Goal: Task Accomplishment & Management: Manage account settings

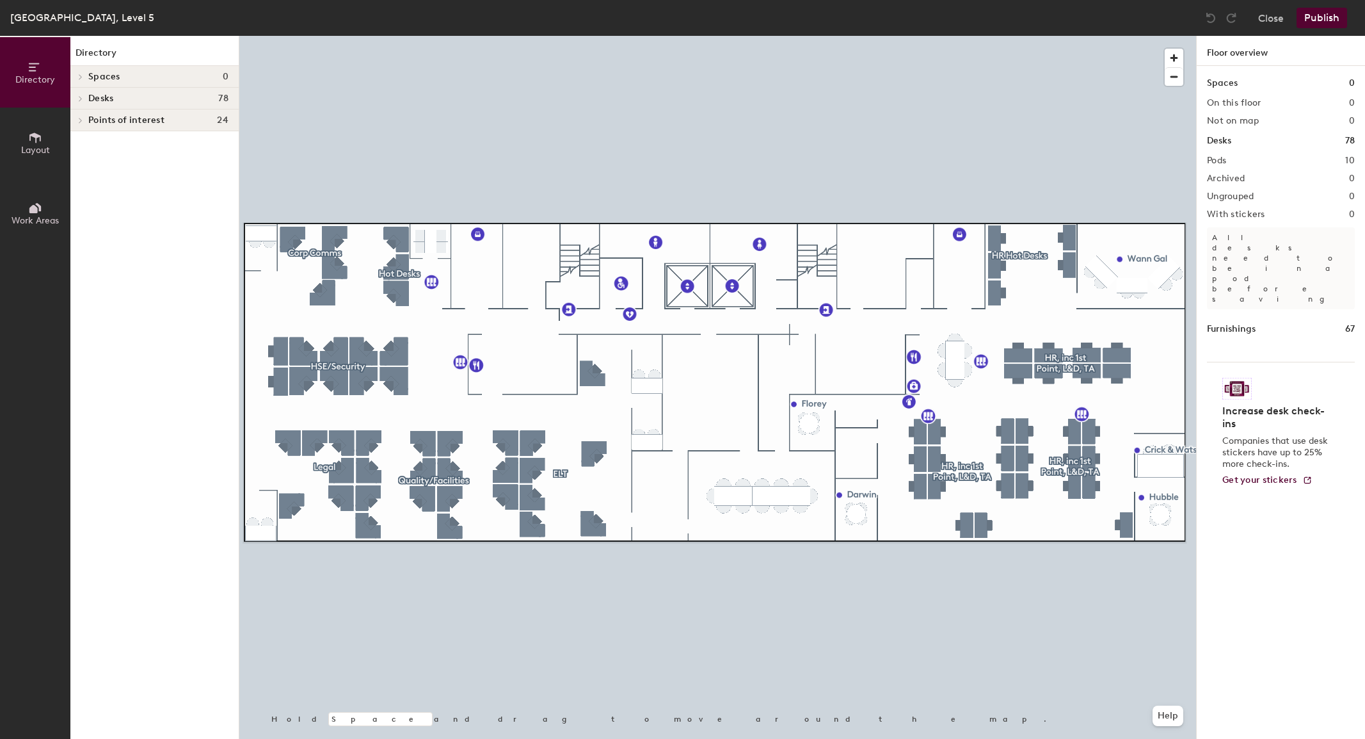
click at [83, 98] on span at bounding box center [79, 98] width 11 height 6
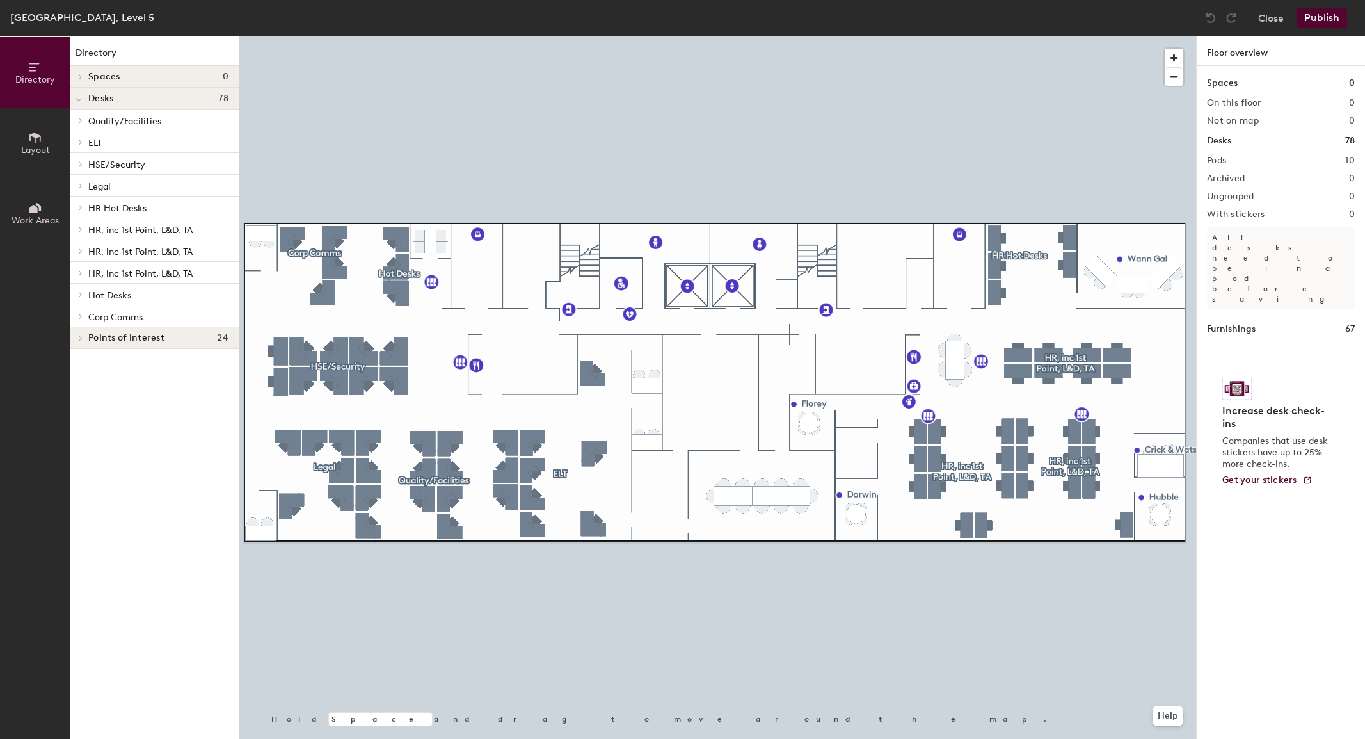
click at [80, 120] on icon at bounding box center [80, 120] width 3 height 5
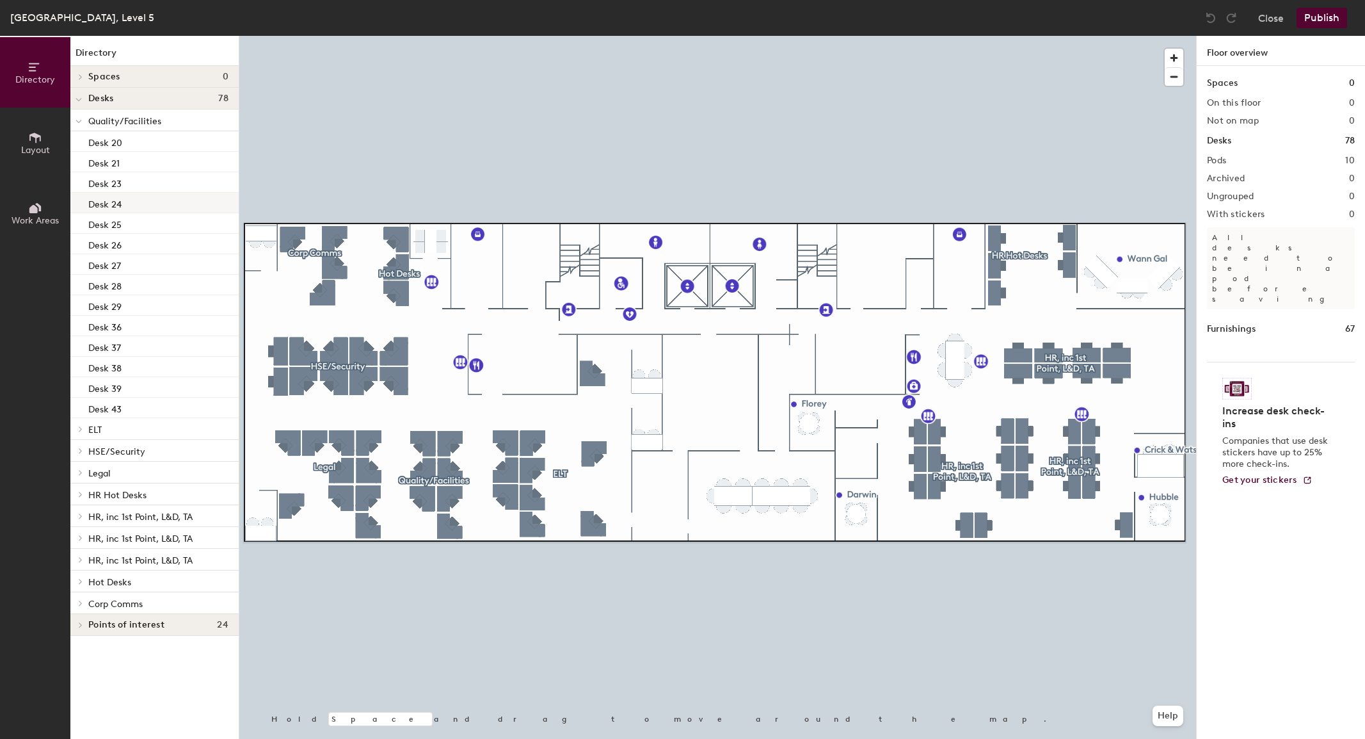
click at [120, 203] on p "Desk 24" at bounding box center [104, 202] width 33 height 15
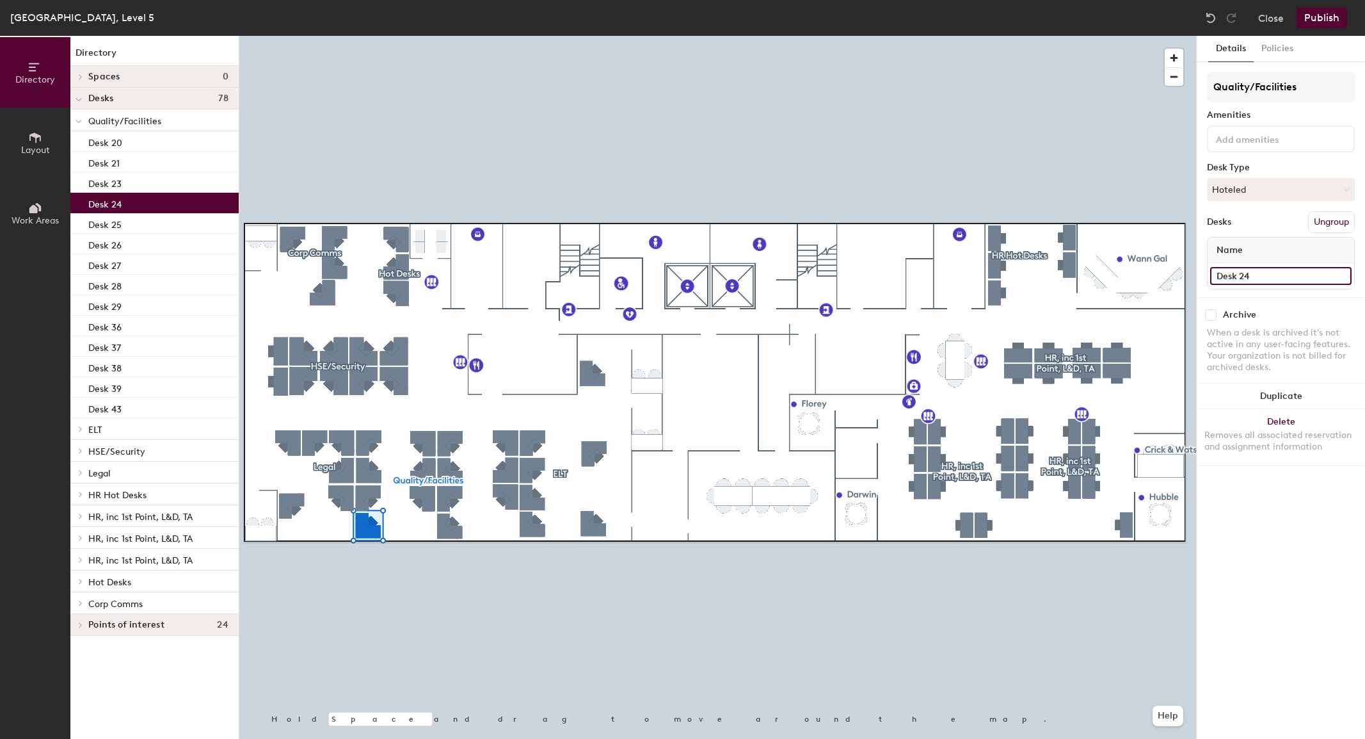
click at [1342, 272] on input "Desk 24" at bounding box center [1281, 276] width 141 height 18
click at [1338, 276] on input "Desk 24" at bounding box center [1281, 276] width 141 height 18
click at [1222, 186] on button "Hoteled" at bounding box center [1281, 189] width 148 height 23
click at [1238, 227] on div "Assigned" at bounding box center [1272, 229] width 128 height 19
click at [1329, 220] on button "Ungroup" at bounding box center [1332, 222] width 47 height 22
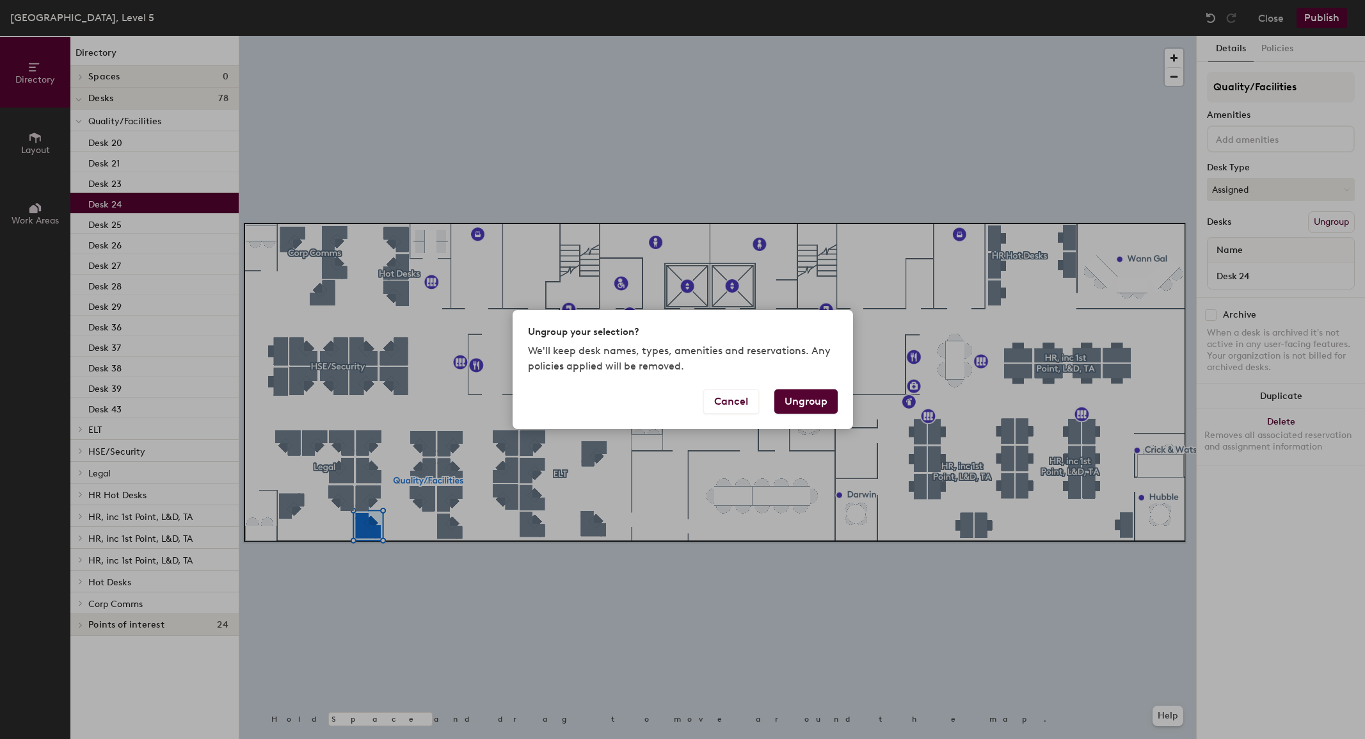
click at [809, 396] on button "Ungroup" at bounding box center [806, 401] width 63 height 24
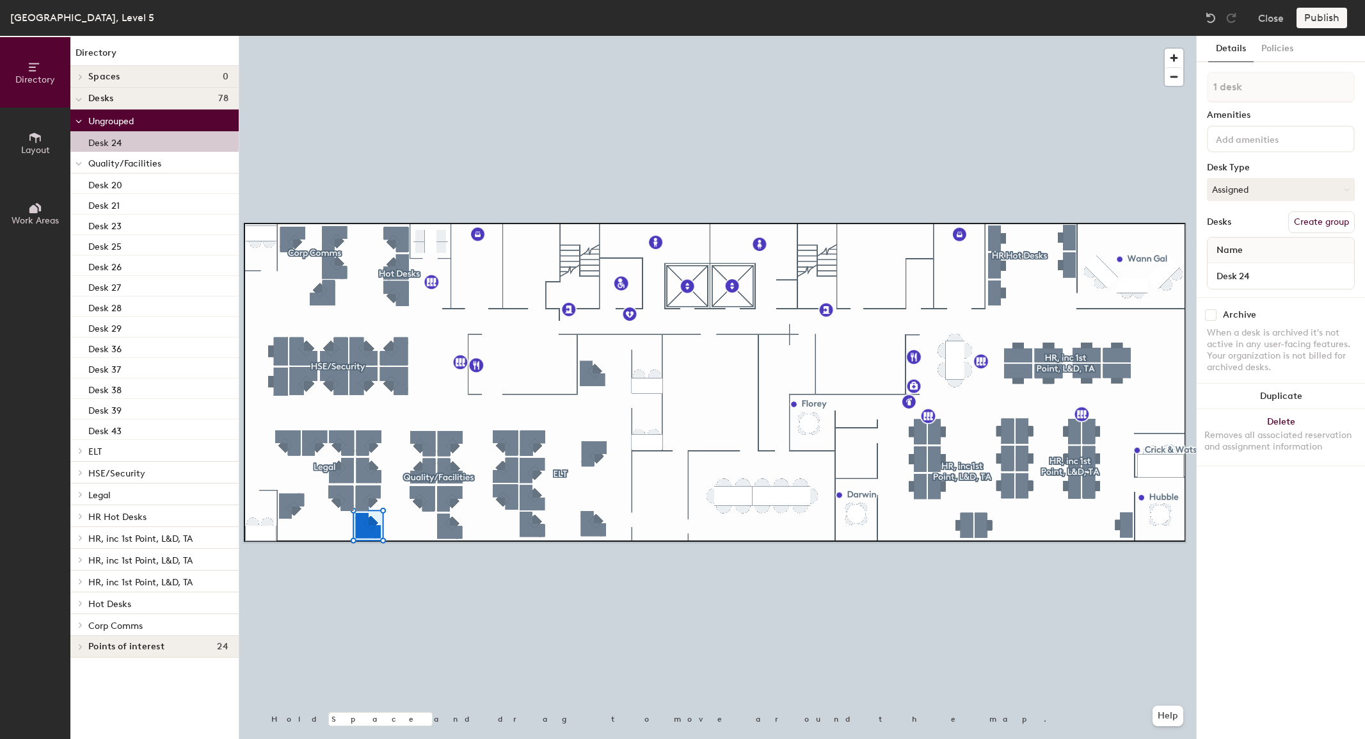
click at [1314, 224] on button "Create group" at bounding box center [1322, 222] width 67 height 22
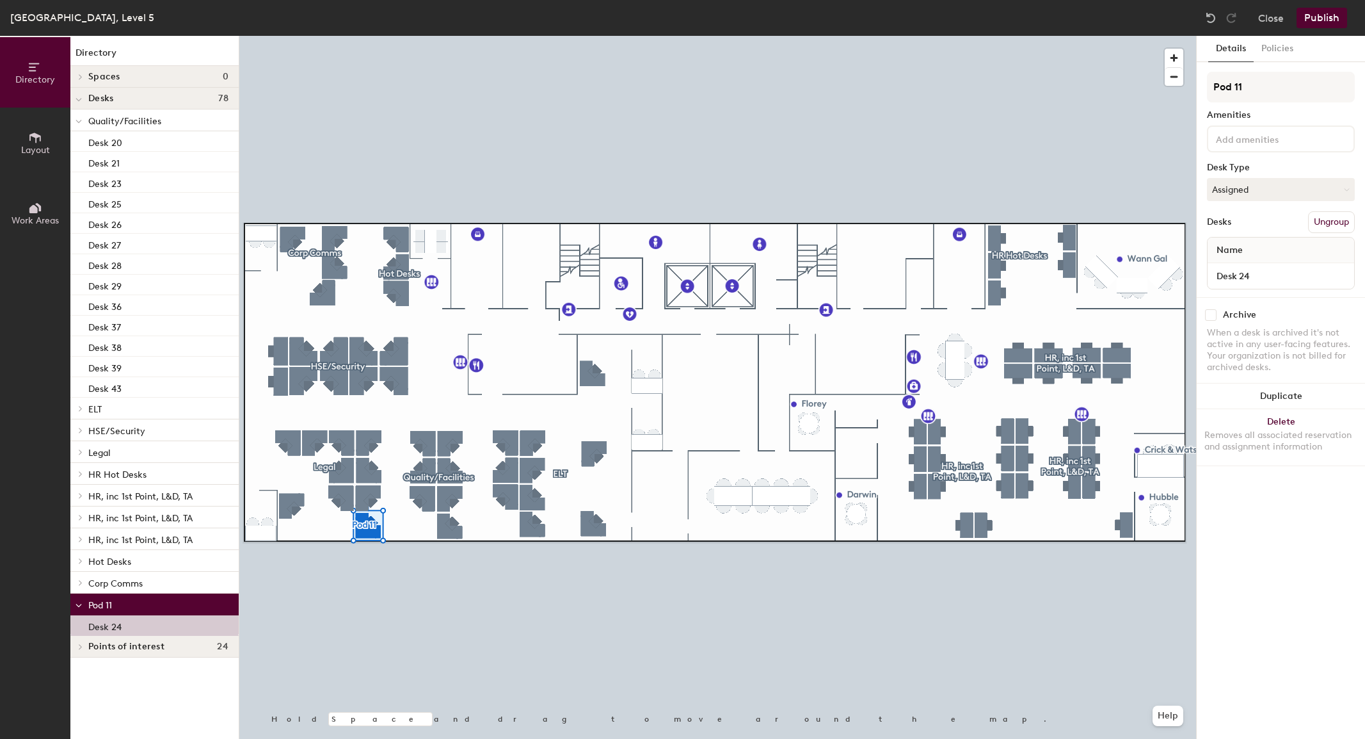
drag, startPoint x: 1259, startPoint y: 90, endPoint x: 1200, endPoint y: 81, distance: 58.9
click at [1200, 81] on div "Details Policies Pod 11 Amenities Desk Type Assigned Desks Ungroup Name Desk 24…" at bounding box center [1281, 387] width 168 height 703
type input "Security CSO"
click at [1271, 566] on div "Details Policies Security CSO Amenities Desk Type Assigned Desks Ungroup Name D…" at bounding box center [1281, 387] width 168 height 703
click at [1321, 17] on button "Publish" at bounding box center [1322, 18] width 51 height 20
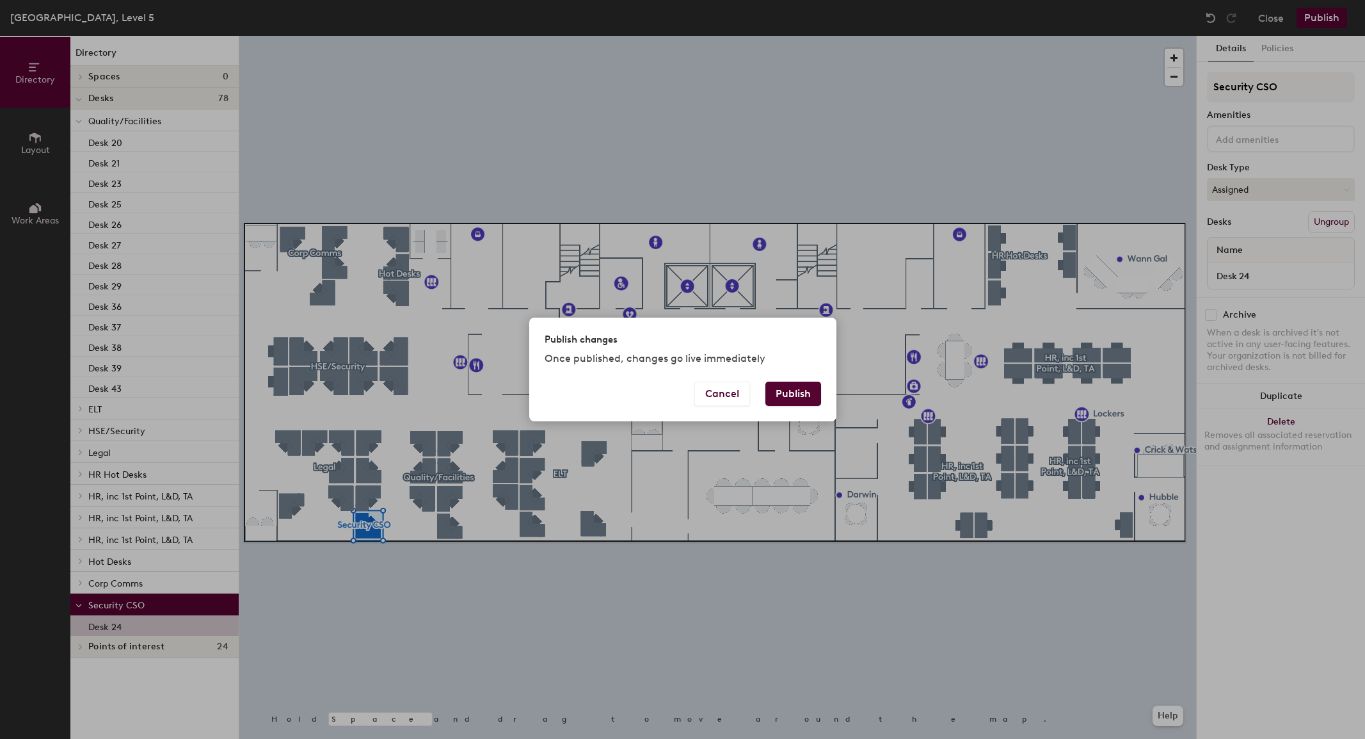
click at [796, 393] on button "Publish" at bounding box center [794, 394] width 56 height 24
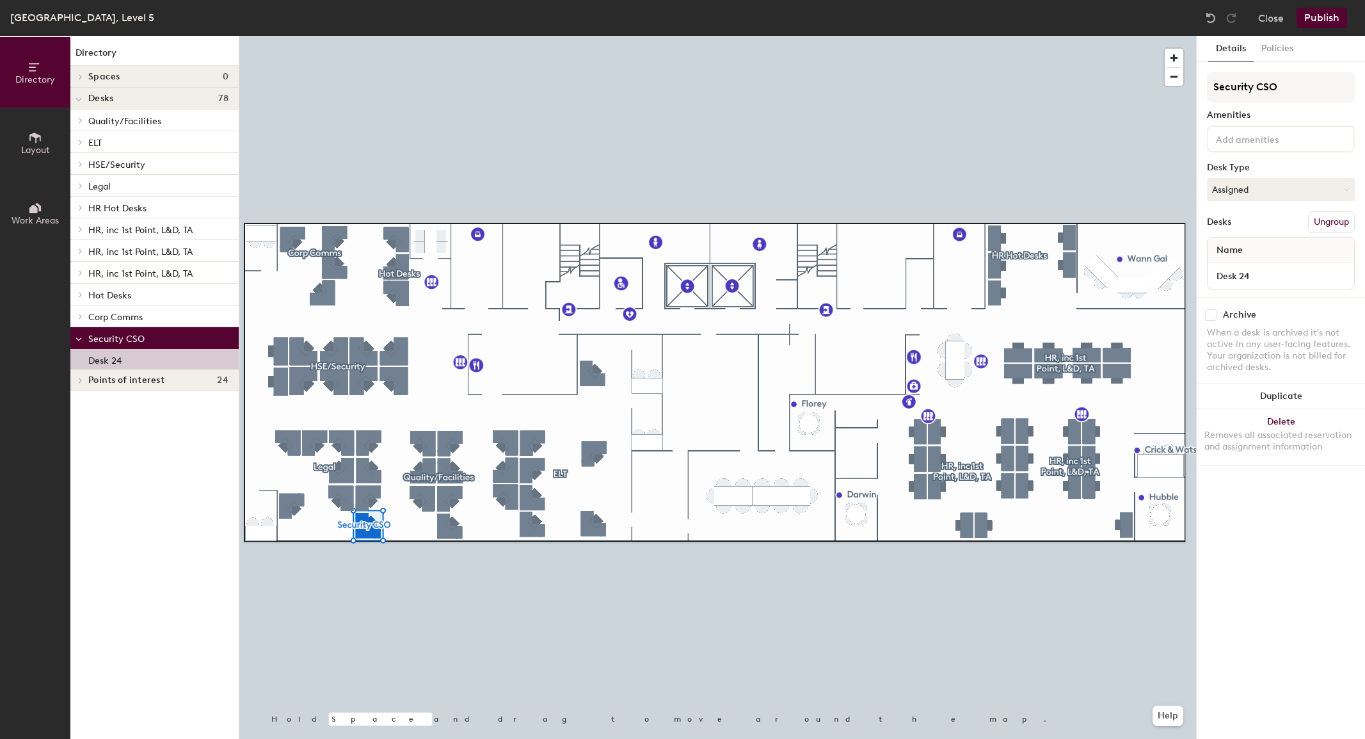
click at [100, 357] on p "Desk 24" at bounding box center [104, 358] width 33 height 15
click at [1249, 189] on button "Assigned" at bounding box center [1281, 189] width 148 height 23
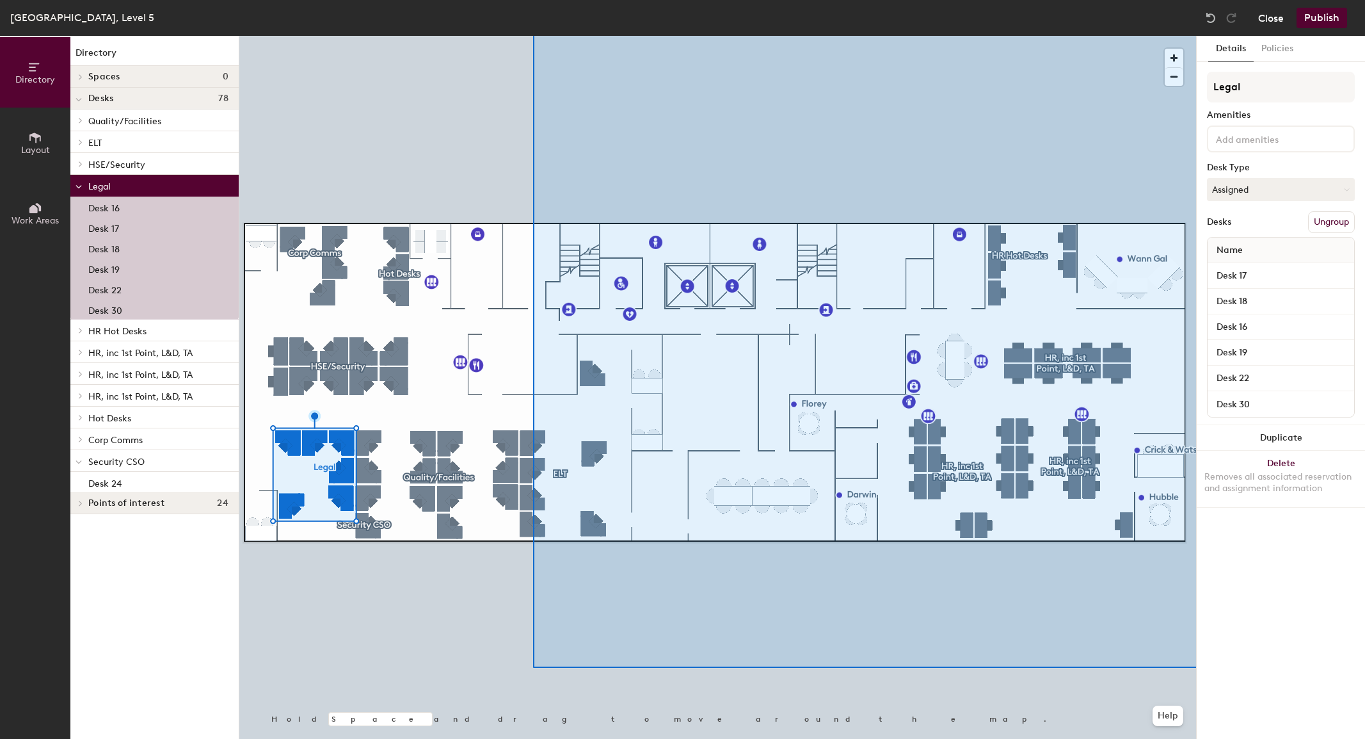
click at [1269, 16] on button "Close" at bounding box center [1272, 18] width 26 height 20
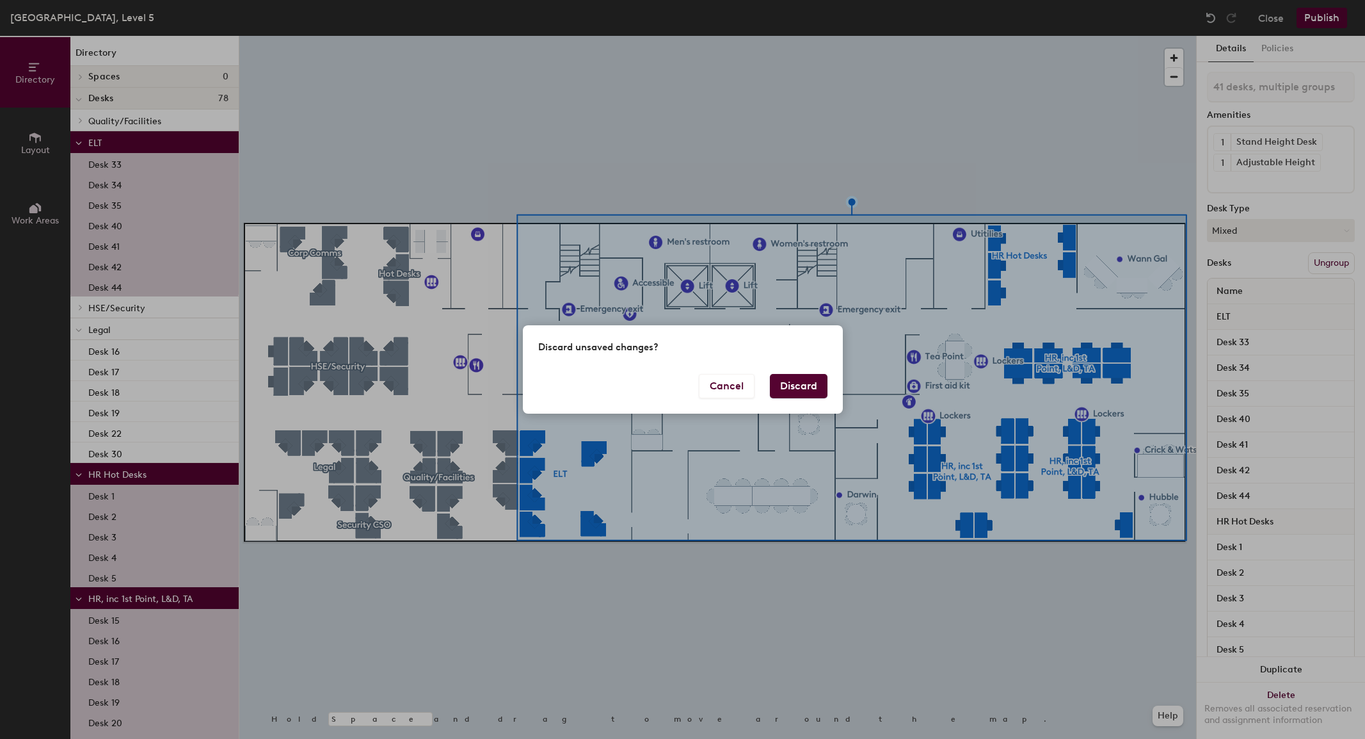
click at [791, 384] on button "Discard" at bounding box center [799, 386] width 58 height 24
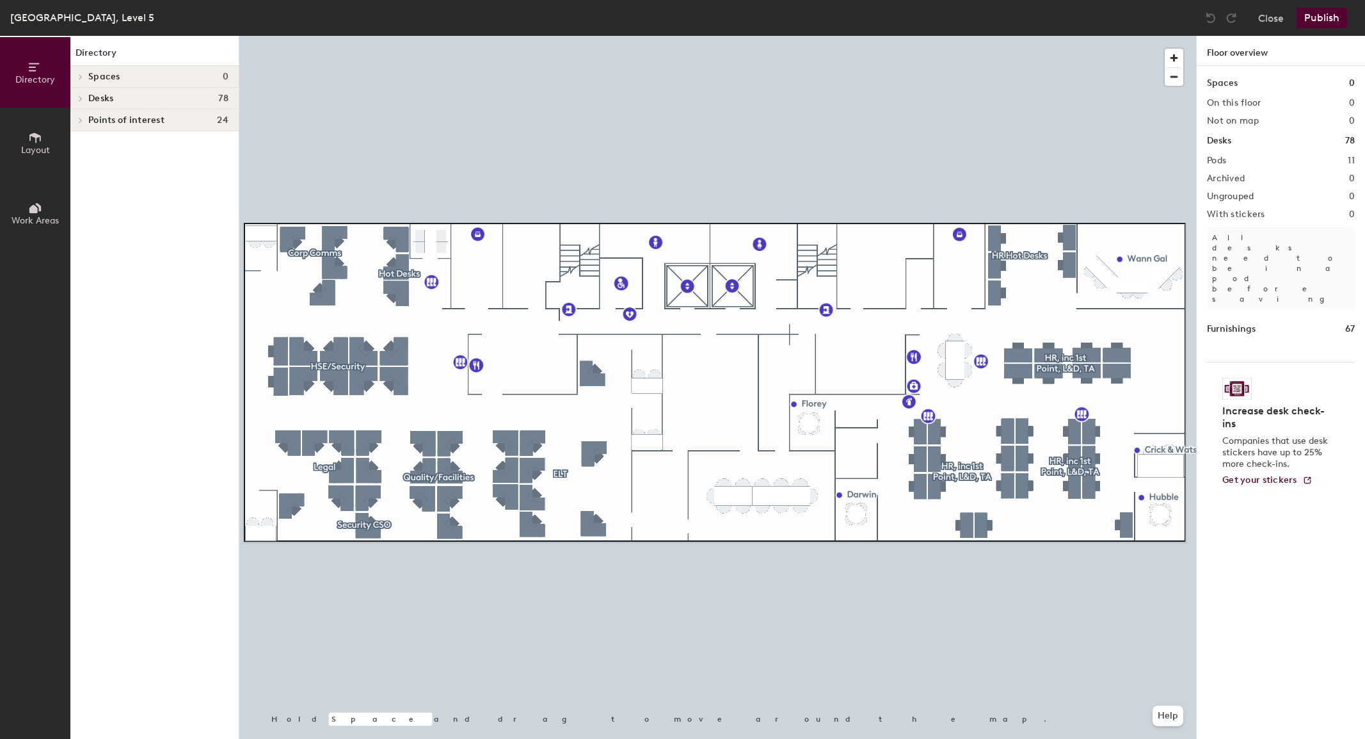
click at [95, 97] on span "Desks" at bounding box center [100, 98] width 25 height 10
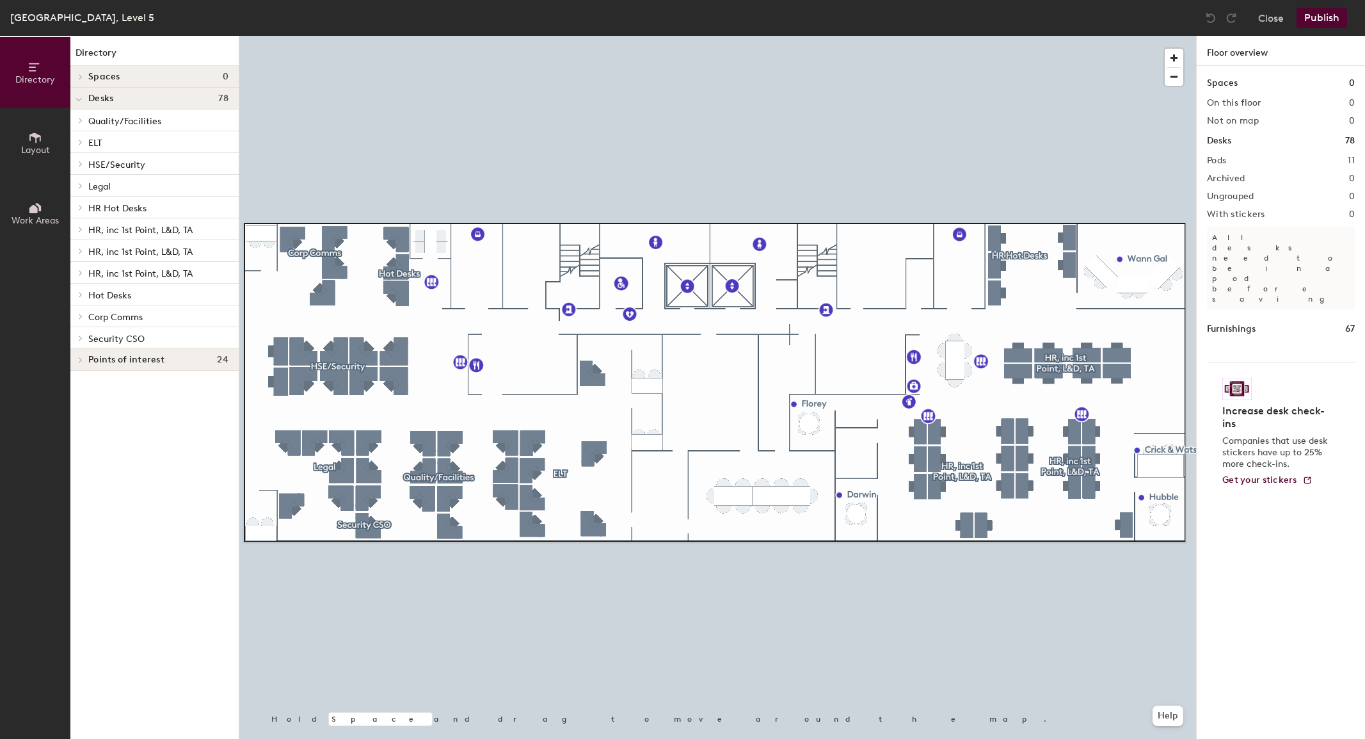
click at [124, 337] on span "Security CSO" at bounding box center [116, 339] width 56 height 11
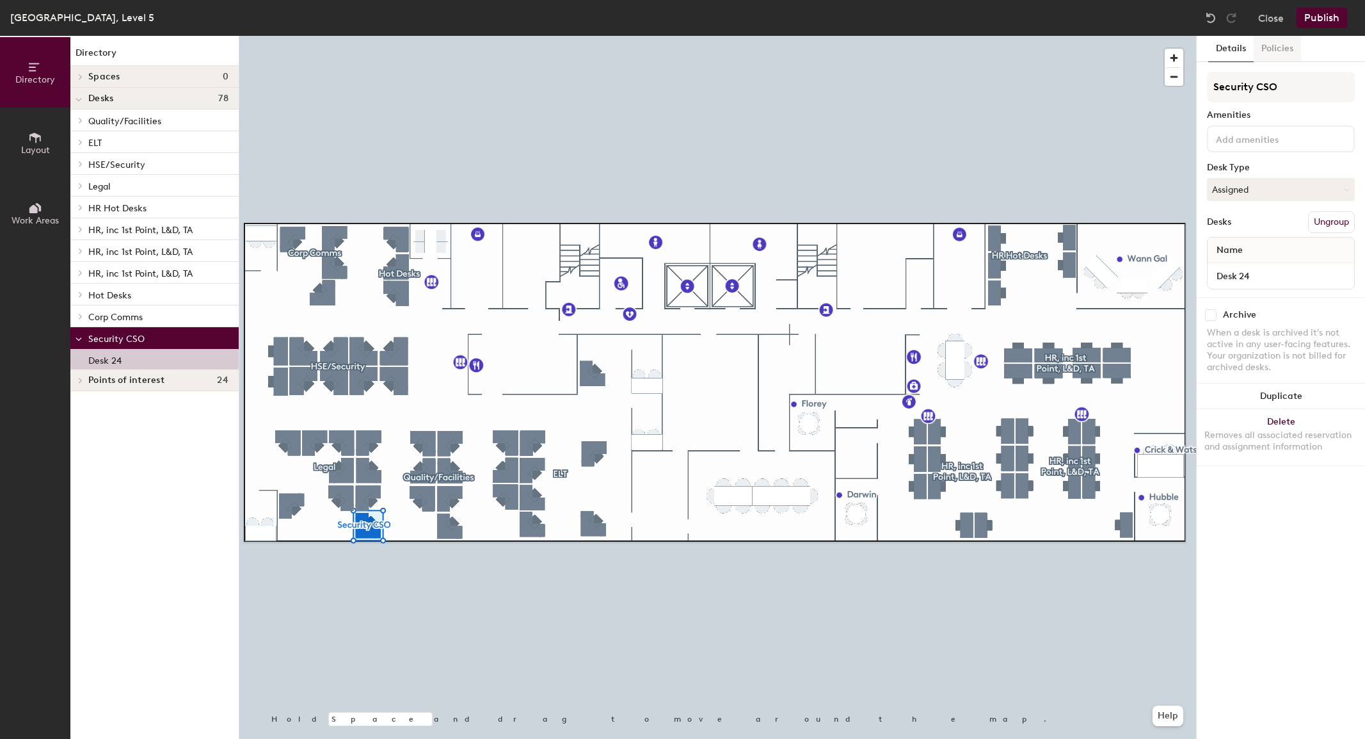
click at [1288, 50] on button "Policies" at bounding box center [1277, 49] width 47 height 26
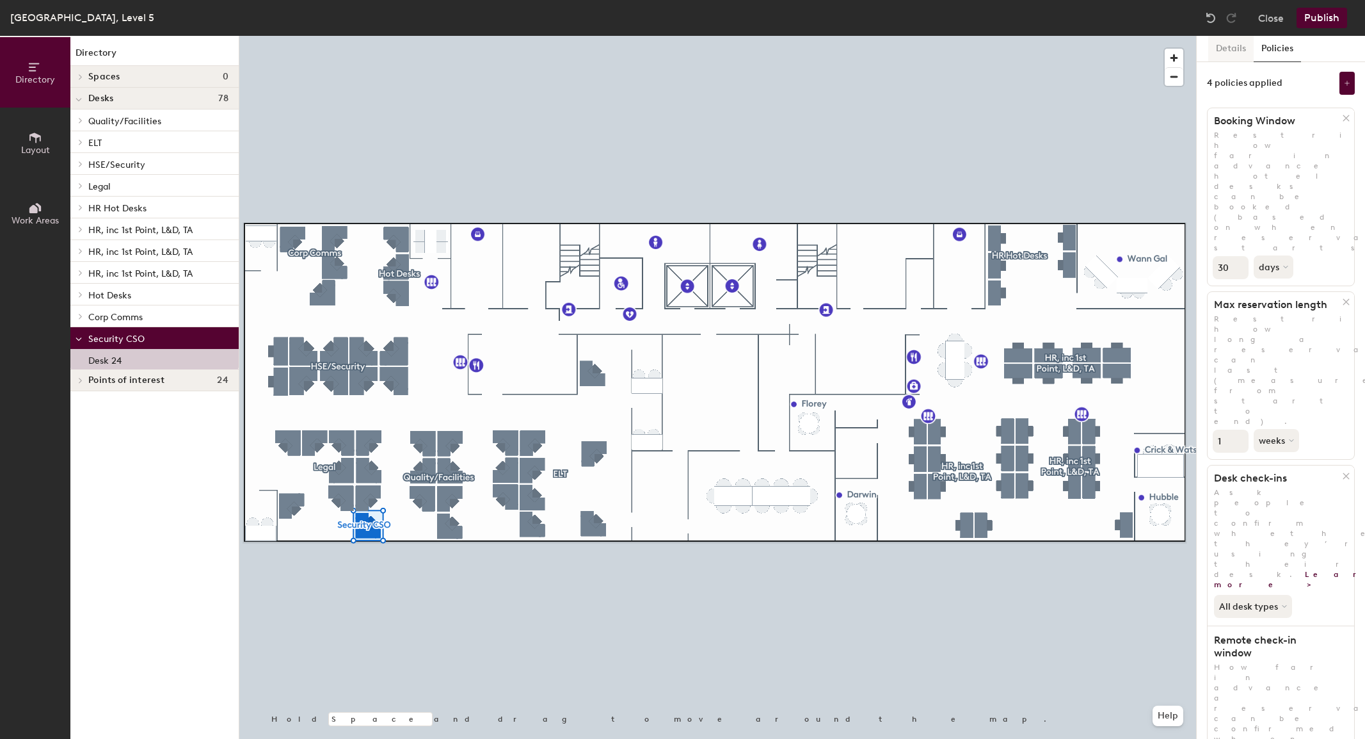
click at [1234, 49] on button "Details" at bounding box center [1231, 49] width 45 height 26
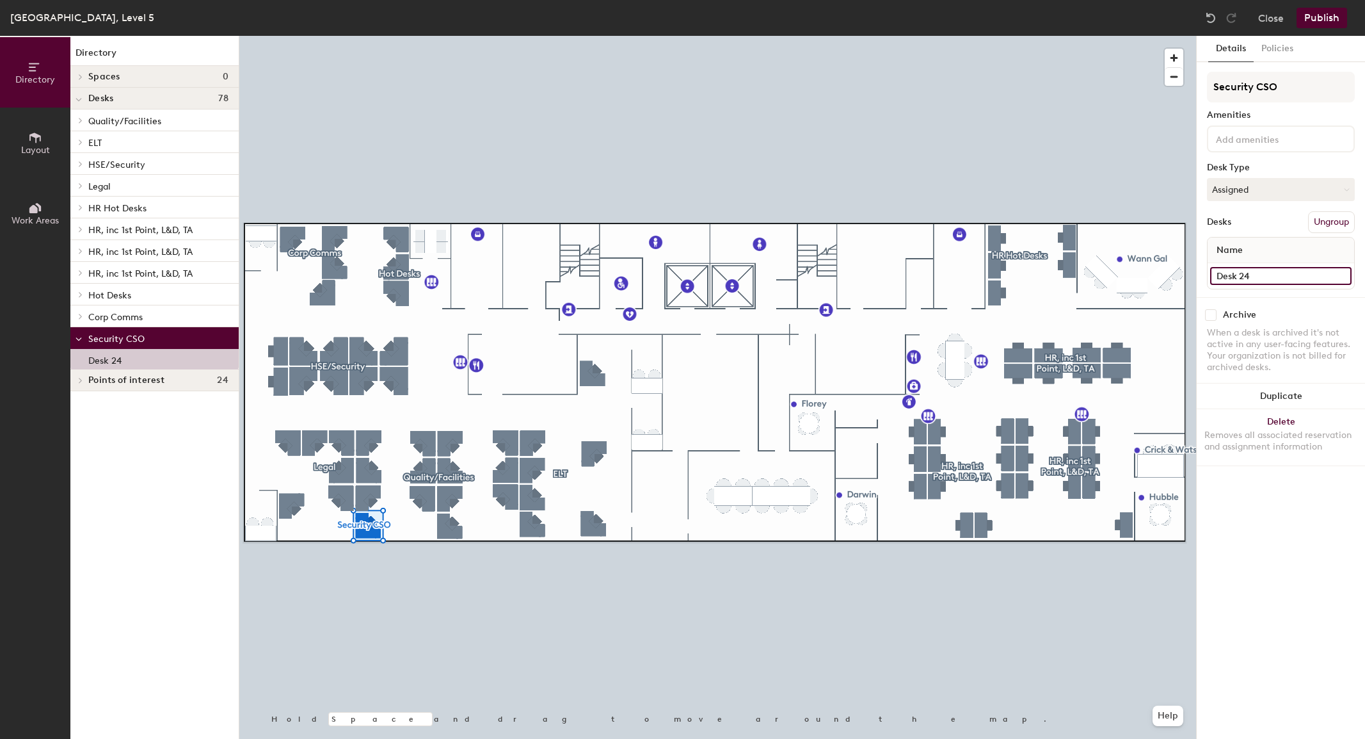
click at [1339, 277] on input "Desk 24" at bounding box center [1281, 276] width 141 height 18
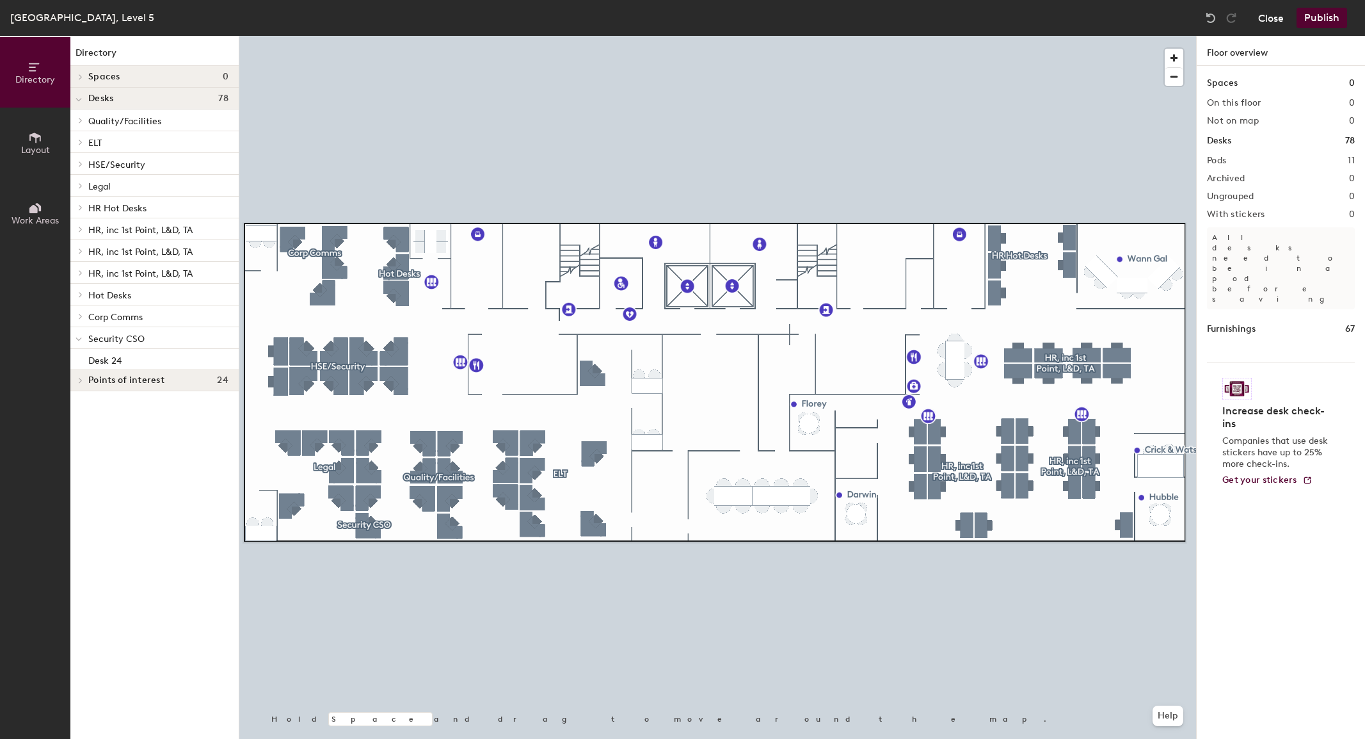
click at [1265, 16] on button "Close" at bounding box center [1272, 18] width 26 height 20
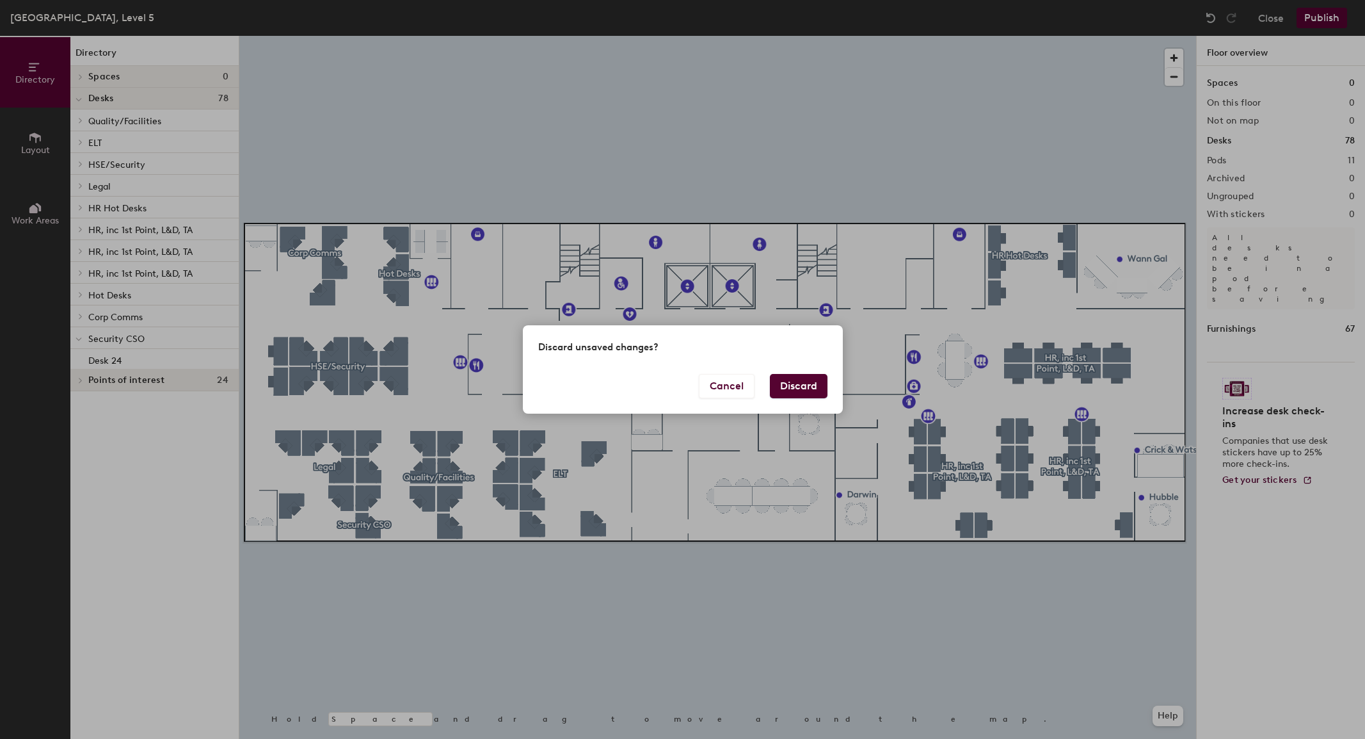
click at [791, 384] on button "Discard" at bounding box center [799, 386] width 58 height 24
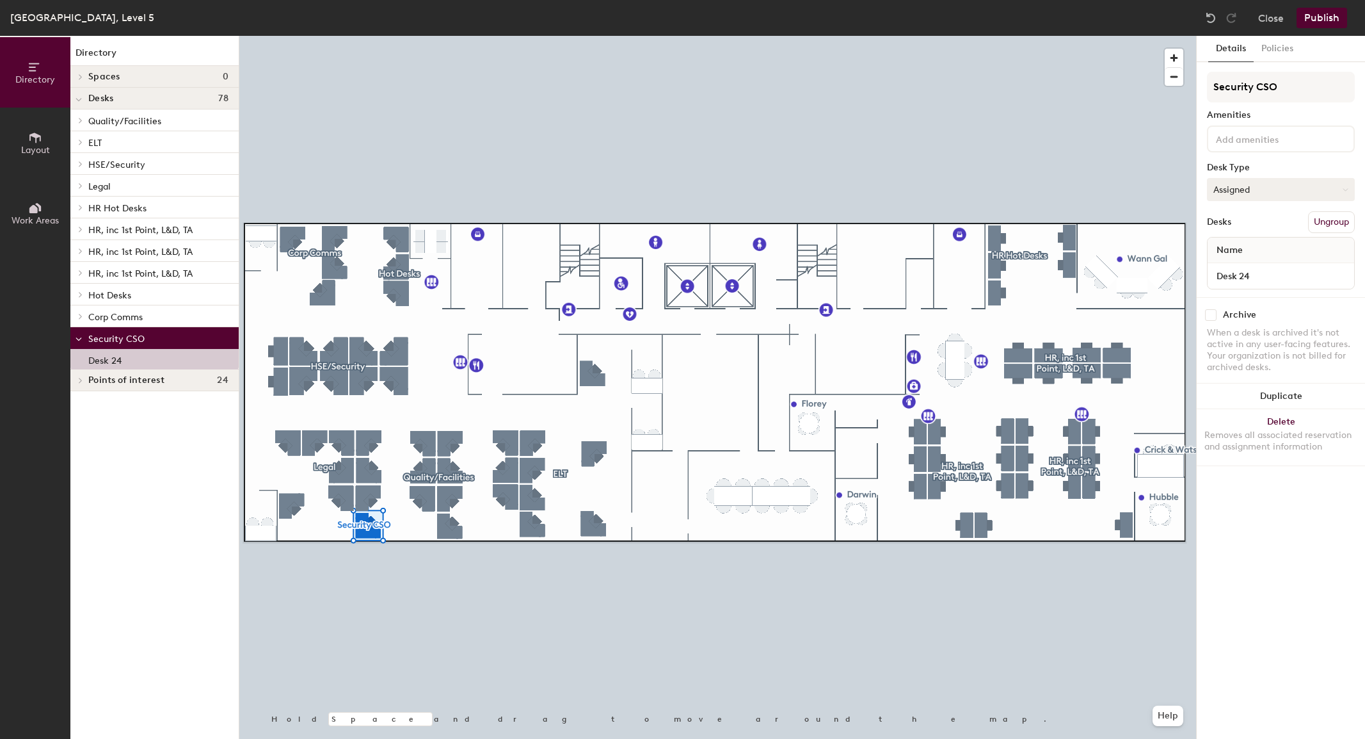
click at [1253, 195] on button "Assigned" at bounding box center [1281, 189] width 148 height 23
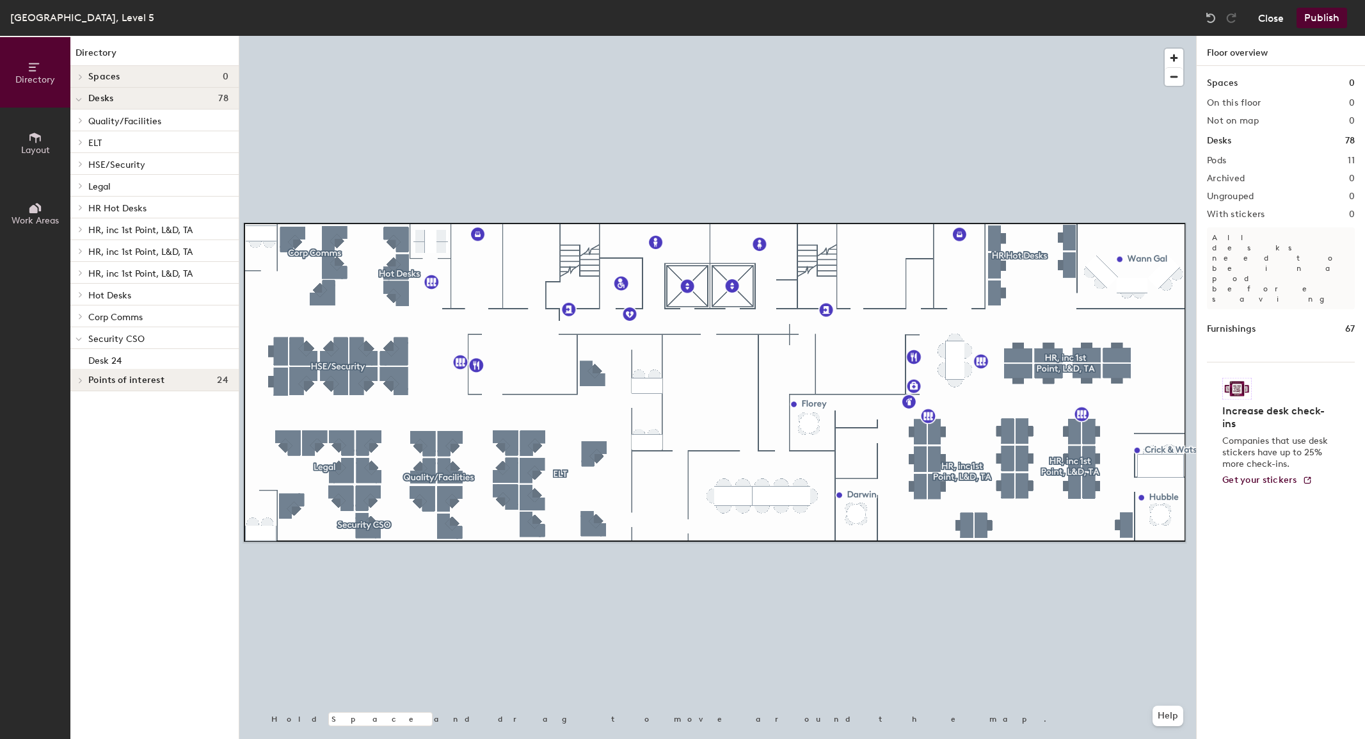
click at [1267, 14] on button "Close" at bounding box center [1272, 18] width 26 height 20
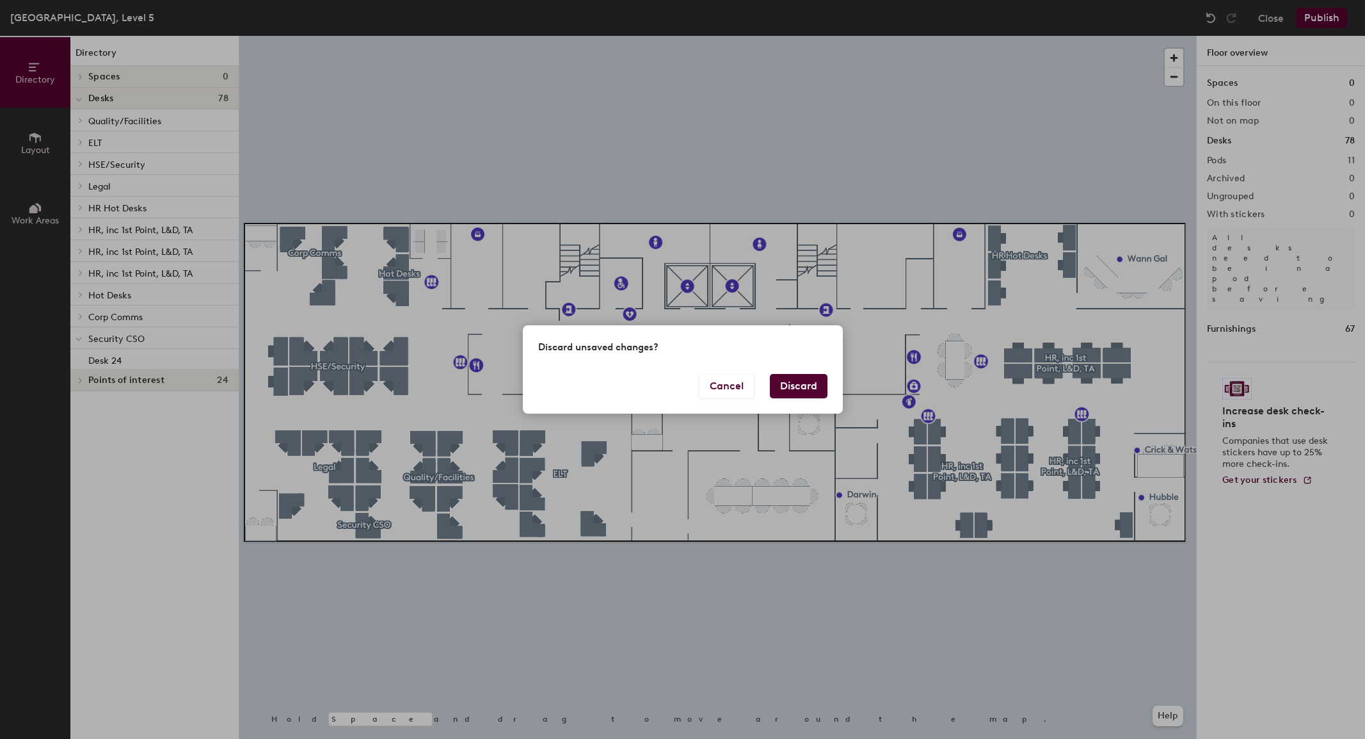
click at [789, 382] on button "Discard" at bounding box center [799, 386] width 58 height 24
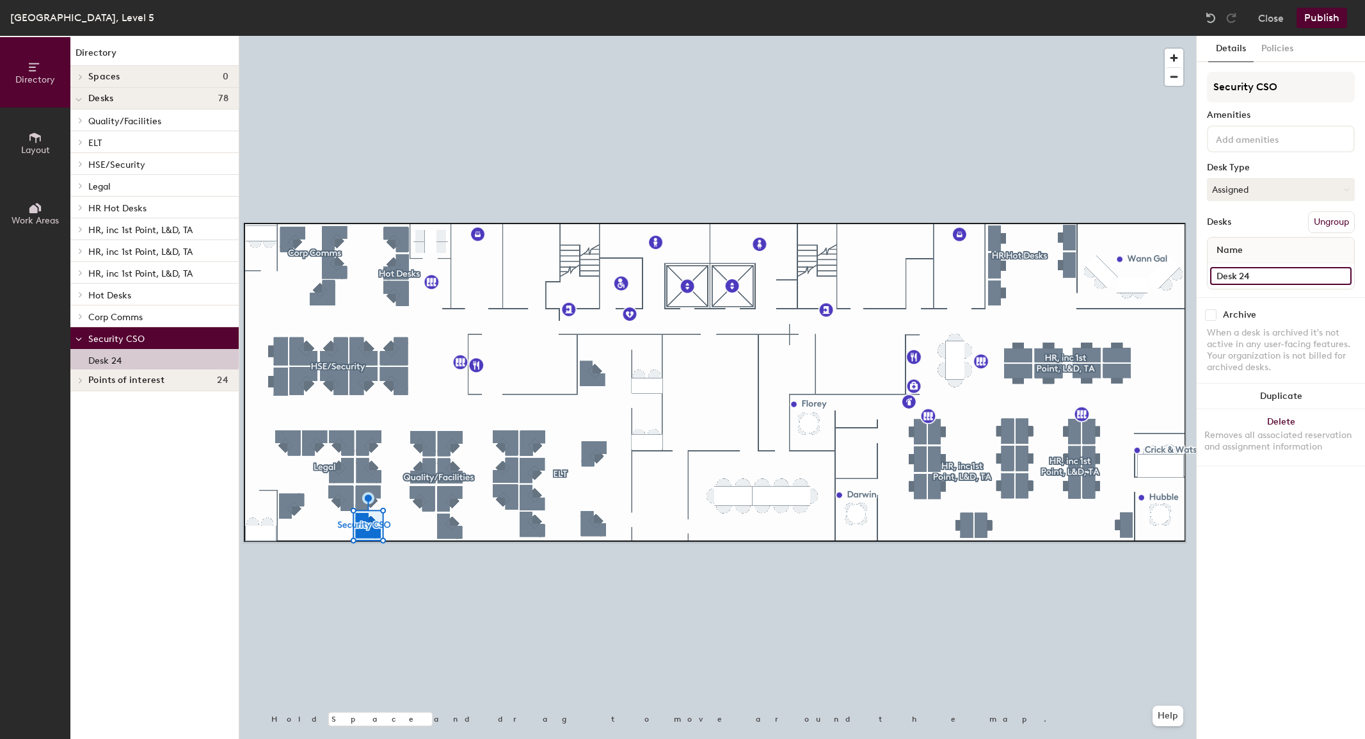
click at [1339, 278] on input "Desk 24" at bounding box center [1281, 276] width 141 height 18
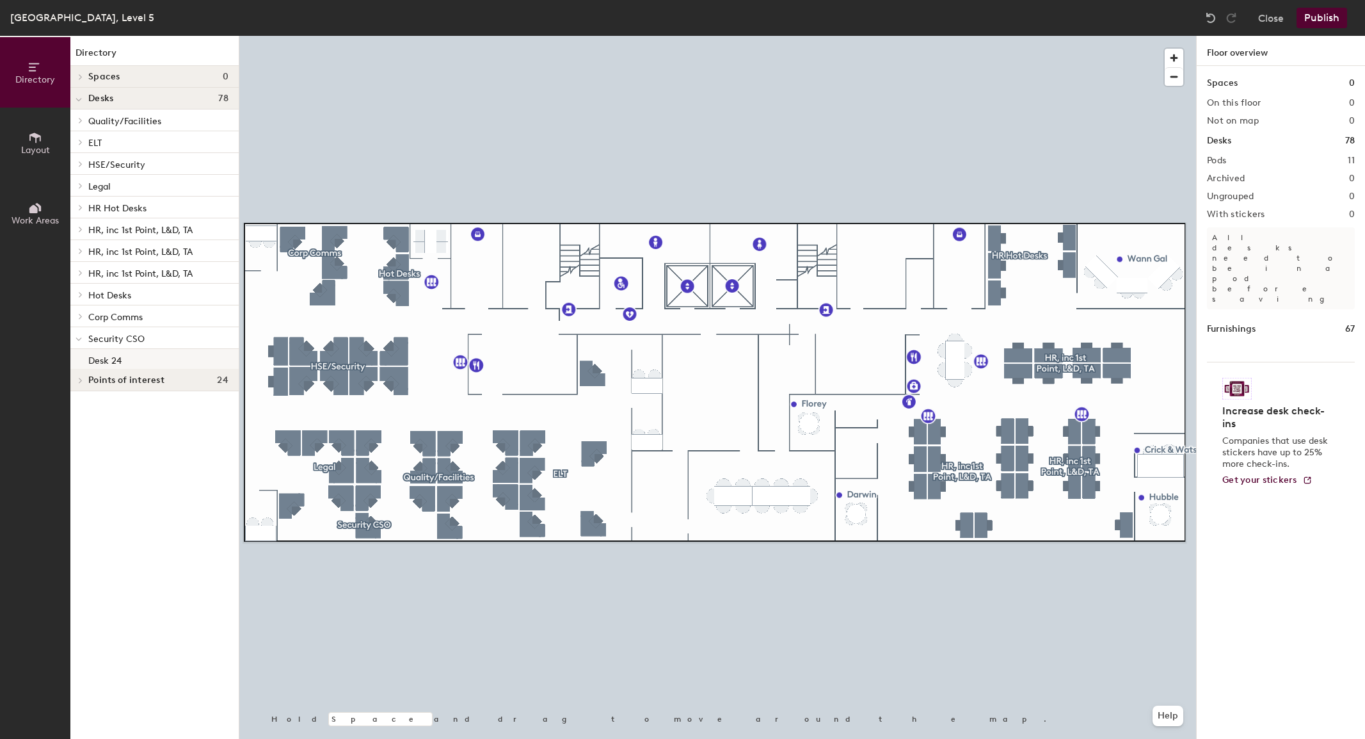
click at [105, 362] on p "Desk 24" at bounding box center [104, 358] width 33 height 15
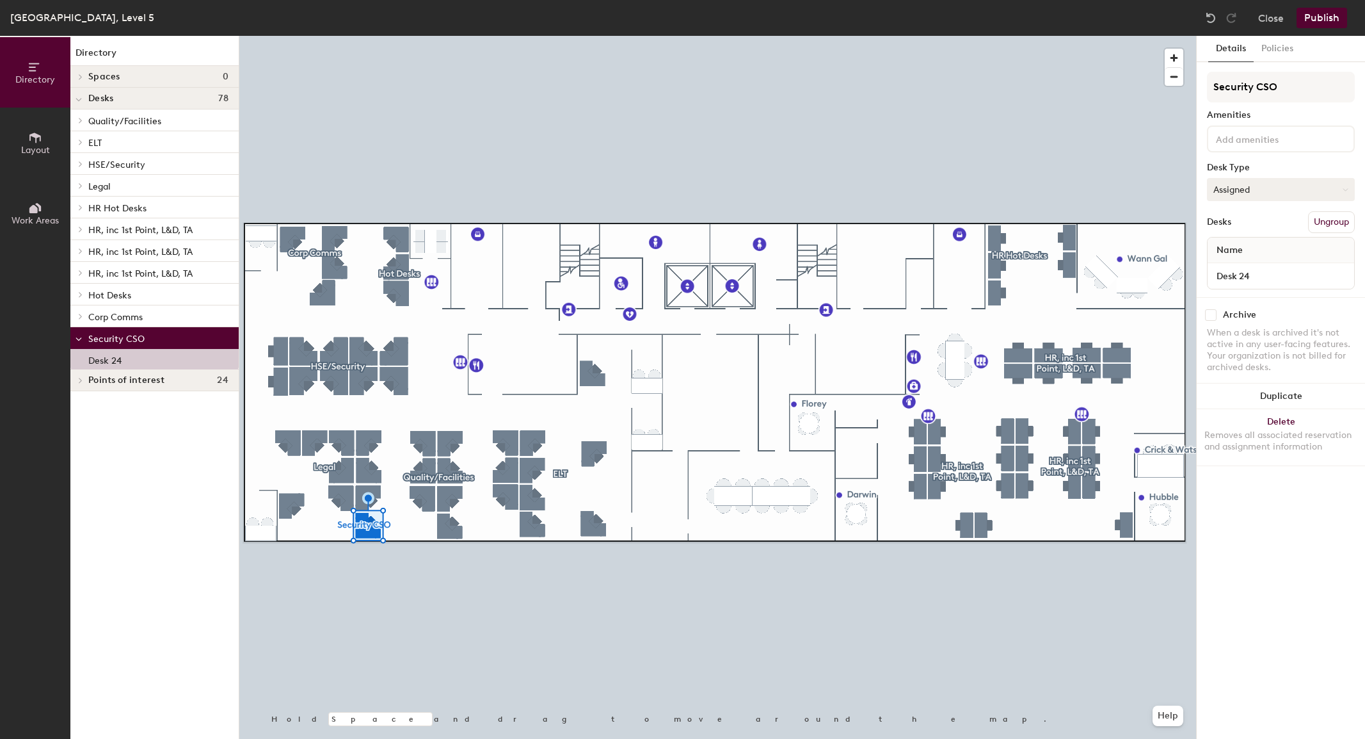
click at [1288, 189] on button "Assigned" at bounding box center [1281, 189] width 148 height 23
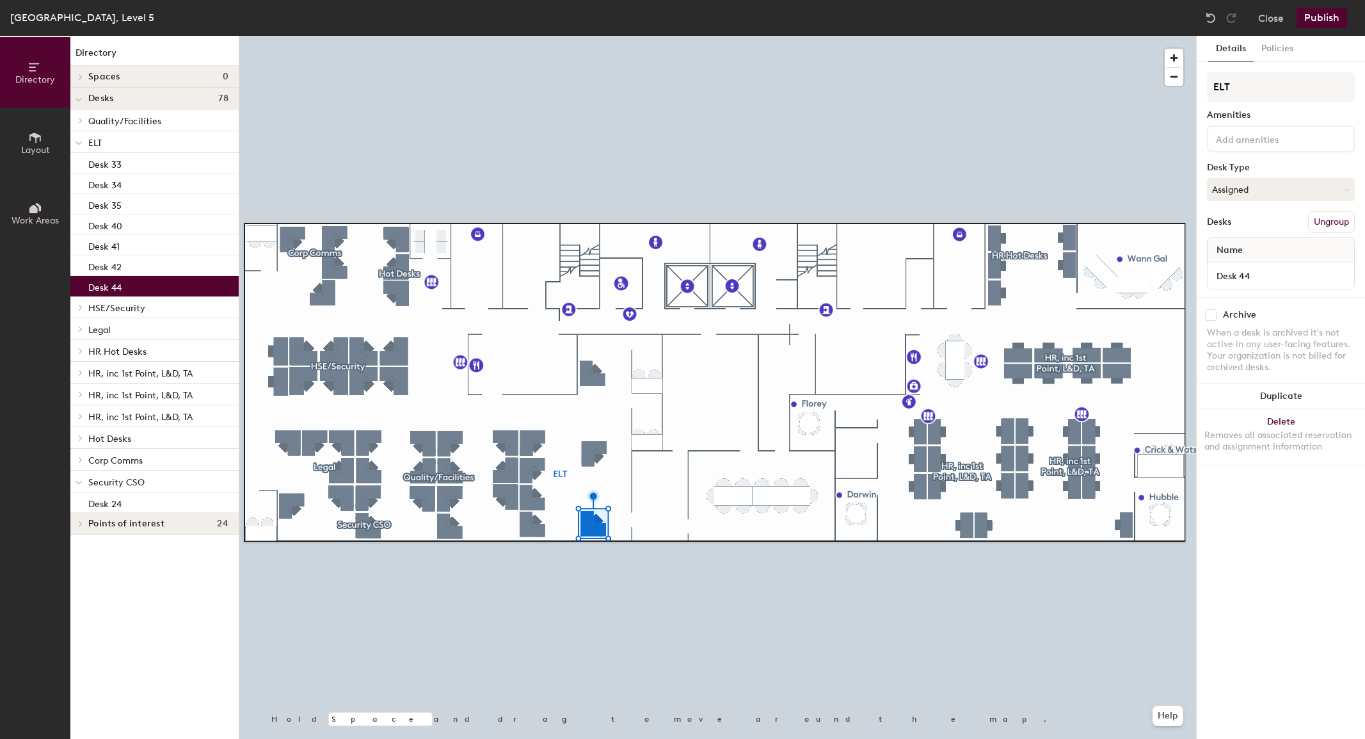
click at [78, 522] on icon at bounding box center [80, 523] width 5 height 6
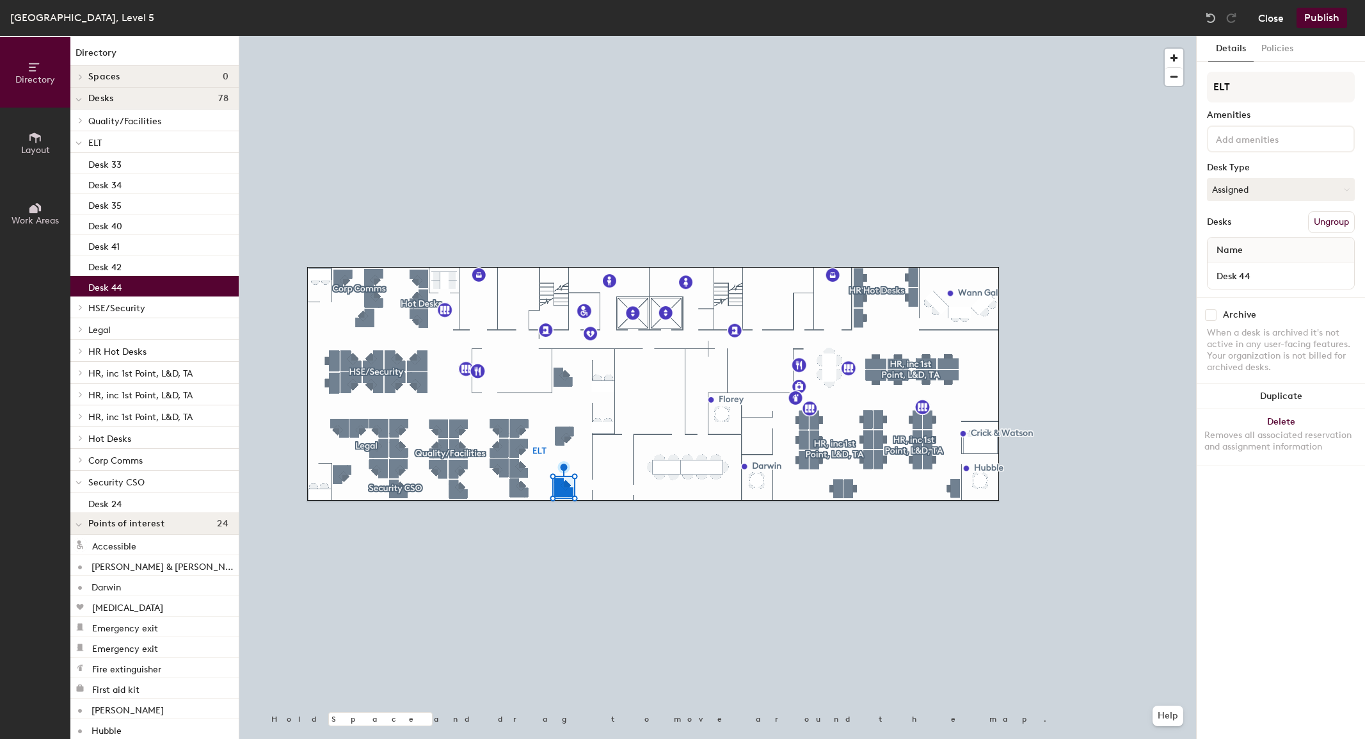
click at [1271, 16] on button "Close" at bounding box center [1272, 18] width 26 height 20
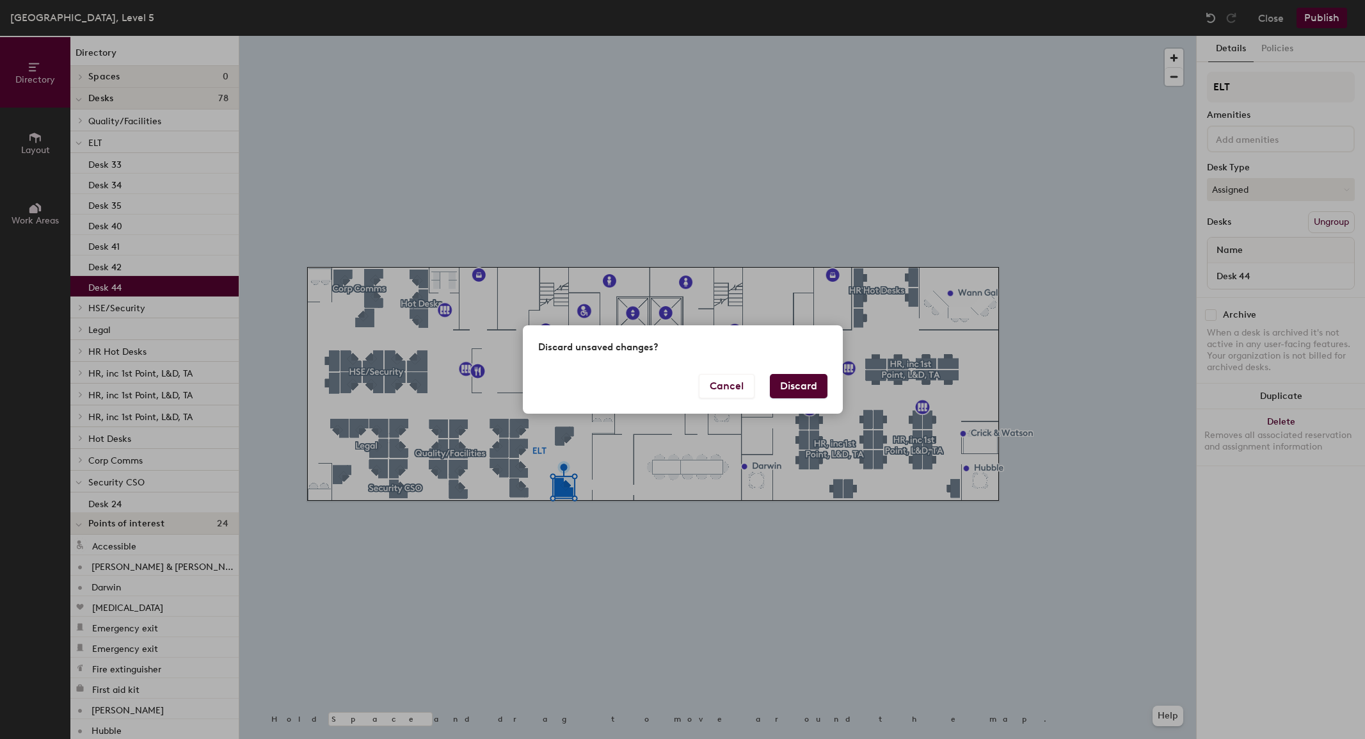
click at [798, 387] on button "Discard" at bounding box center [799, 386] width 58 height 24
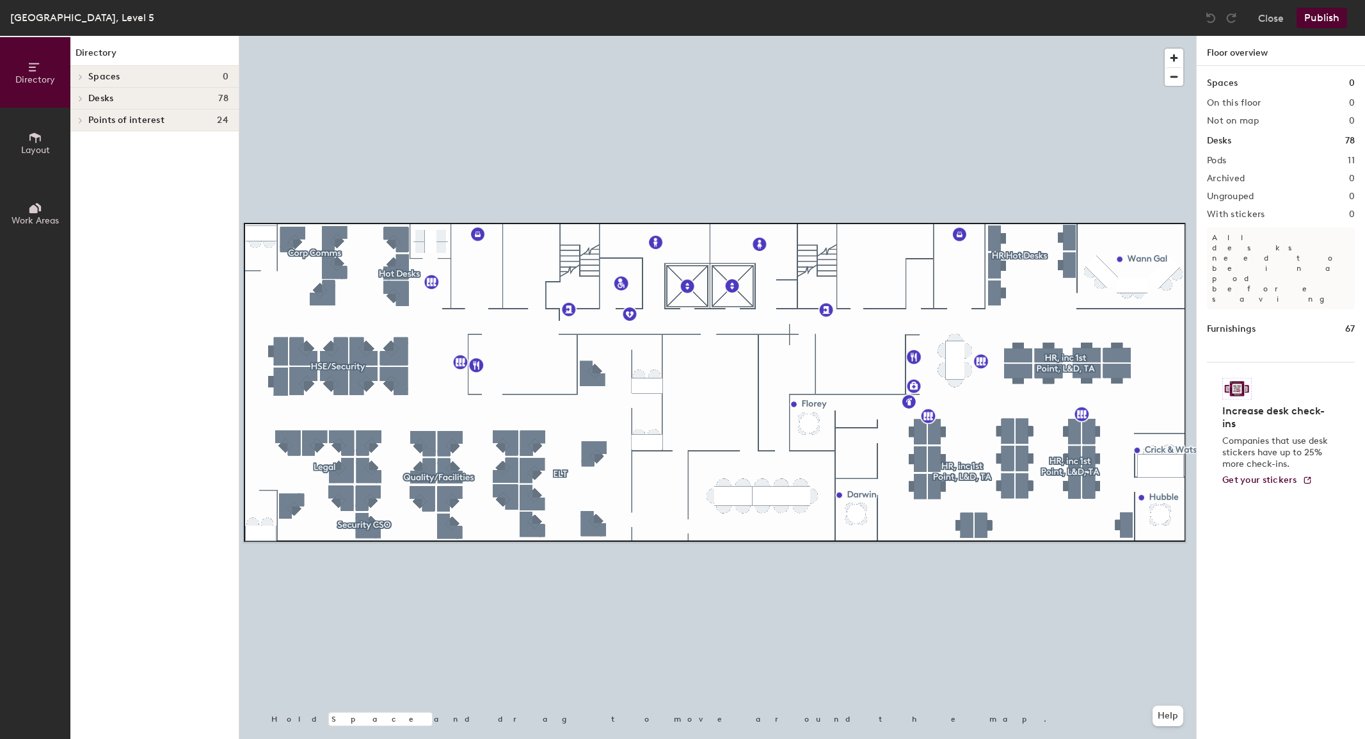
click at [81, 100] on icon at bounding box center [80, 98] width 5 height 6
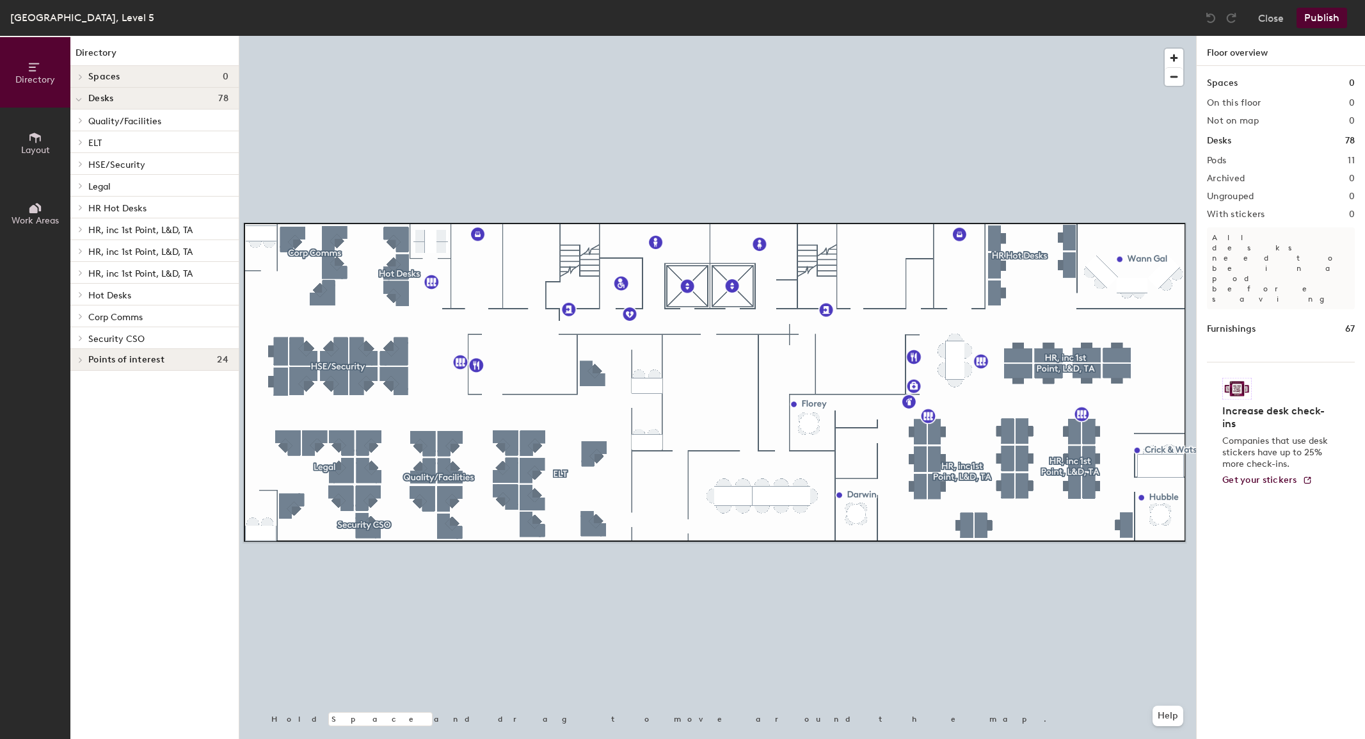
click at [91, 336] on span "Security CSO" at bounding box center [116, 339] width 56 height 11
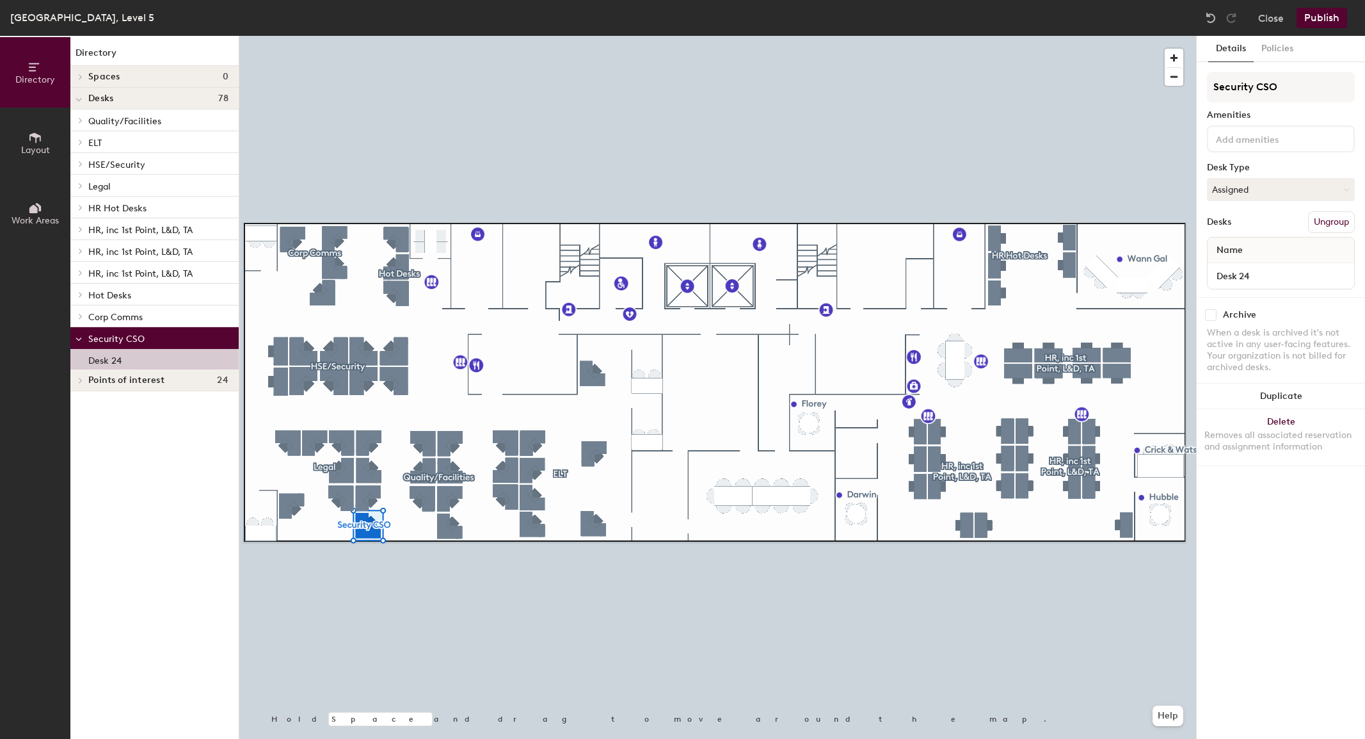
click at [99, 357] on p "Desk 24" at bounding box center [104, 358] width 33 height 15
click at [125, 335] on span "Security CSO" at bounding box center [116, 339] width 56 height 11
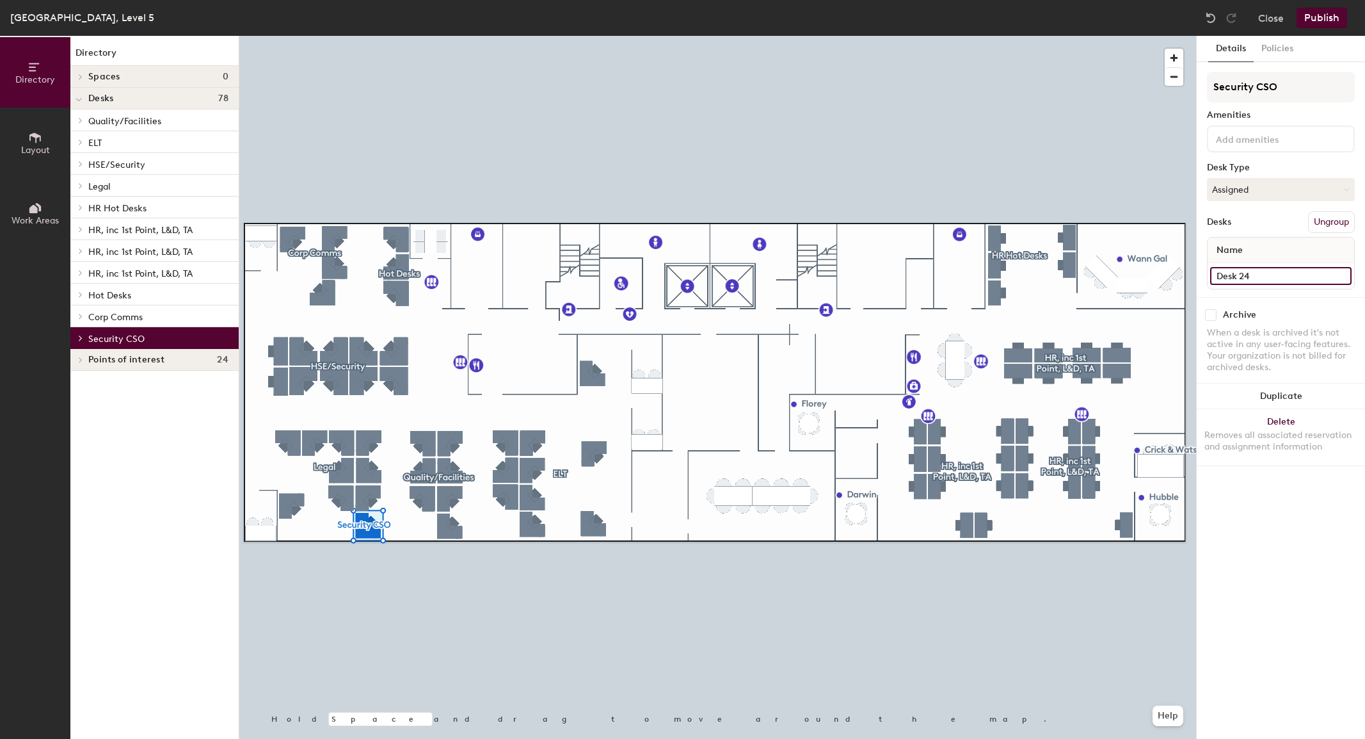
click at [1338, 275] on input "Desk 24" at bounding box center [1281, 276] width 141 height 18
click at [1264, 186] on button "Assigned" at bounding box center [1281, 189] width 148 height 23
click at [42, 138] on icon at bounding box center [35, 138] width 14 height 14
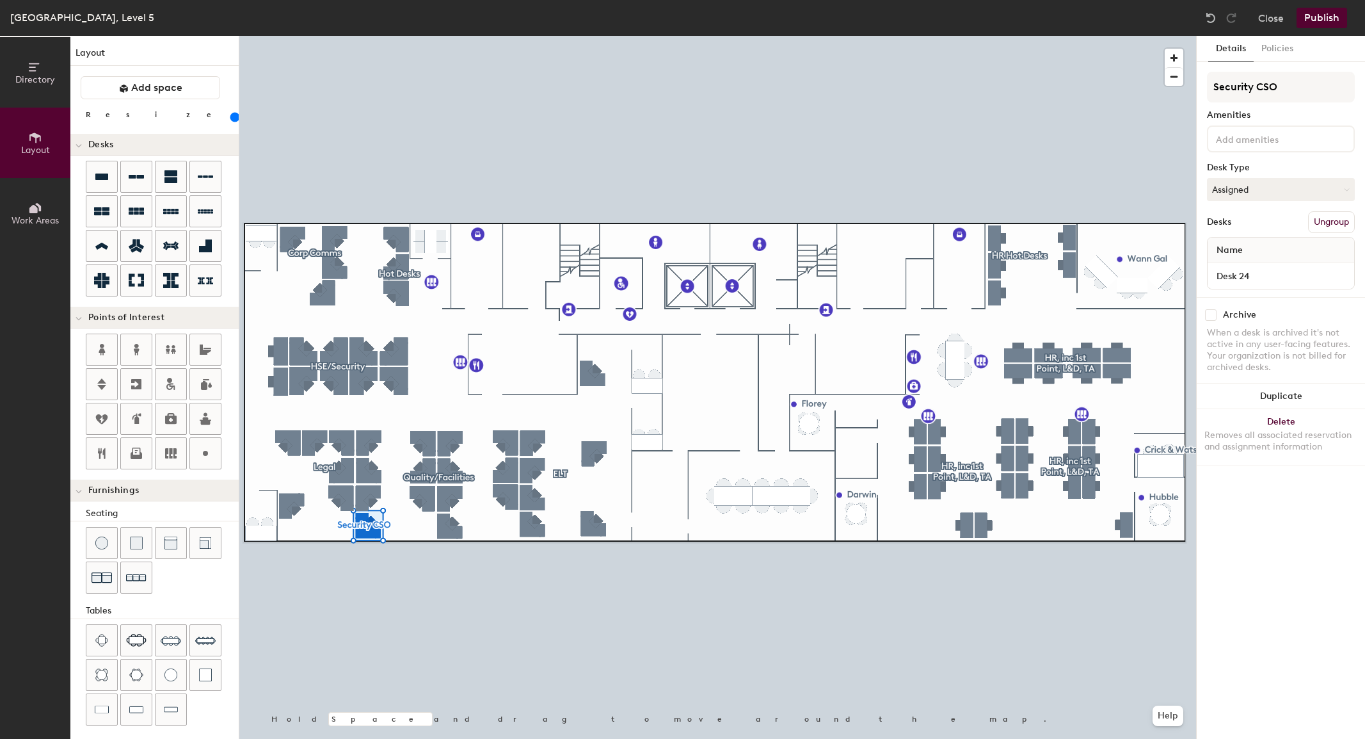
click at [28, 217] on span "Work Areas" at bounding box center [35, 220] width 47 height 11
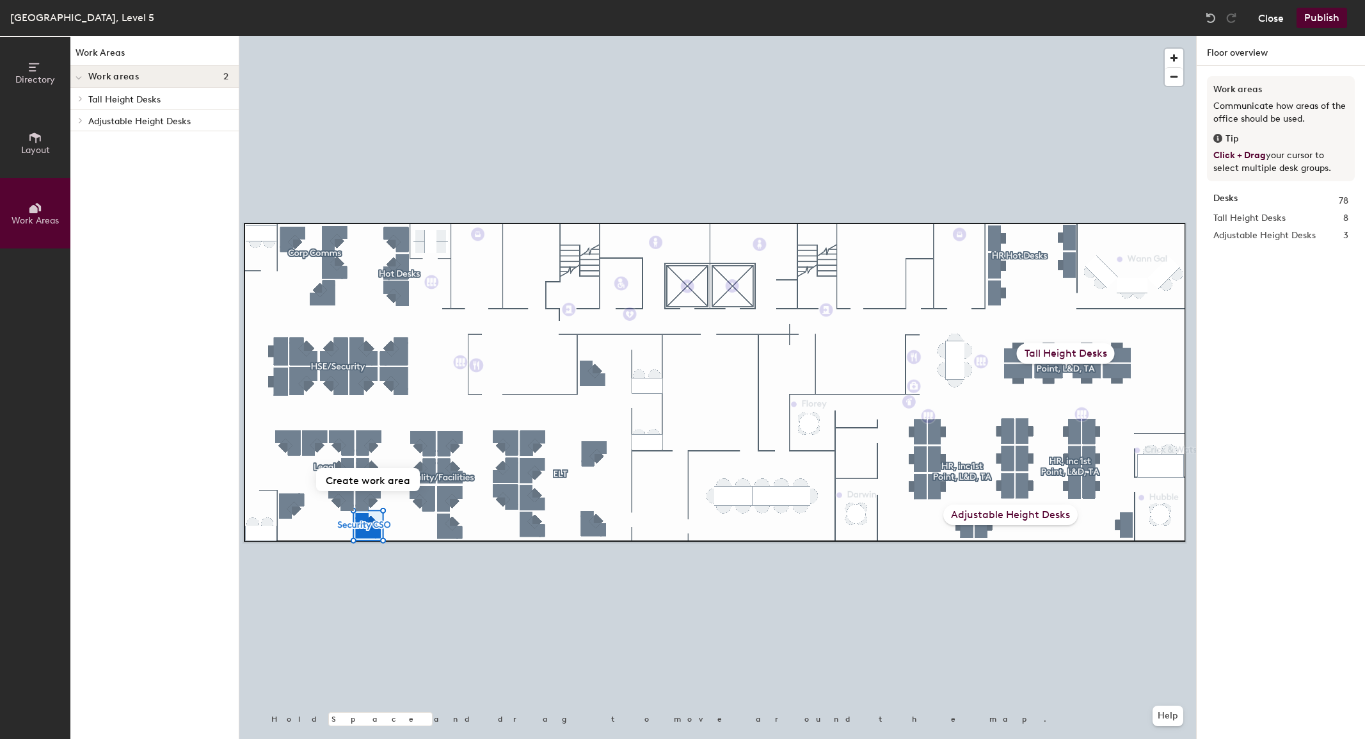
click at [1280, 17] on button "Close" at bounding box center [1272, 18] width 26 height 20
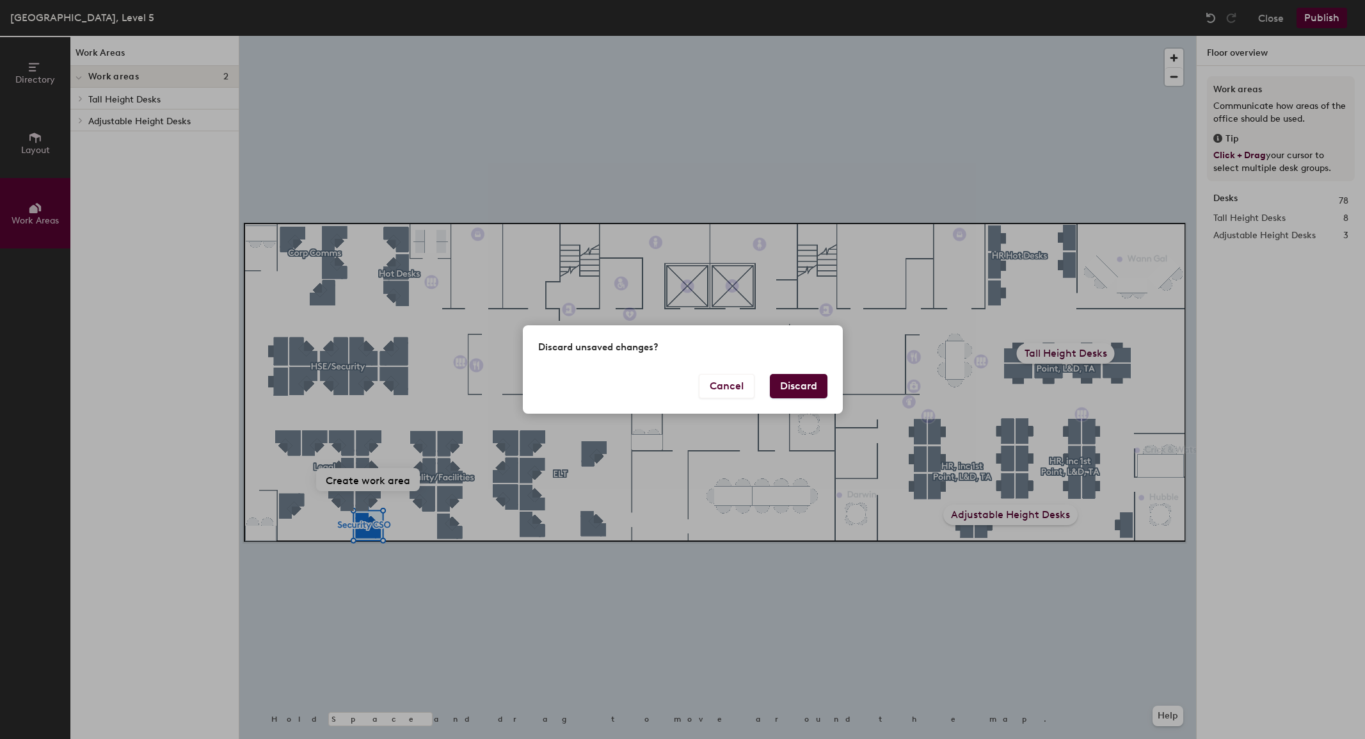
click at [802, 380] on button "Discard" at bounding box center [799, 386] width 58 height 24
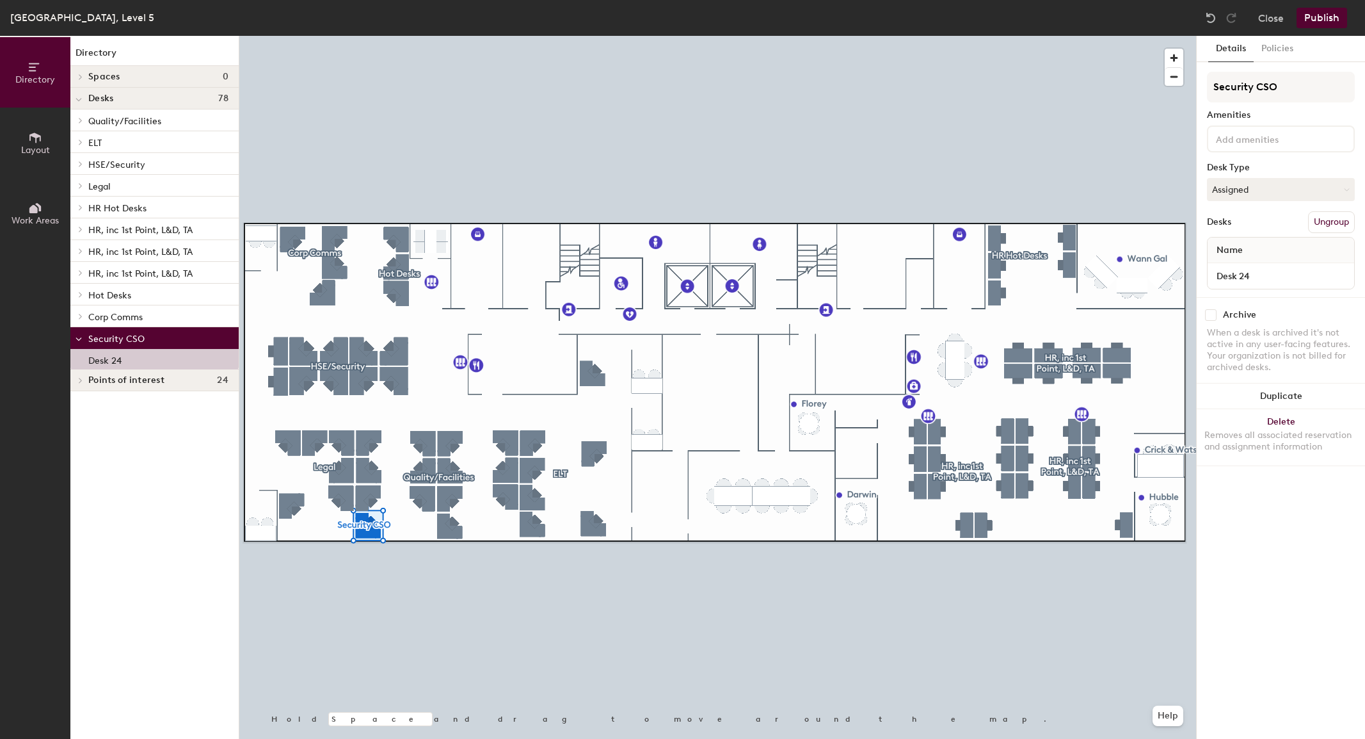
click at [1211, 313] on input "checkbox" at bounding box center [1211, 315] width 12 height 12
checkbox input "true"
click at [36, 135] on icon at bounding box center [35, 138] width 12 height 10
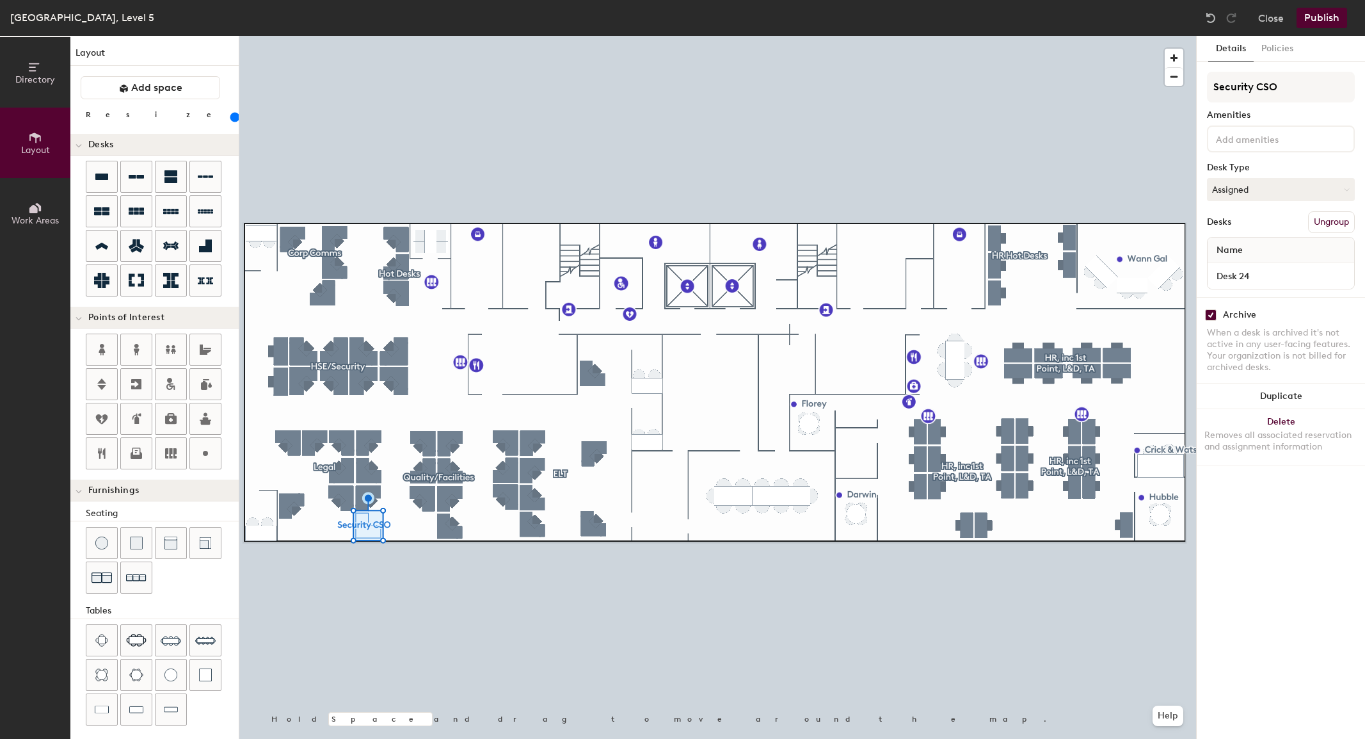
click at [38, 209] on icon at bounding box center [35, 208] width 14 height 14
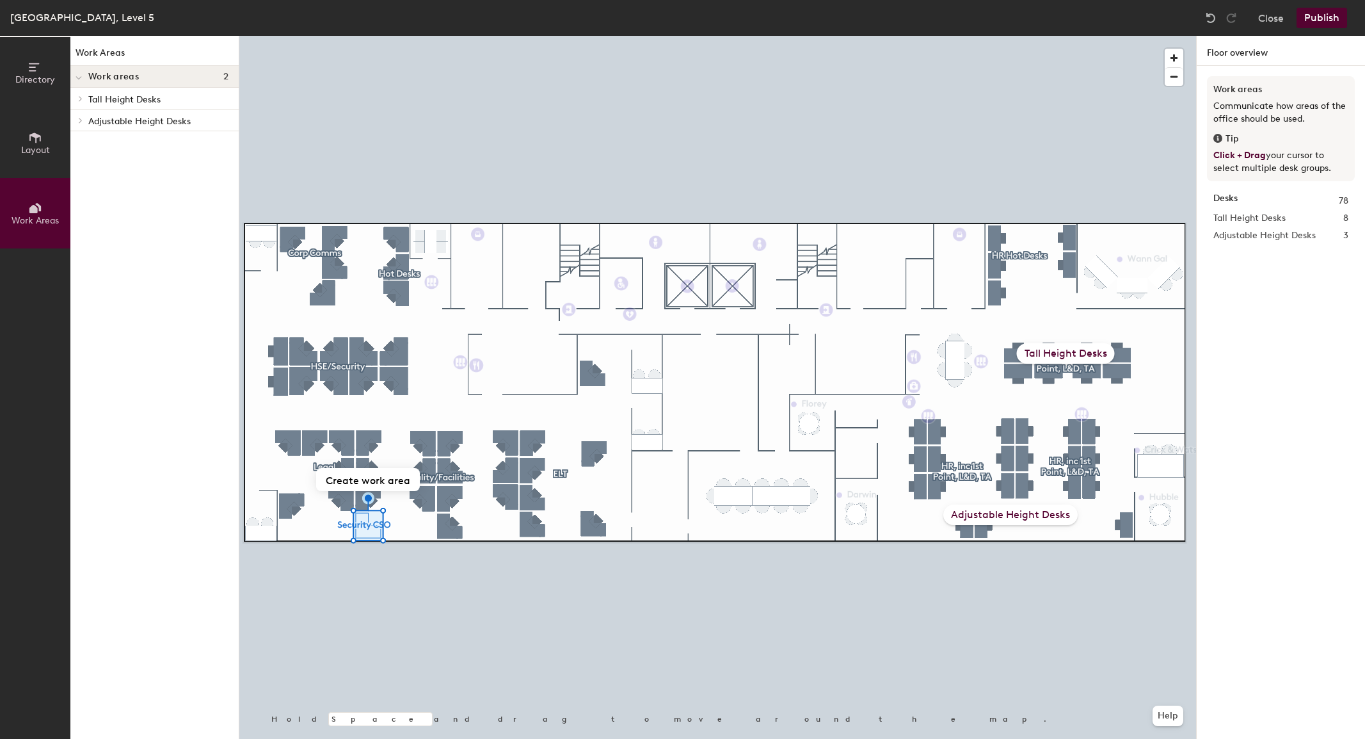
click at [35, 149] on span "Layout" at bounding box center [35, 150] width 29 height 11
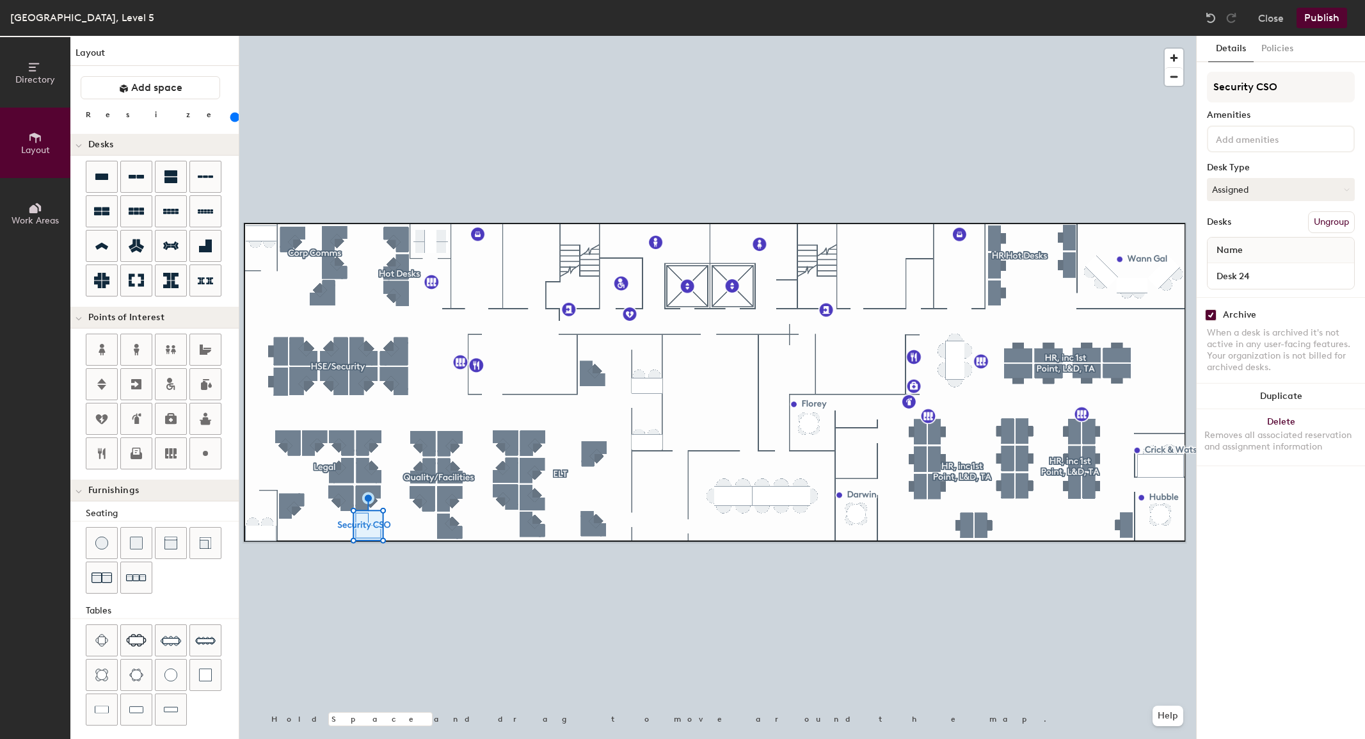
click at [29, 70] on icon at bounding box center [34, 67] width 10 height 8
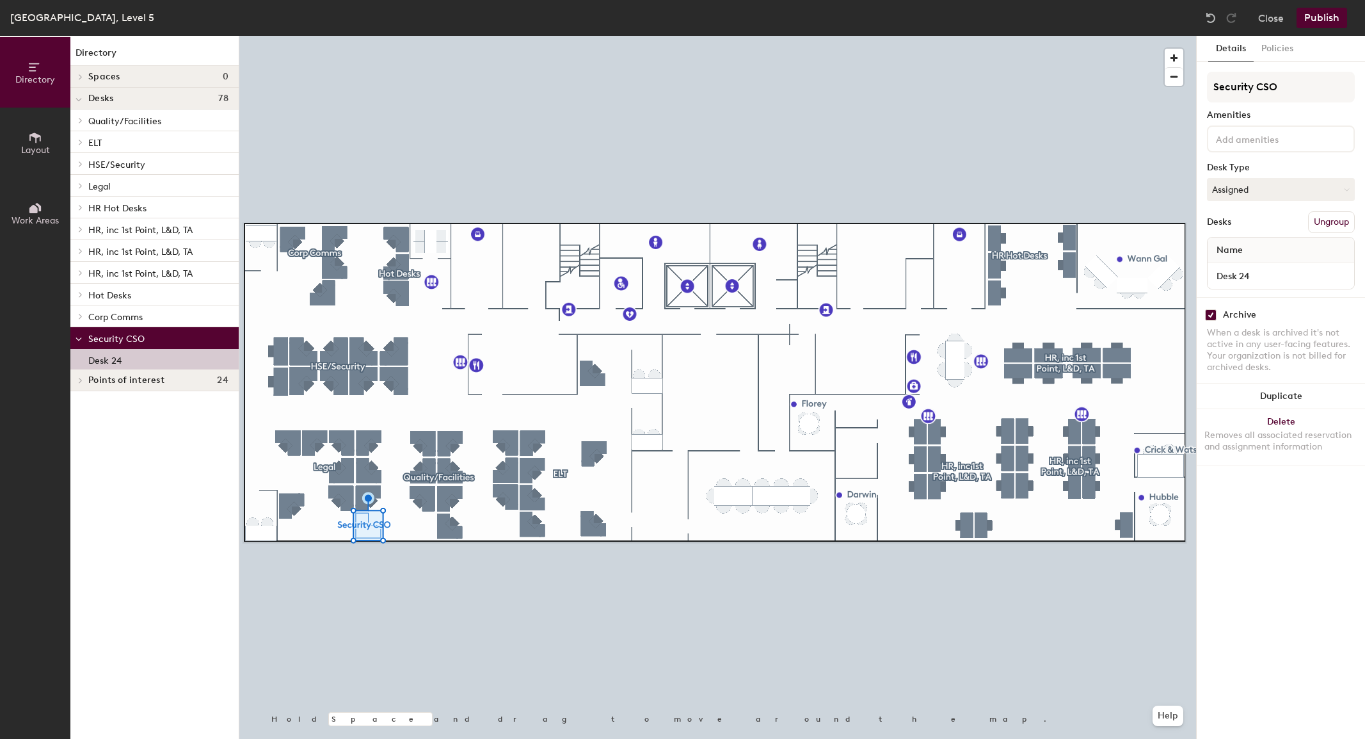
click at [115, 360] on p "Desk 24" at bounding box center [104, 358] width 33 height 15
click at [1236, 273] on input "Desk 24" at bounding box center [1281, 276] width 141 height 18
click at [1342, 282] on input "Desk 24" at bounding box center [1281, 276] width 141 height 18
click at [1212, 317] on input "checkbox" at bounding box center [1211, 315] width 12 height 12
click at [1207, 317] on input "checkbox" at bounding box center [1211, 315] width 12 height 12
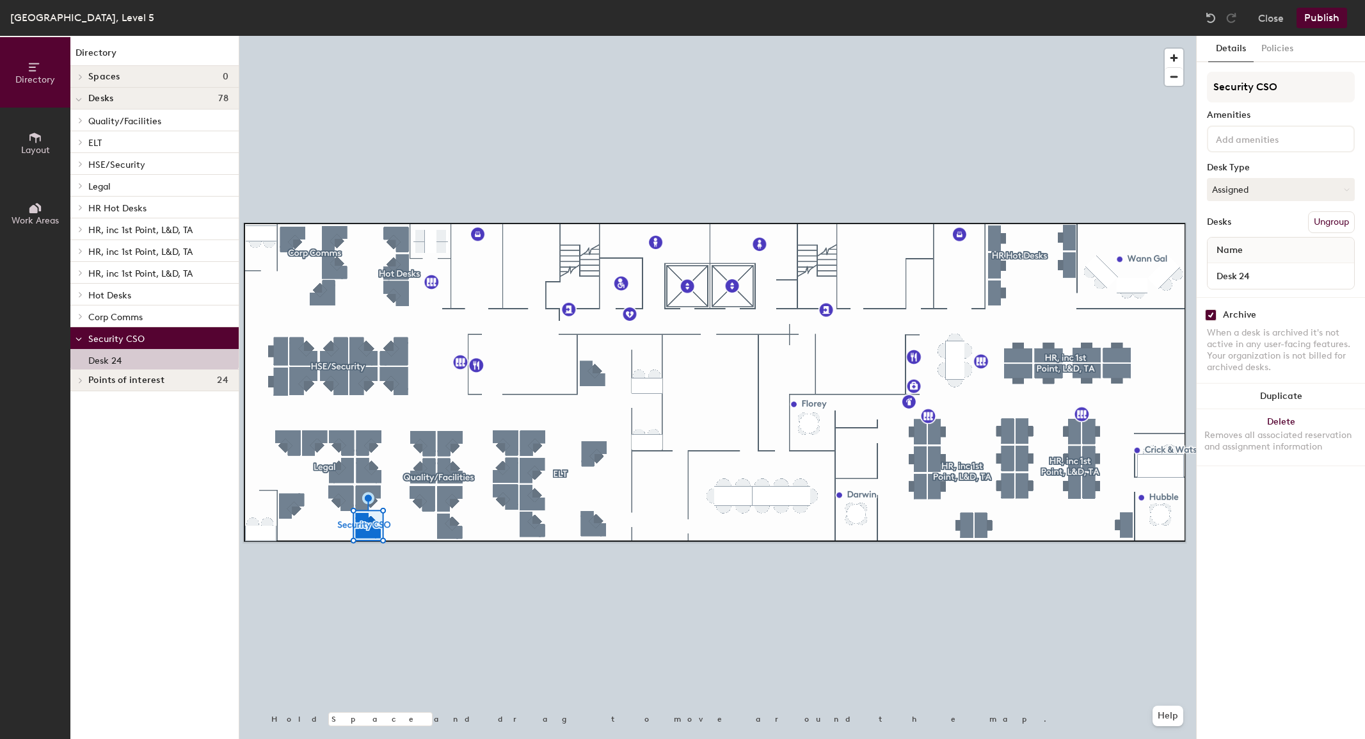
checkbox input "true"
click at [1280, 46] on button "Policies" at bounding box center [1277, 49] width 47 height 26
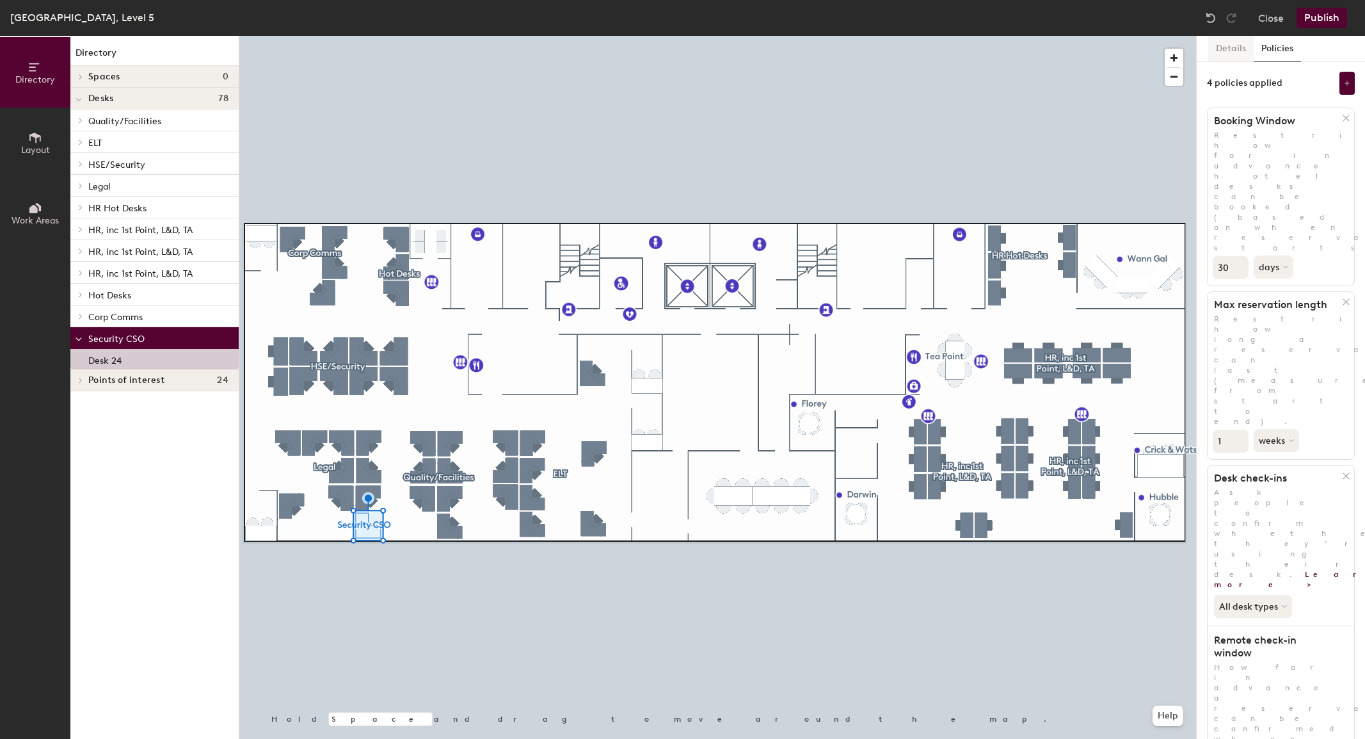
click at [1227, 47] on button "Details" at bounding box center [1231, 49] width 45 height 26
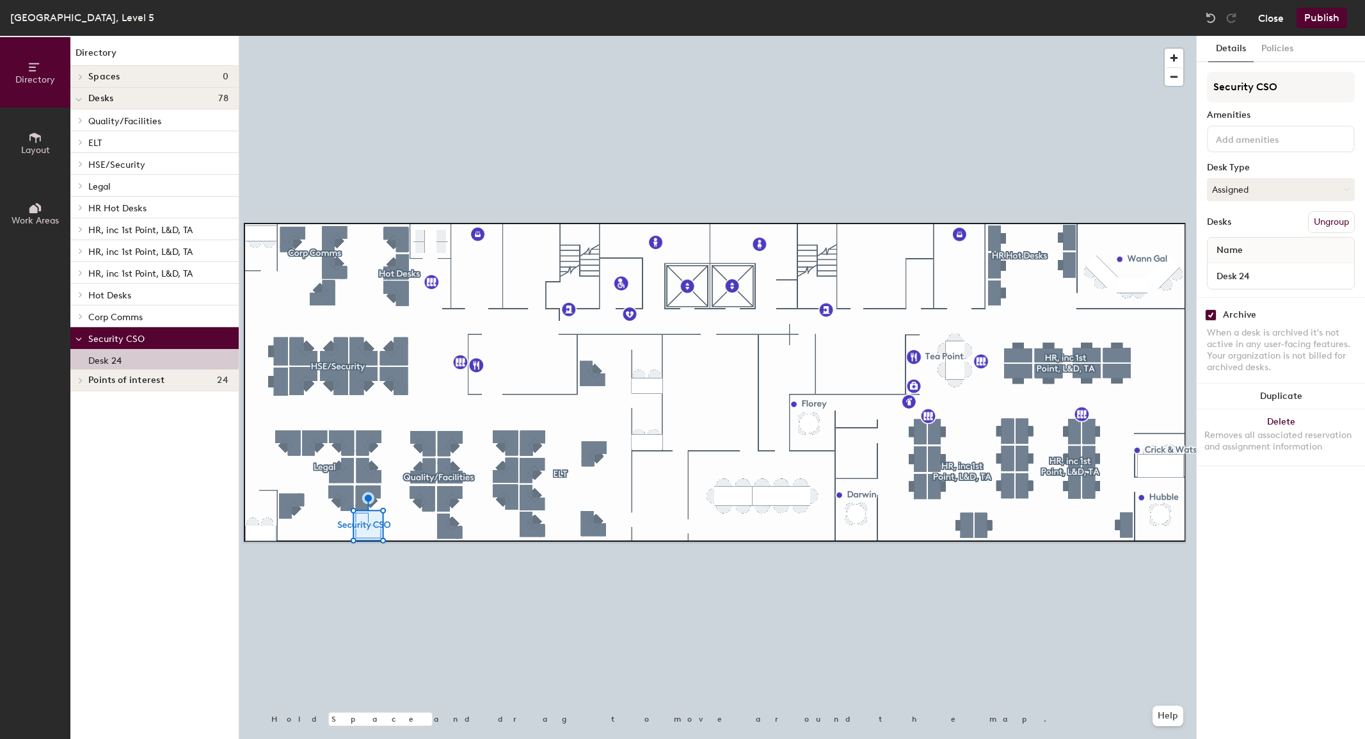
click at [1273, 13] on button "Close" at bounding box center [1272, 18] width 26 height 20
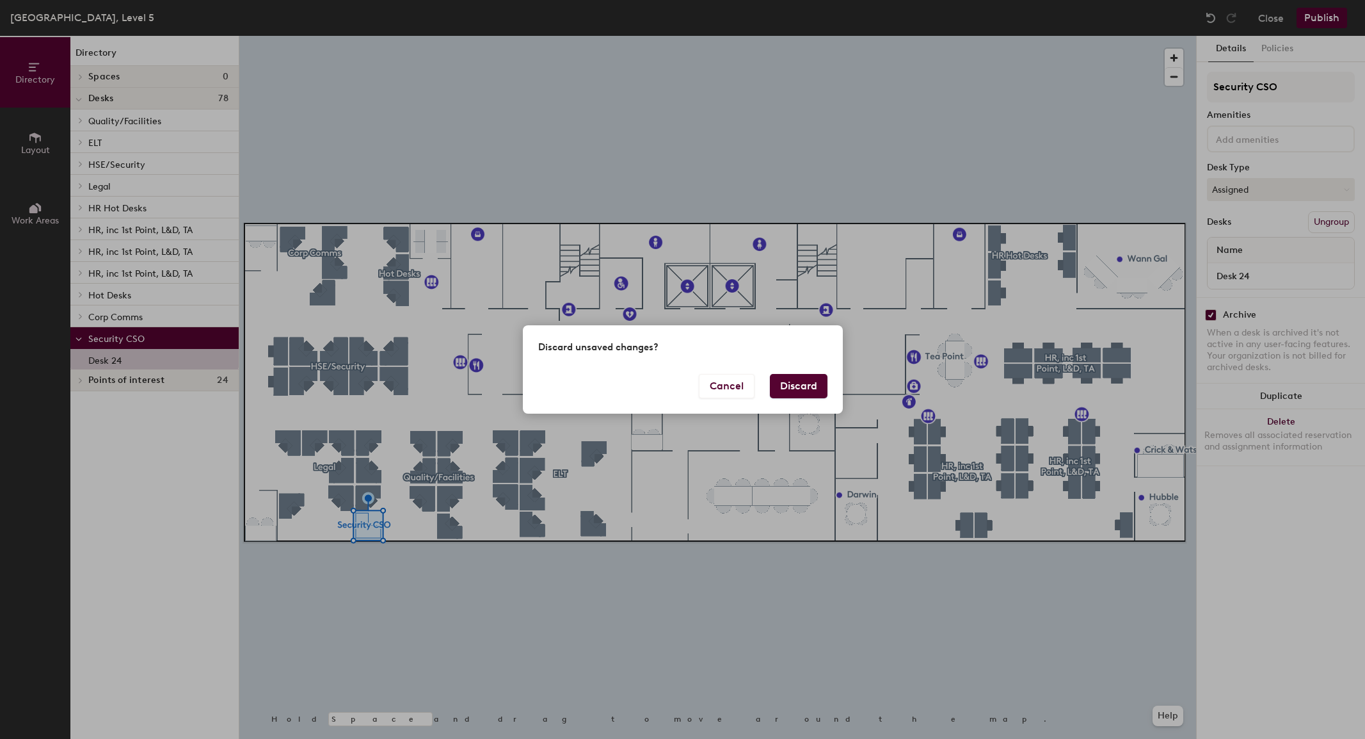
click at [794, 389] on button "Discard" at bounding box center [799, 386] width 58 height 24
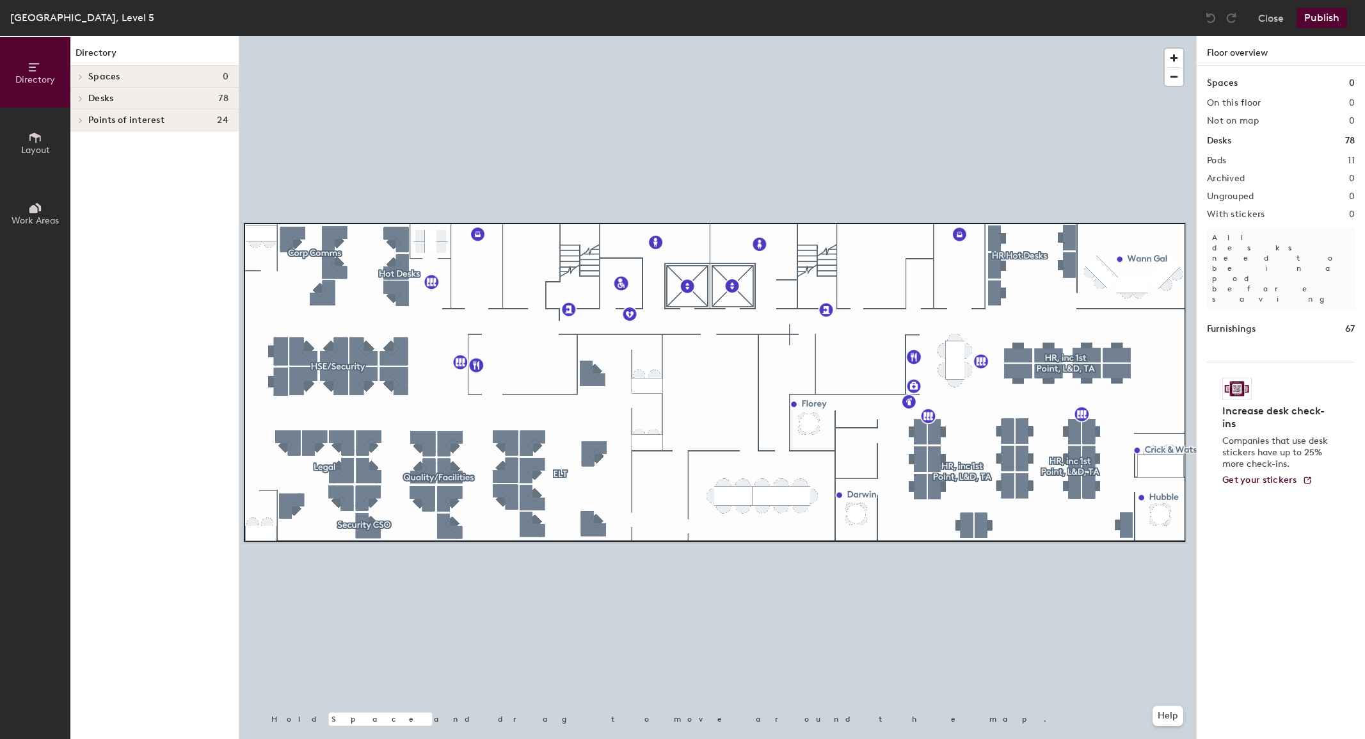
click at [83, 99] on span at bounding box center [79, 98] width 11 height 6
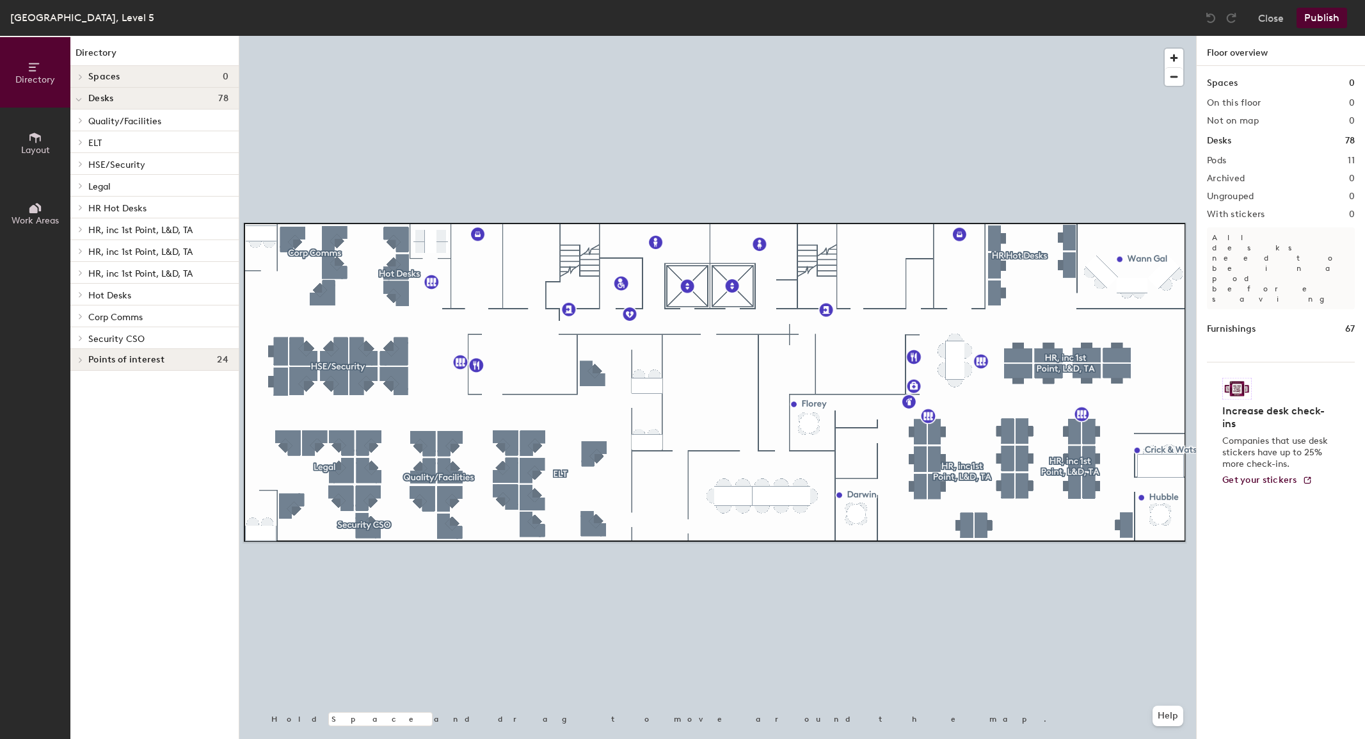
click at [109, 341] on span "Security CSO" at bounding box center [116, 339] width 56 height 11
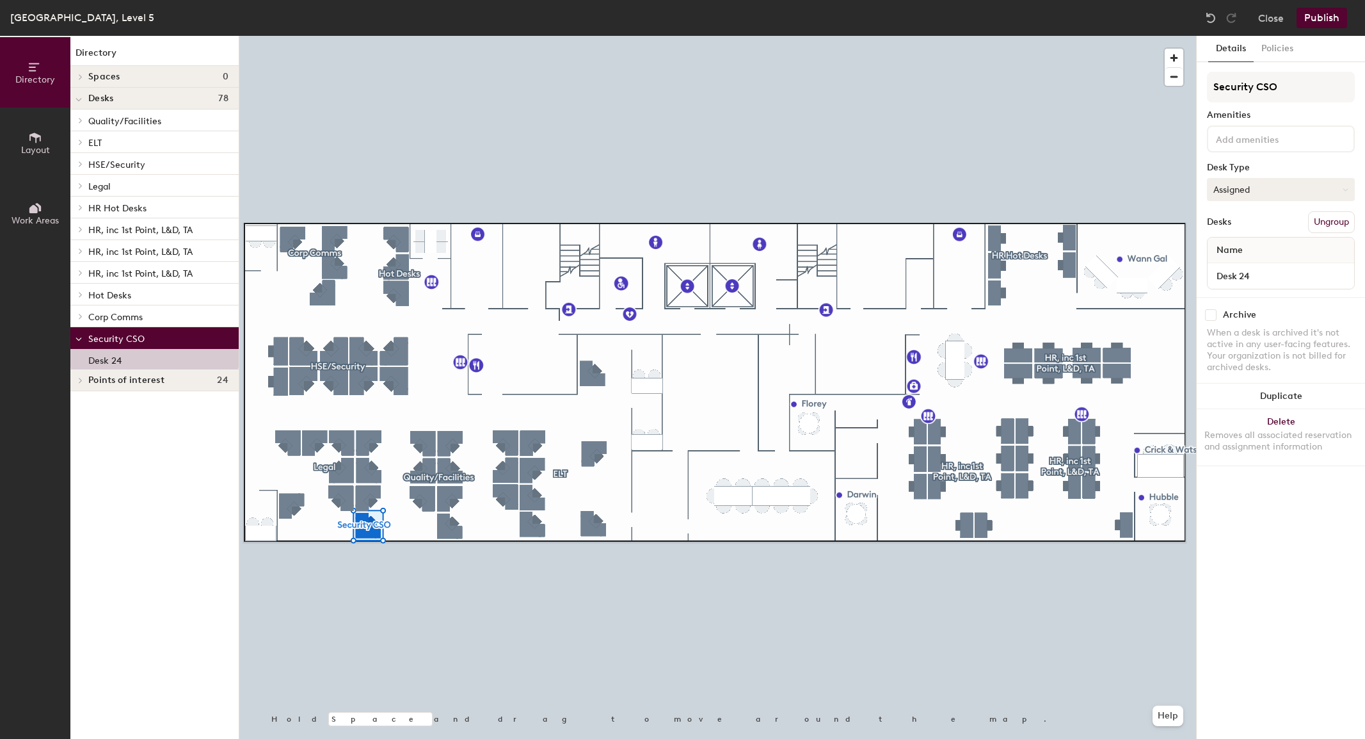
click at [1339, 189] on button "Assigned" at bounding box center [1281, 189] width 148 height 23
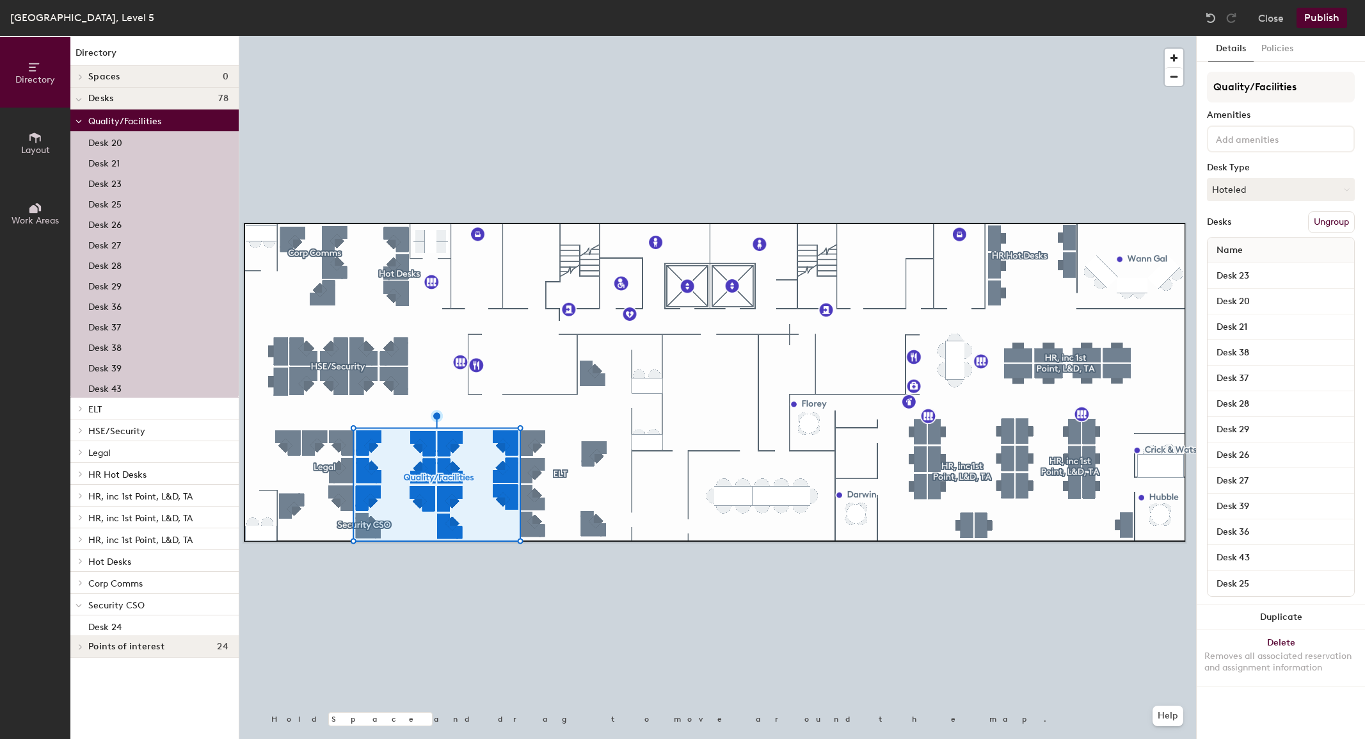
click at [105, 96] on span "Desks" at bounding box center [100, 98] width 25 height 10
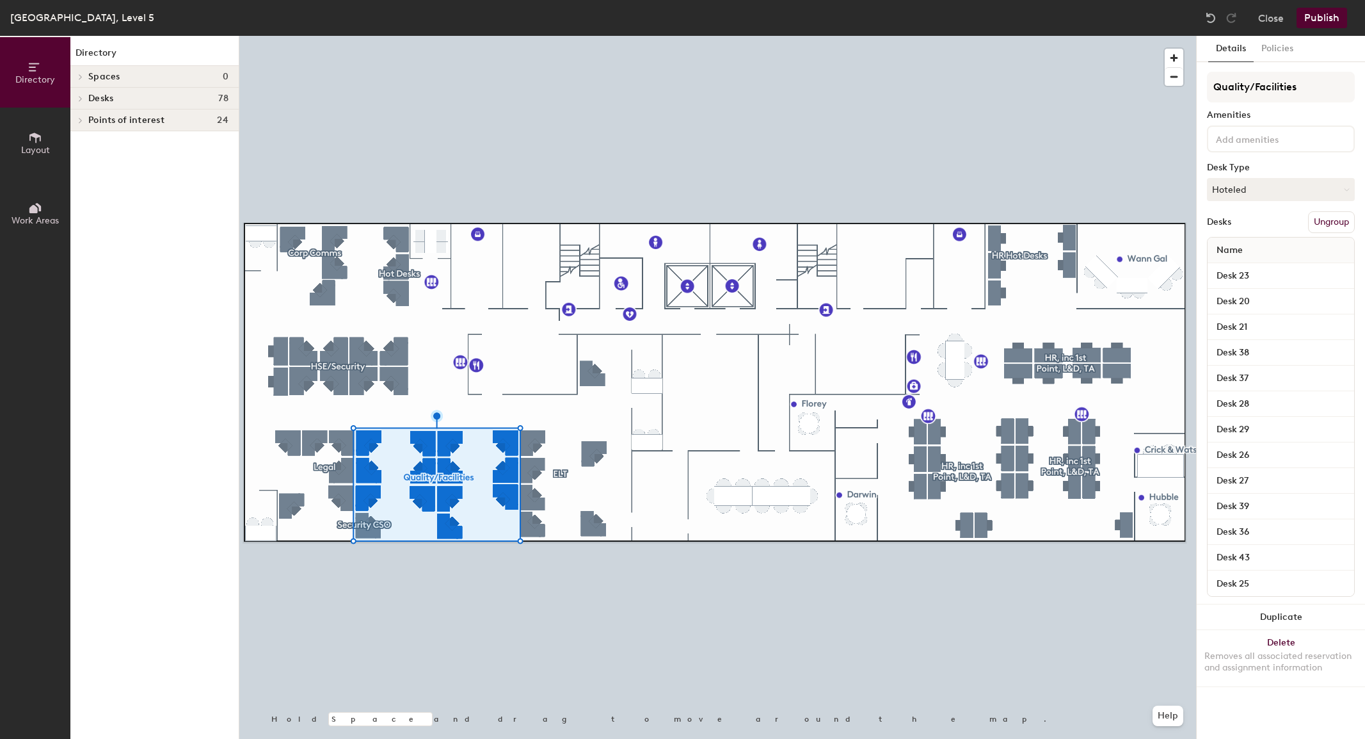
click at [79, 95] on icon at bounding box center [80, 98] width 5 height 6
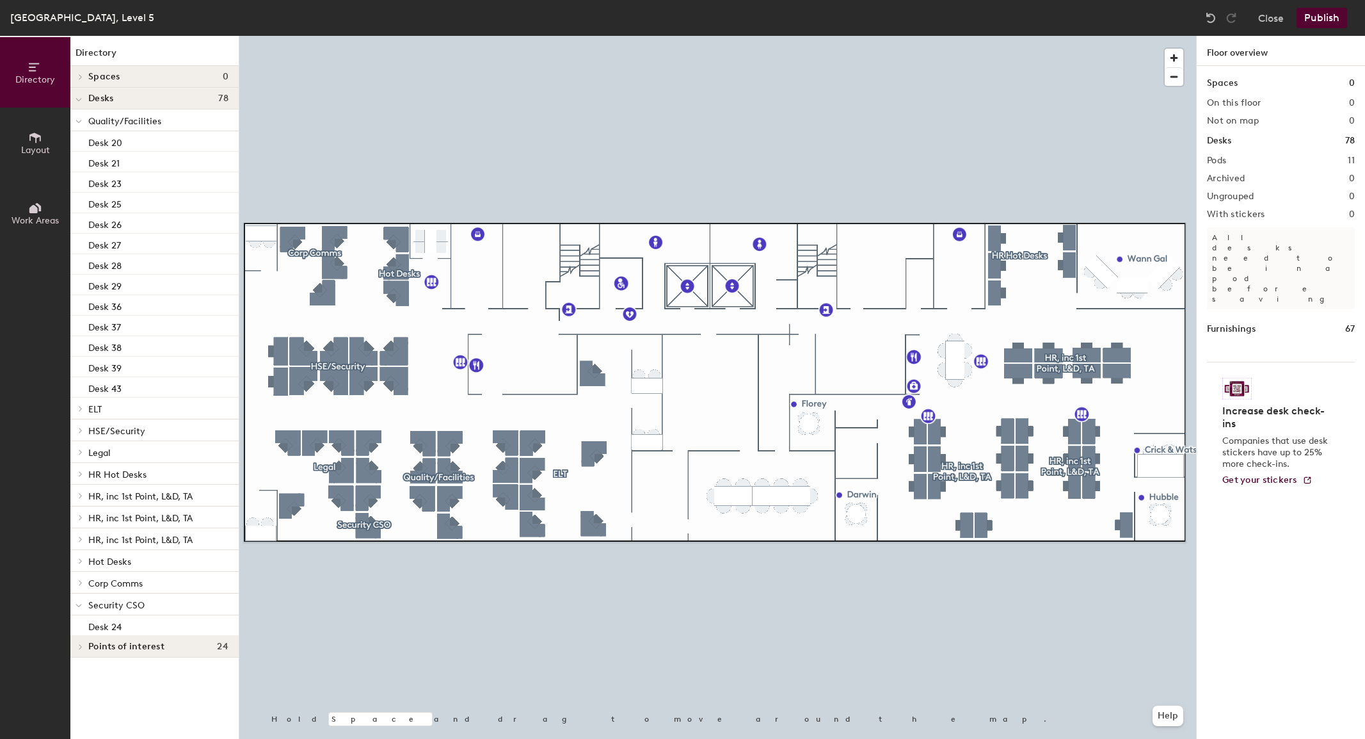
click at [79, 644] on icon at bounding box center [80, 646] width 3 height 5
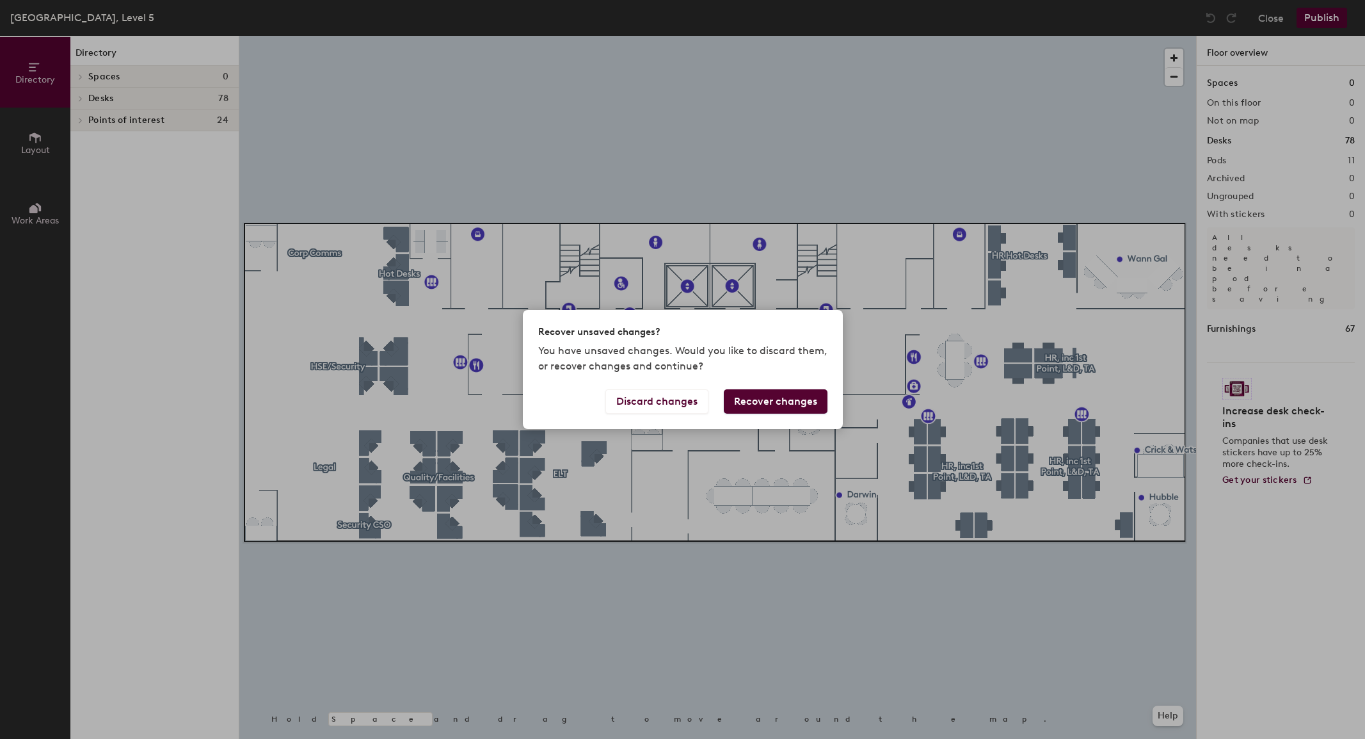
click at [768, 399] on button "Recover changes" at bounding box center [776, 401] width 104 height 24
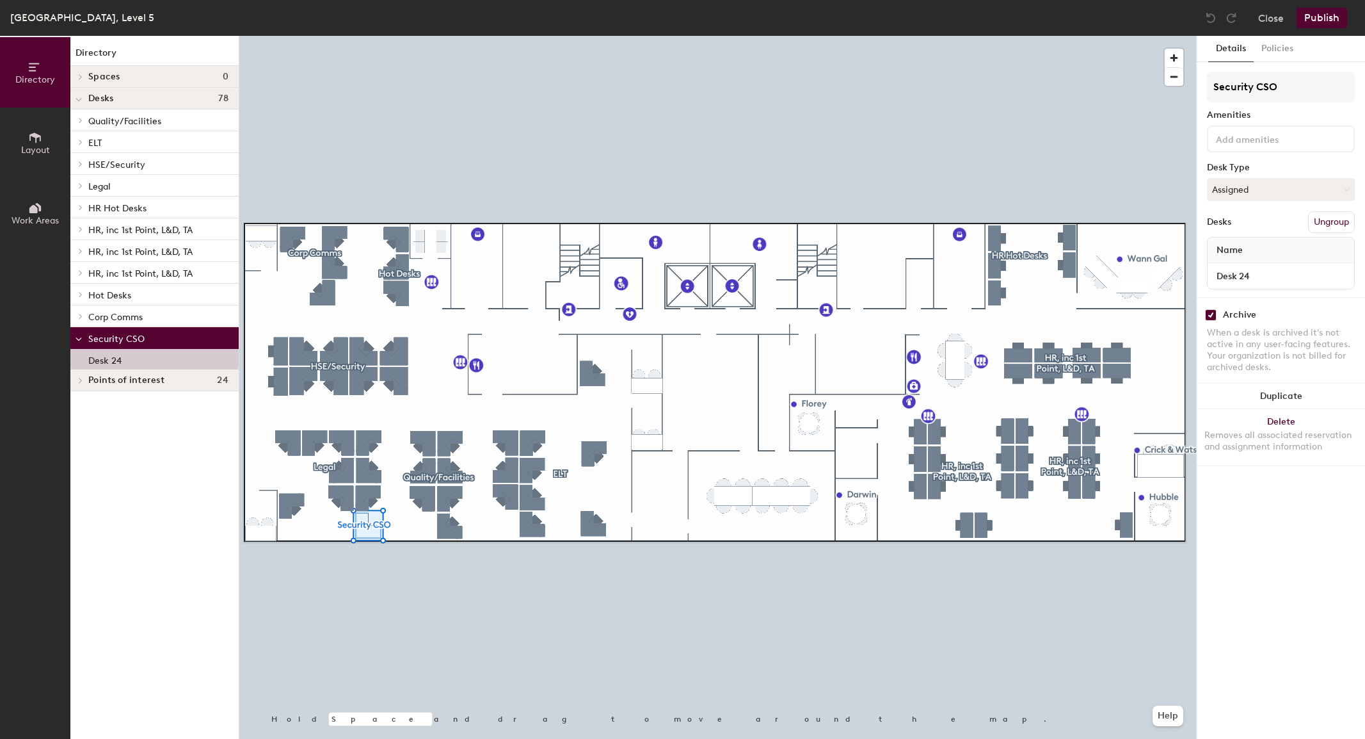
click at [35, 143] on icon at bounding box center [35, 138] width 14 height 14
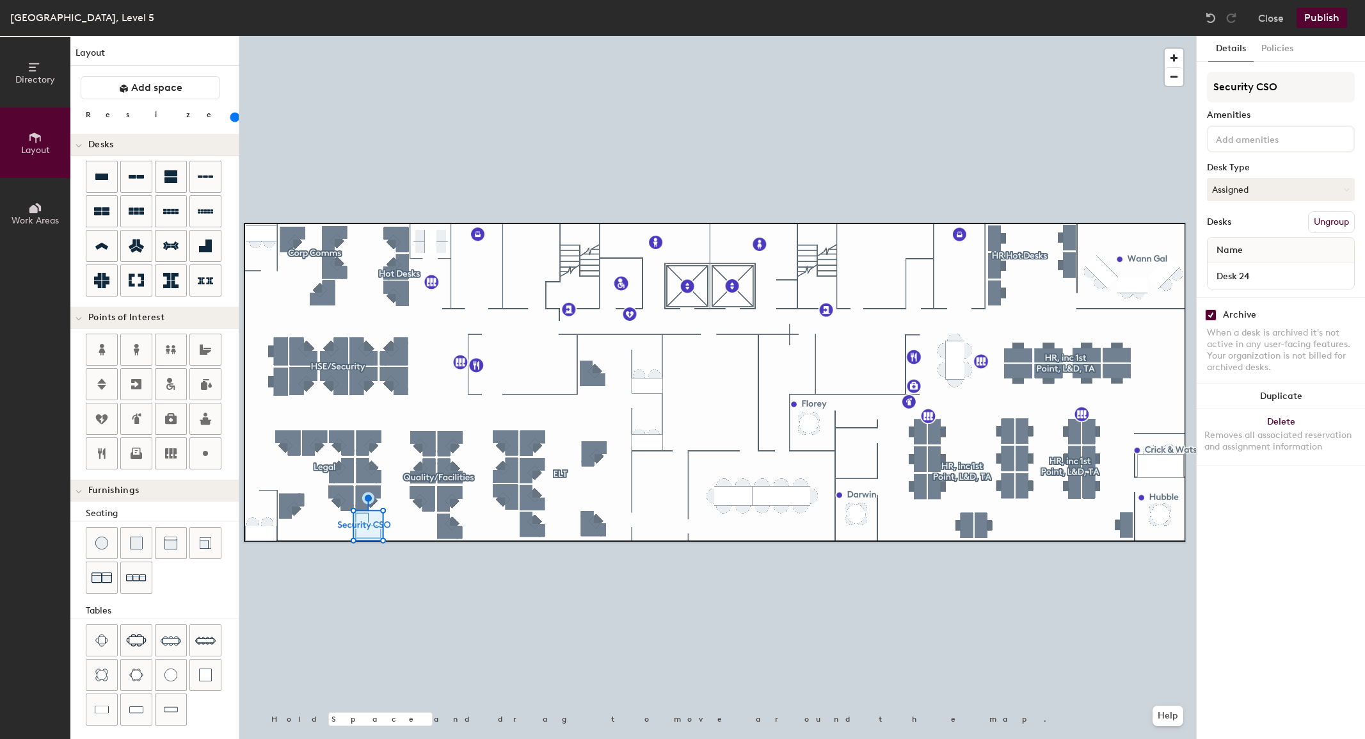
click at [1228, 116] on div "Amenities" at bounding box center [1281, 115] width 148 height 10
click at [1280, 117] on div "Amenities" at bounding box center [1281, 115] width 148 height 10
click at [1211, 316] on input "checkbox" at bounding box center [1211, 315] width 12 height 12
checkbox input "false"
click at [1250, 113] on div "Amenities" at bounding box center [1281, 115] width 148 height 10
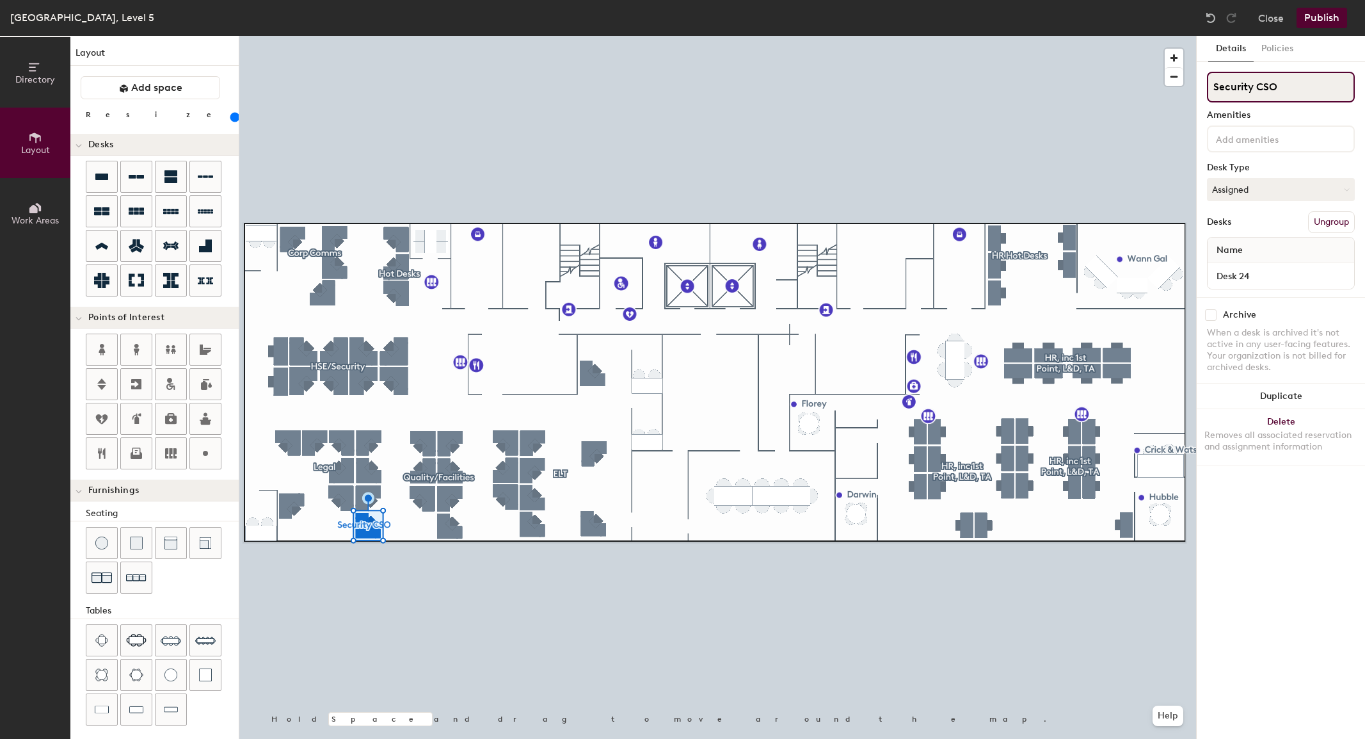
click at [1296, 94] on input "Security CSO" at bounding box center [1281, 87] width 148 height 31
click at [1314, 193] on button "Assigned" at bounding box center [1281, 189] width 148 height 23
click at [1310, 184] on button "Assigned" at bounding box center [1281, 189] width 148 height 23
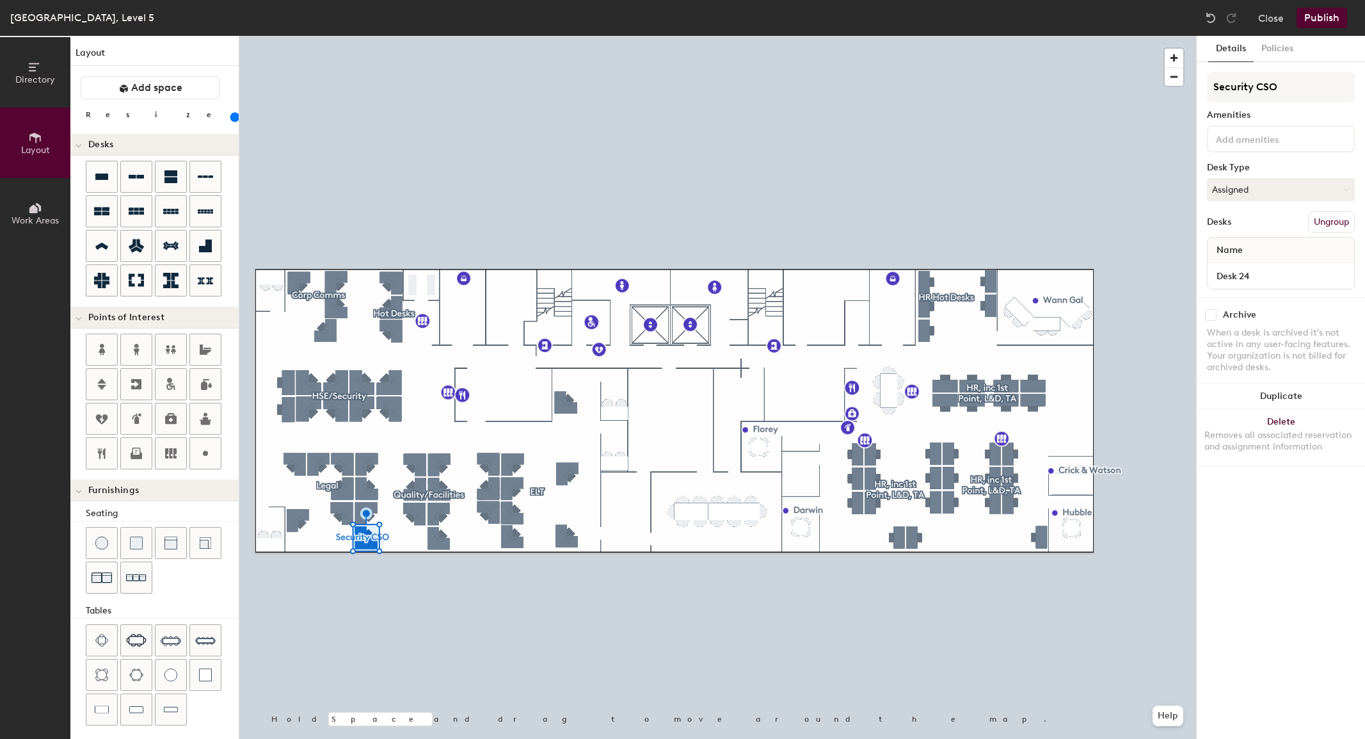
click at [1323, 218] on button "Ungroup" at bounding box center [1332, 222] width 47 height 22
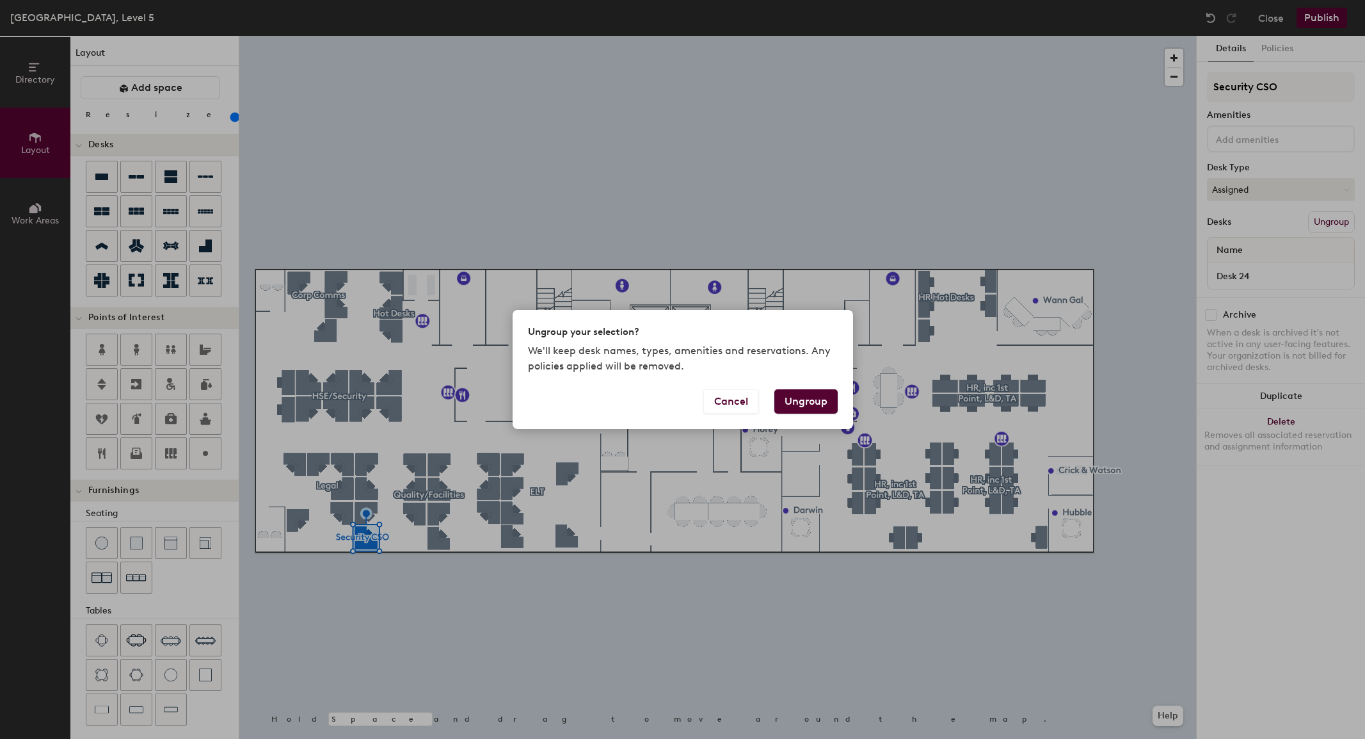
click at [816, 398] on button "Ungroup" at bounding box center [806, 401] width 63 height 24
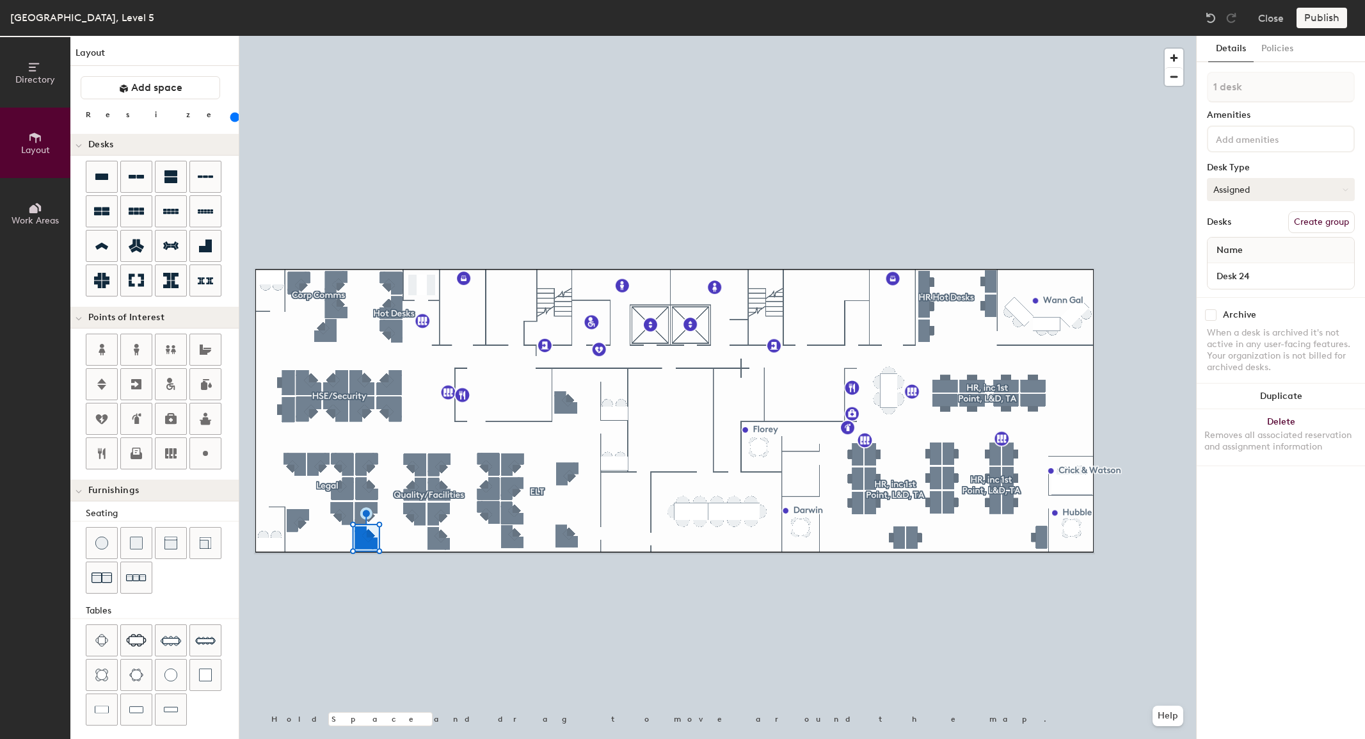
click at [1253, 192] on button "Assigned" at bounding box center [1281, 189] width 148 height 23
click at [1241, 280] on input "Desk 24" at bounding box center [1281, 276] width 141 height 18
click at [1334, 278] on input "Desk 24" at bounding box center [1281, 276] width 141 height 18
click at [1338, 275] on input "Desk 24" at bounding box center [1281, 276] width 141 height 18
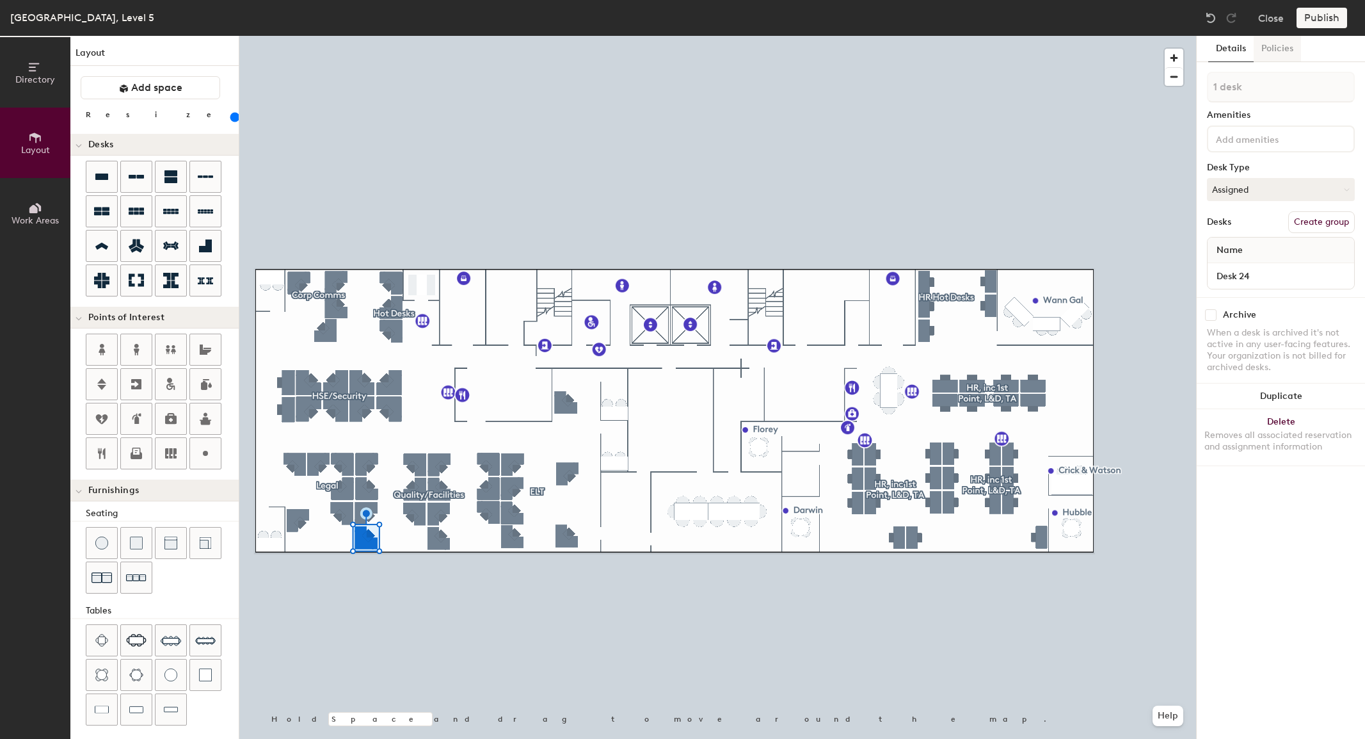
click at [1275, 47] on button "Policies" at bounding box center [1277, 49] width 47 height 26
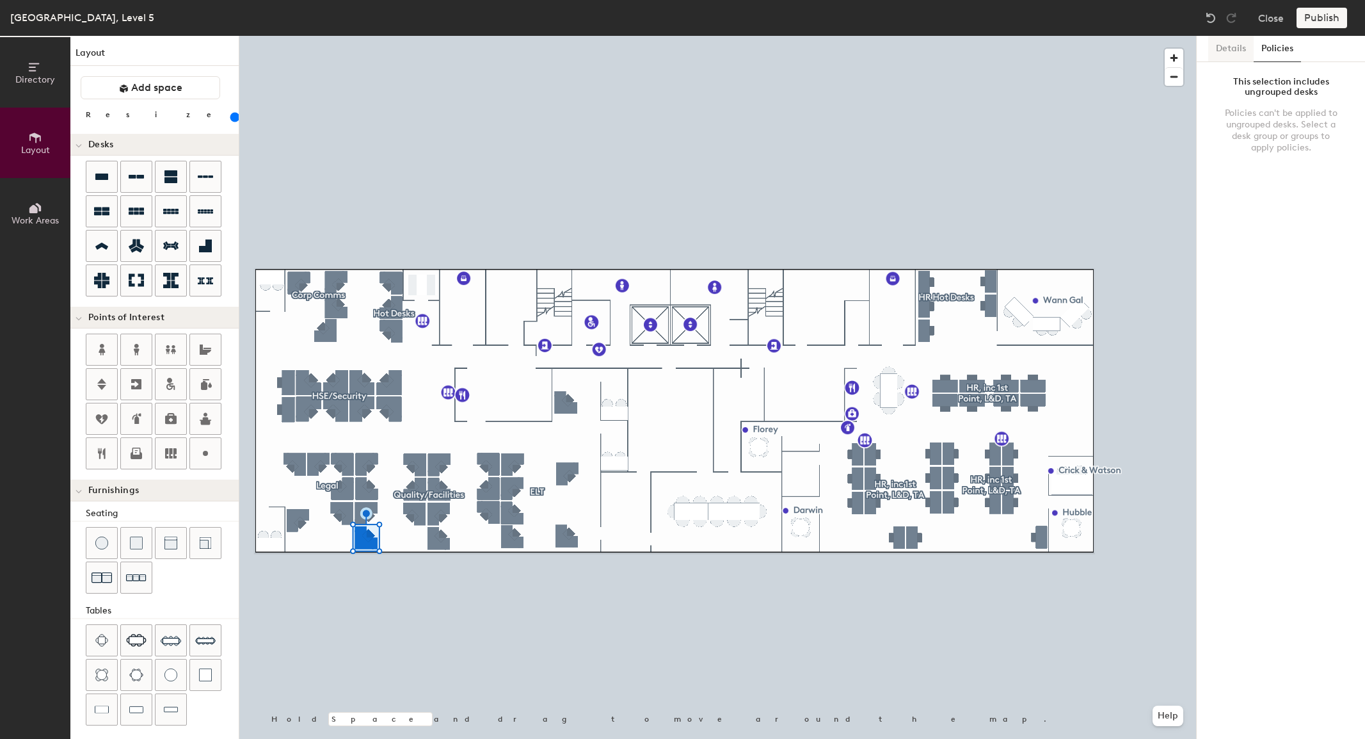
click at [1225, 46] on button "Details" at bounding box center [1231, 49] width 45 height 26
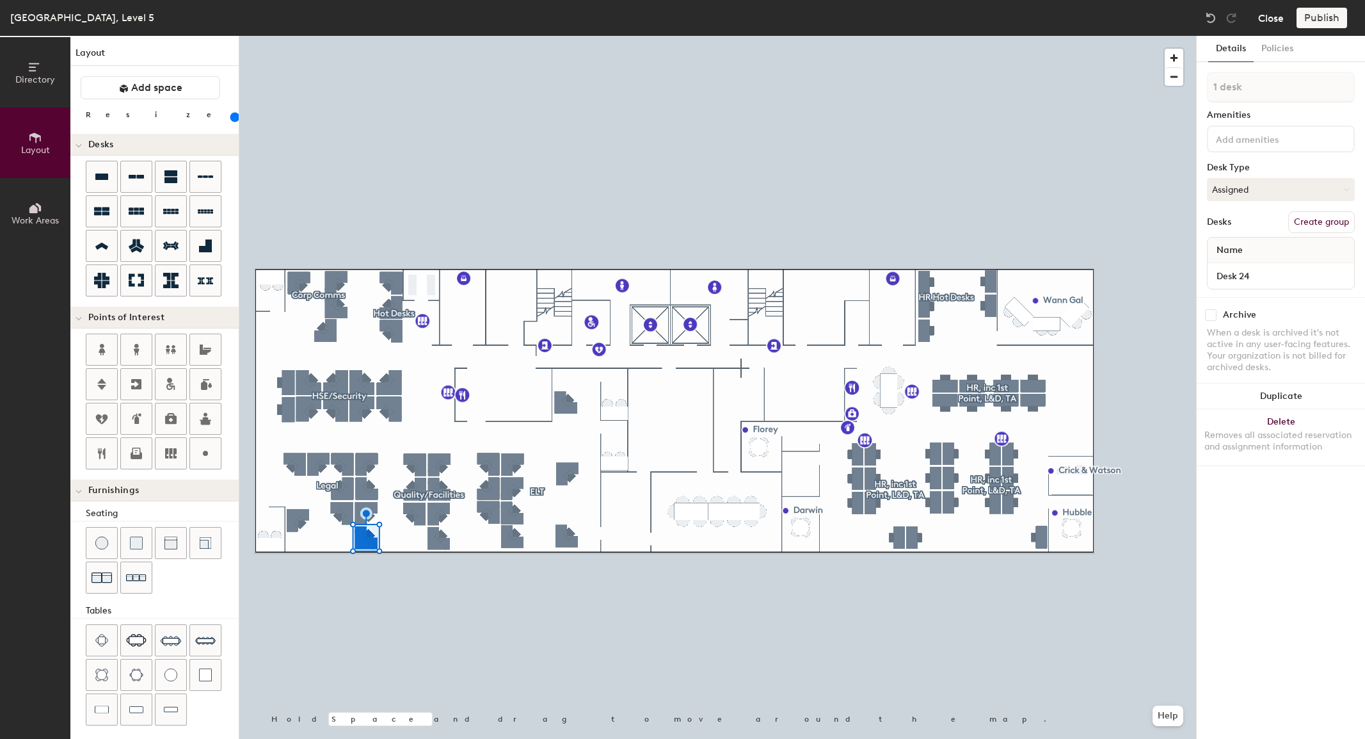
click at [1269, 16] on button "Close" at bounding box center [1272, 18] width 26 height 20
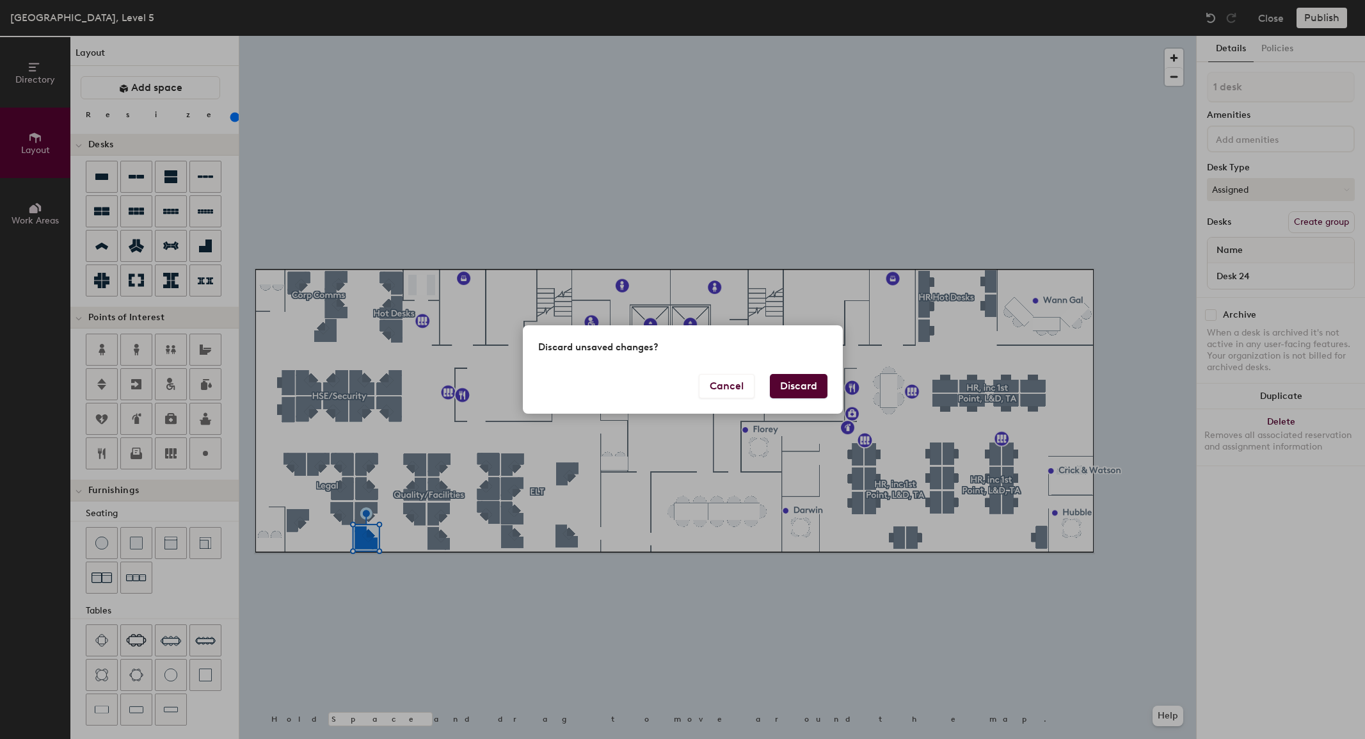
click at [800, 387] on button "Discard" at bounding box center [799, 386] width 58 height 24
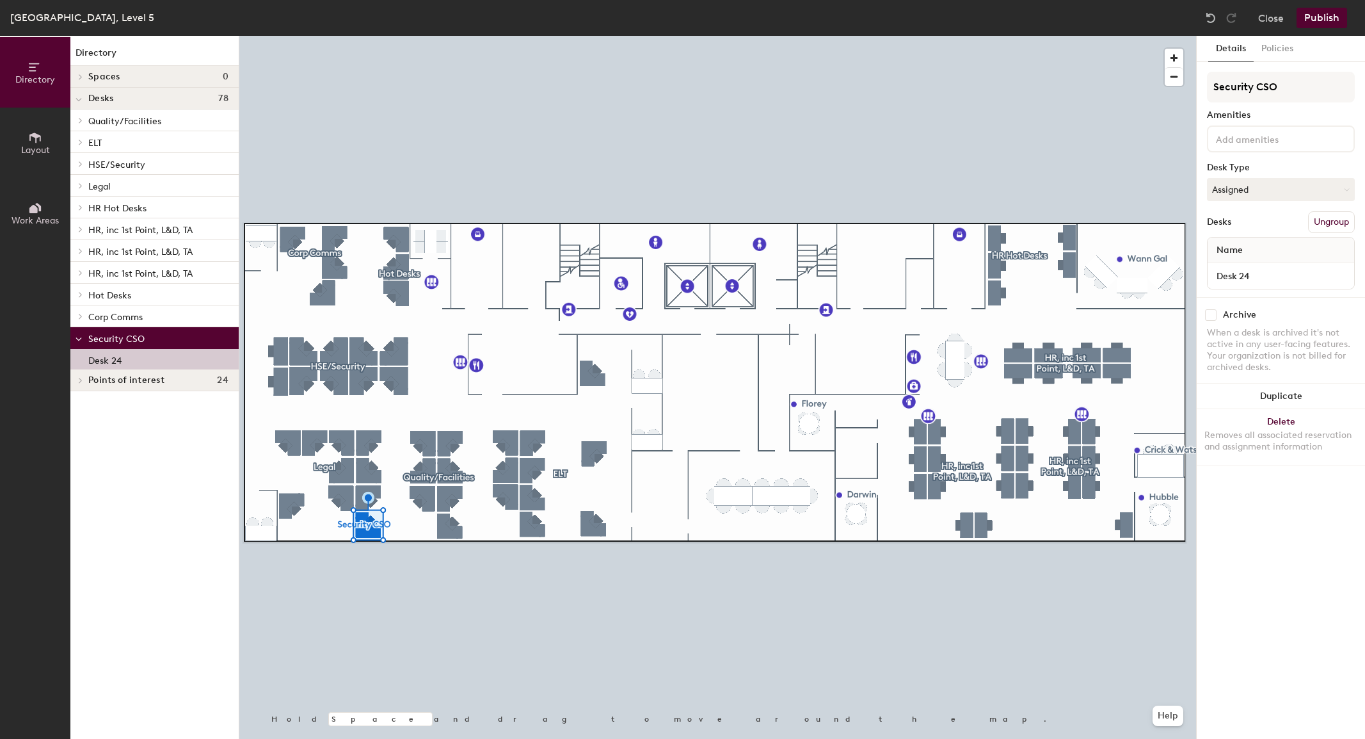
click at [107, 359] on p "Desk 24" at bounding box center [104, 358] width 33 height 15
click at [1276, 47] on button "Policies" at bounding box center [1277, 49] width 47 height 26
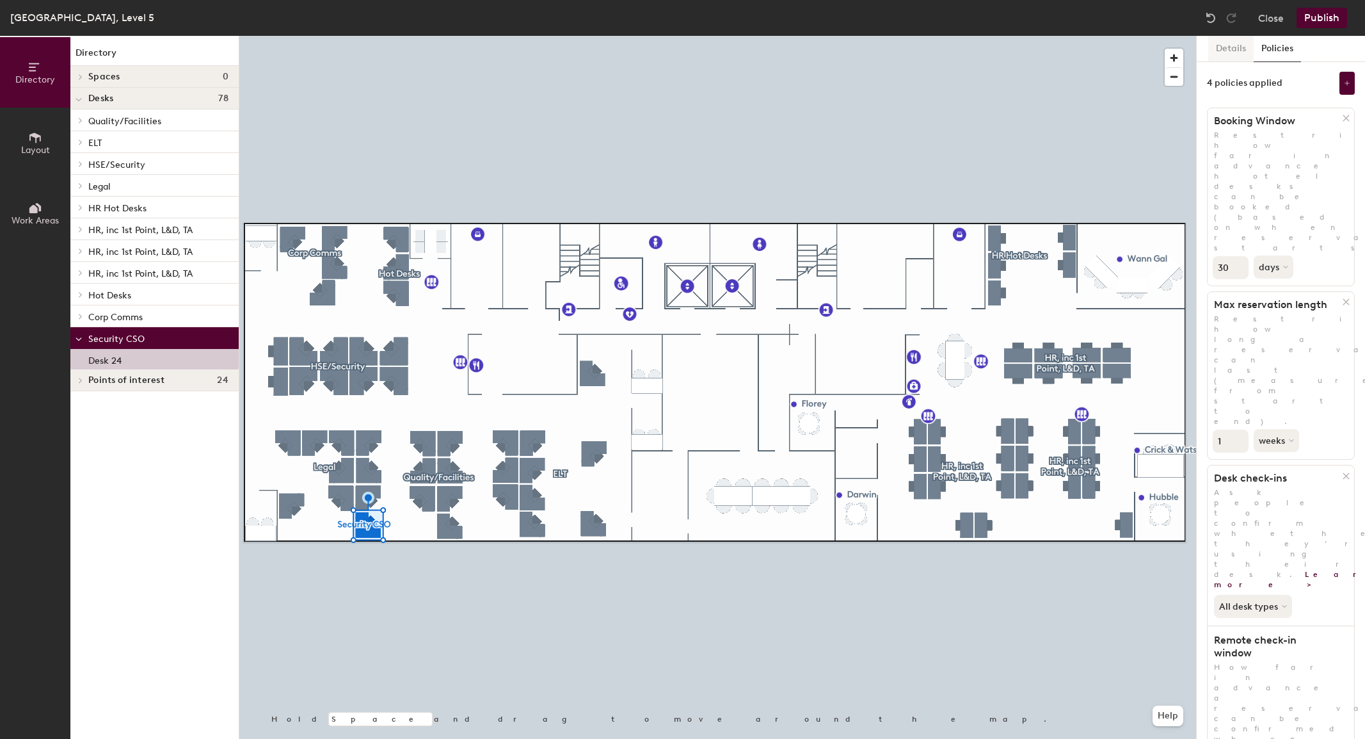
click at [1227, 47] on button "Details" at bounding box center [1231, 49] width 45 height 26
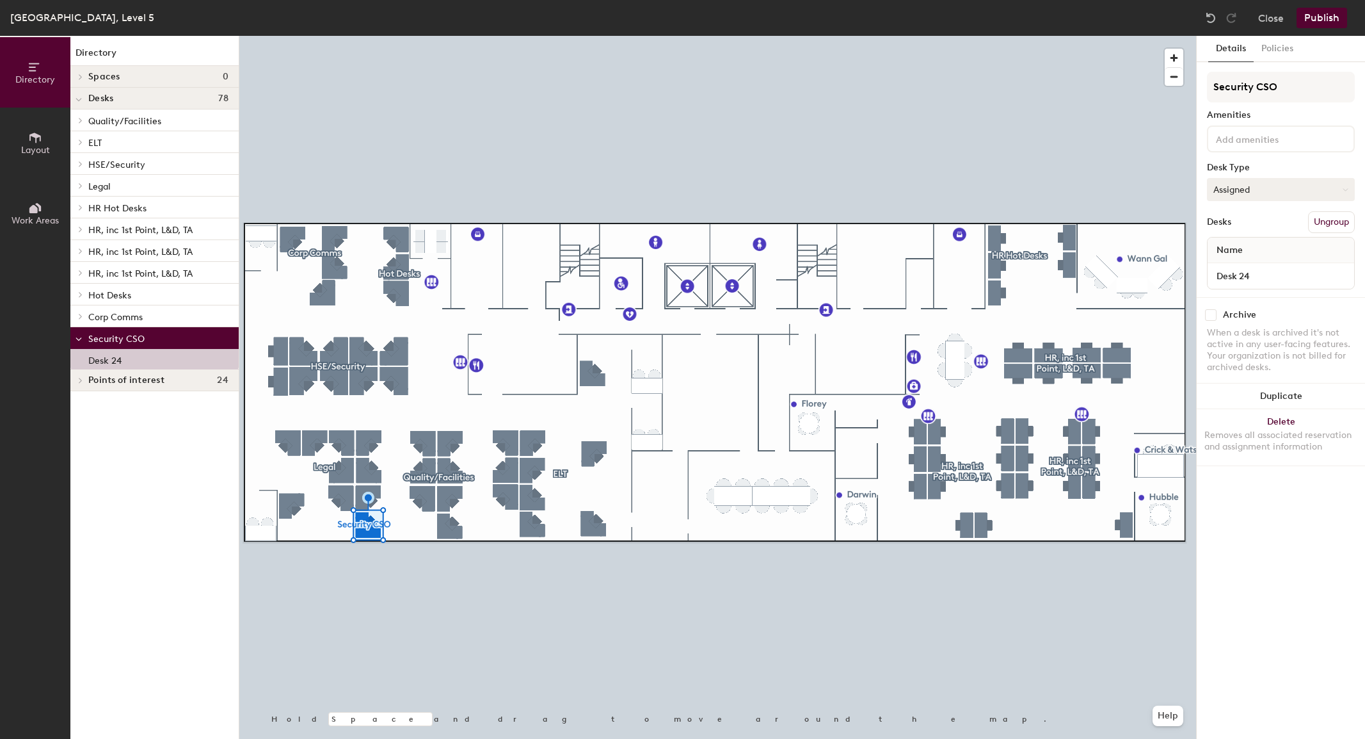
click at [1244, 186] on button "Assigned" at bounding box center [1281, 189] width 148 height 23
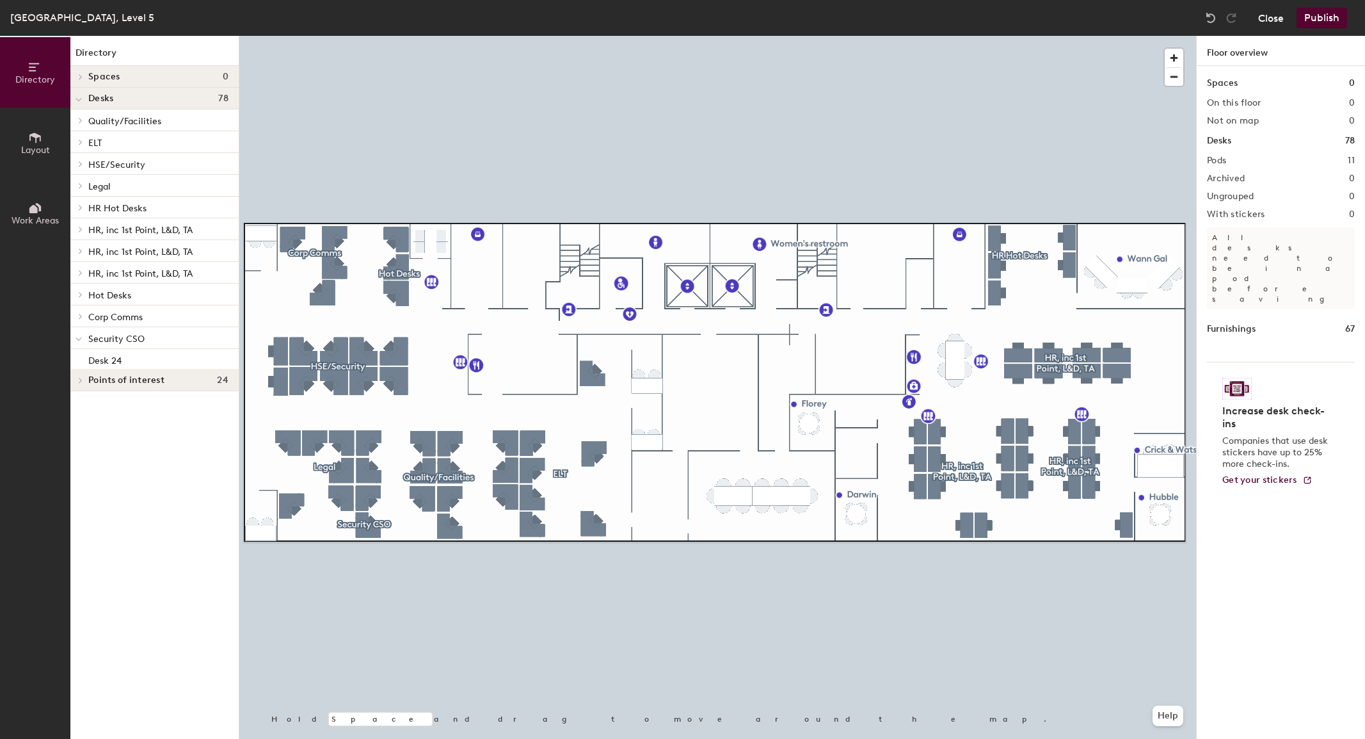
click at [1275, 16] on button "Close" at bounding box center [1272, 18] width 26 height 20
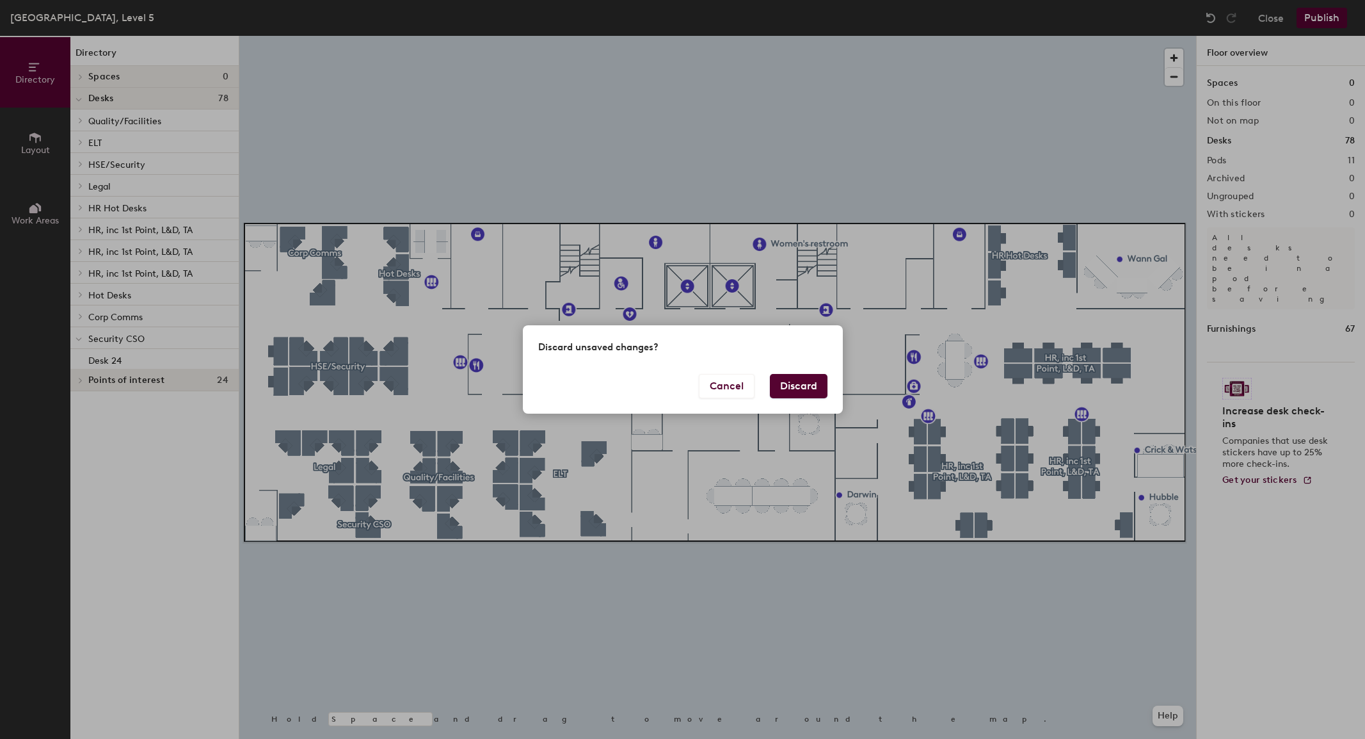
click at [805, 386] on button "Discard" at bounding box center [799, 386] width 58 height 24
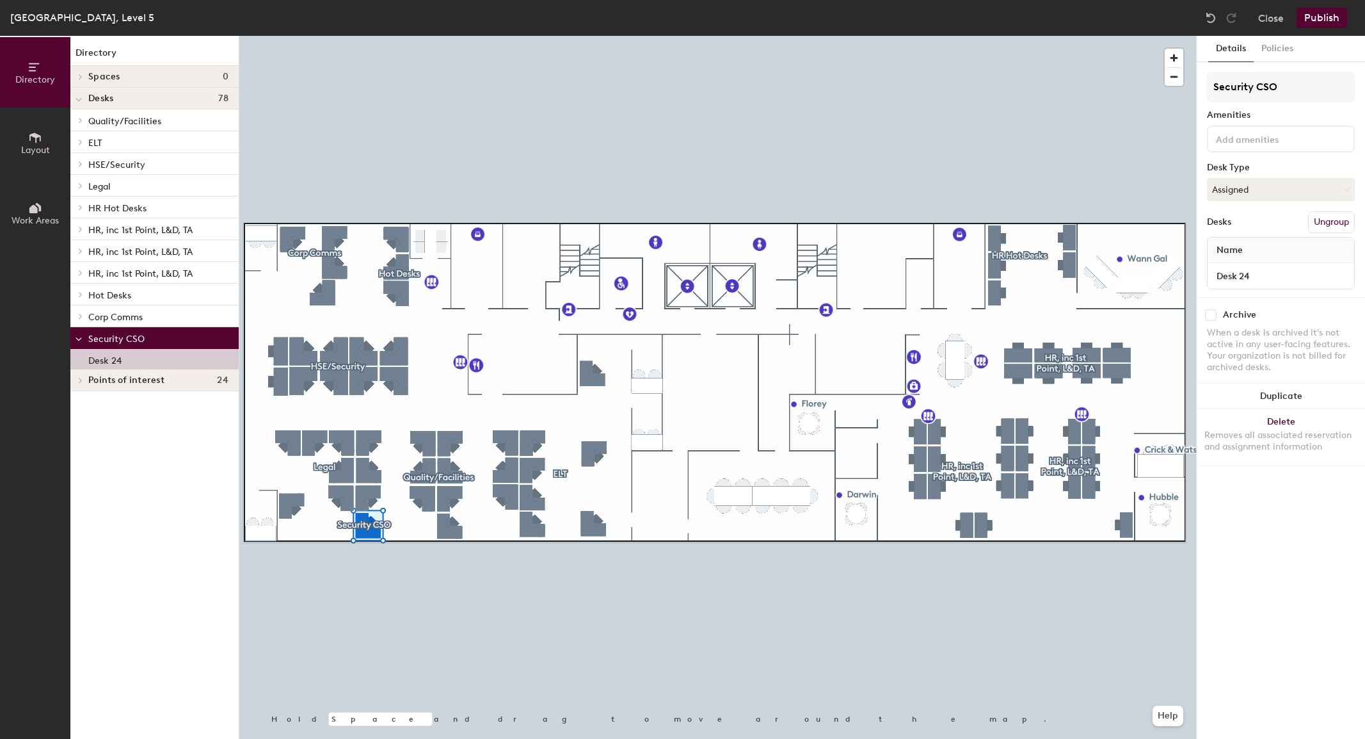
click at [1319, 223] on button "Ungroup" at bounding box center [1332, 222] width 47 height 22
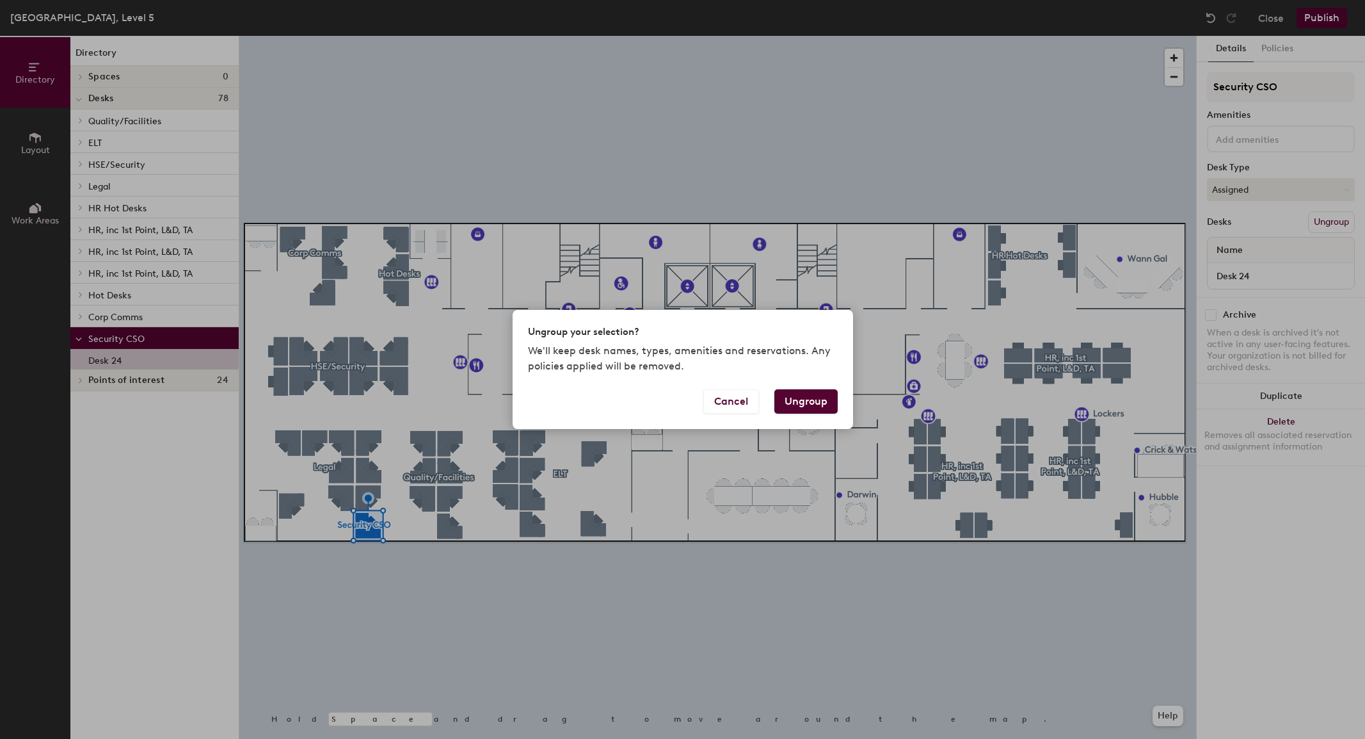
click at [803, 400] on button "Ungroup" at bounding box center [806, 401] width 63 height 24
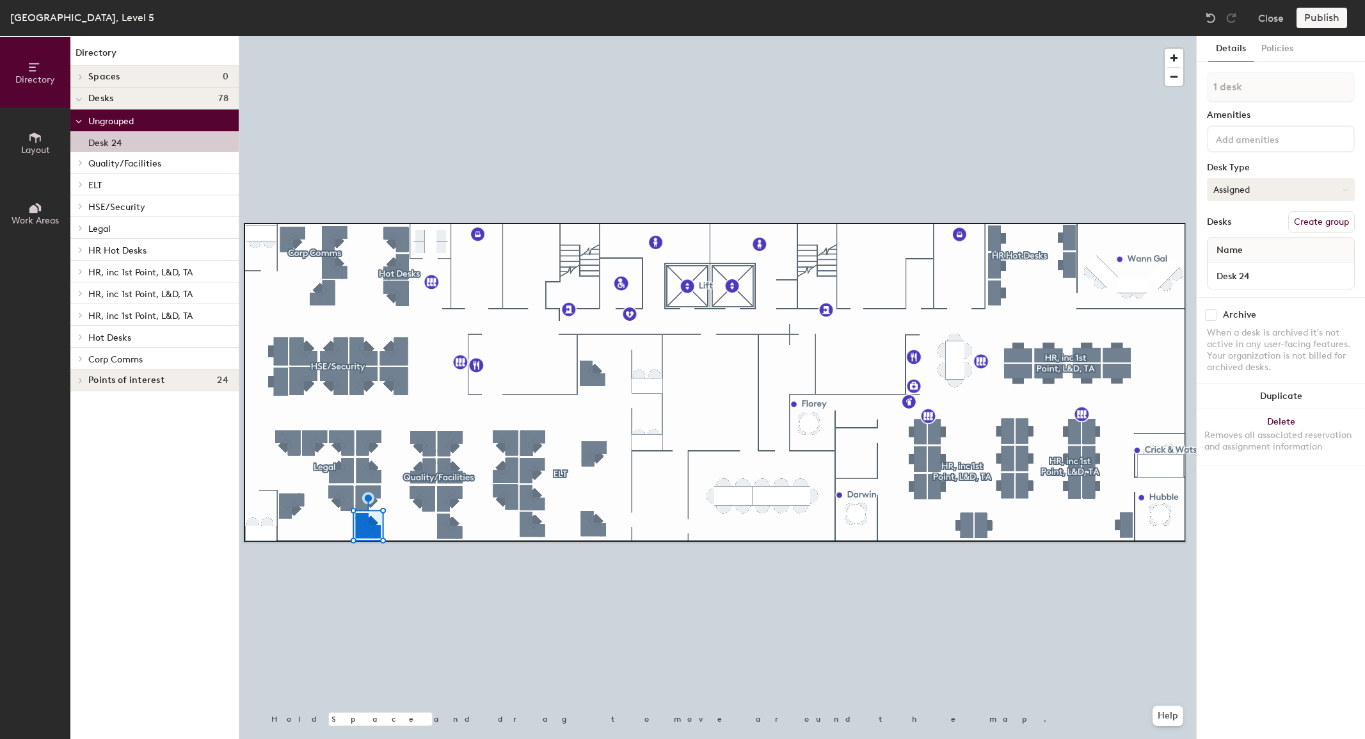
click at [1242, 188] on button "Assigned" at bounding box center [1281, 189] width 148 height 23
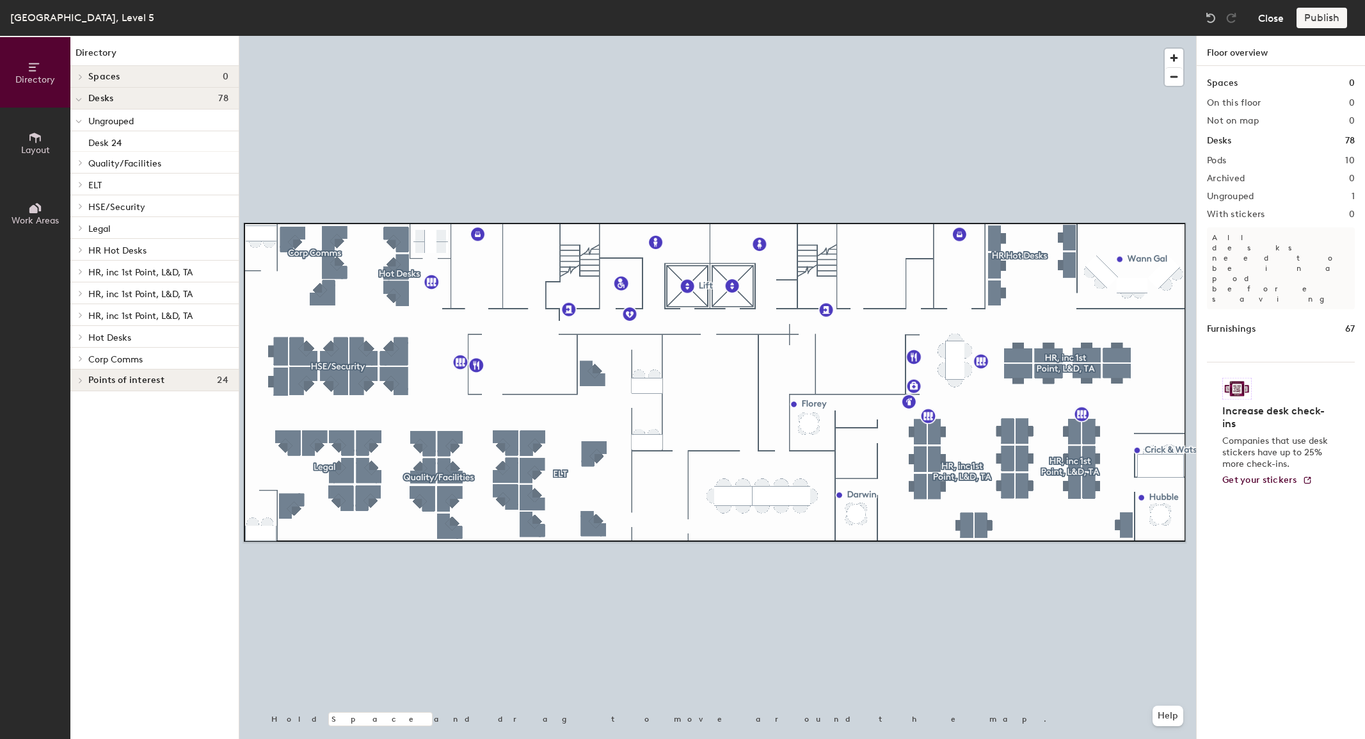
click at [1269, 19] on button "Close" at bounding box center [1272, 18] width 26 height 20
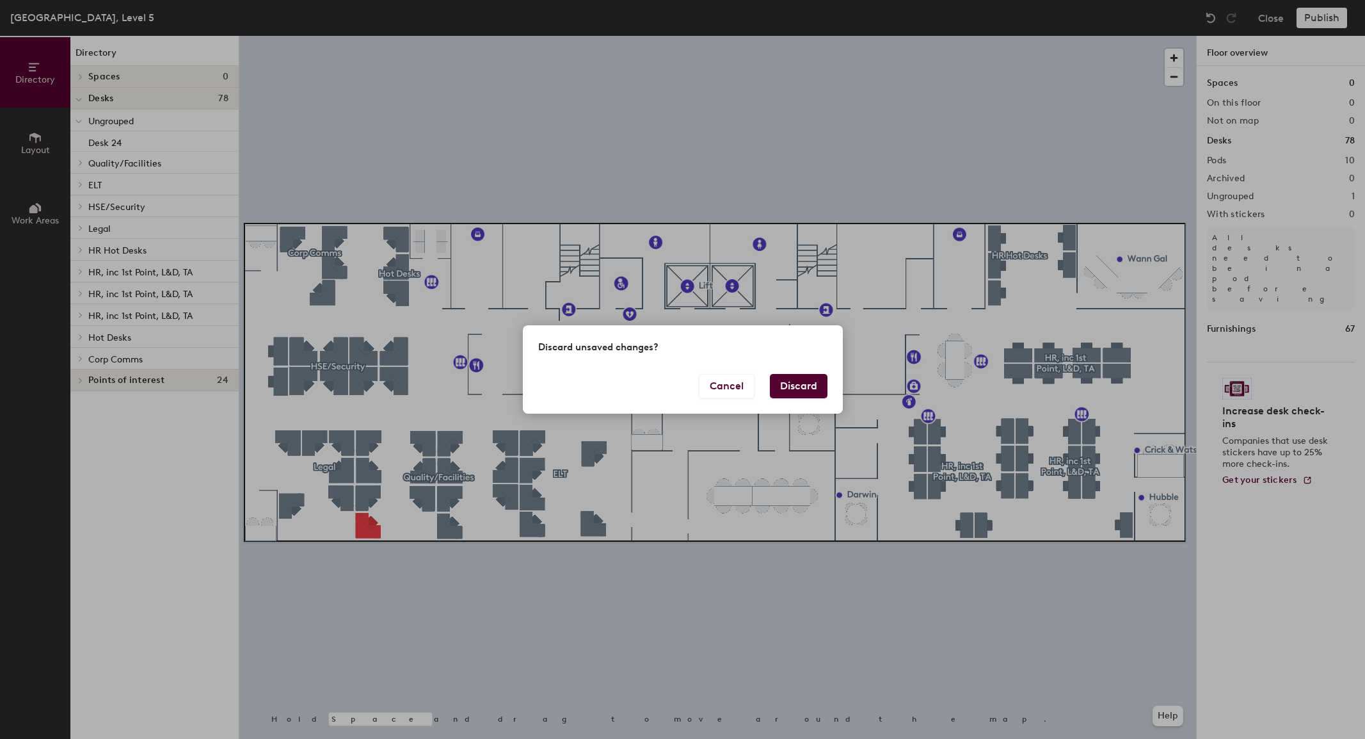
click at [812, 581] on div "Discard unsaved changes? Cancel Discard" at bounding box center [682, 369] width 1365 height 739
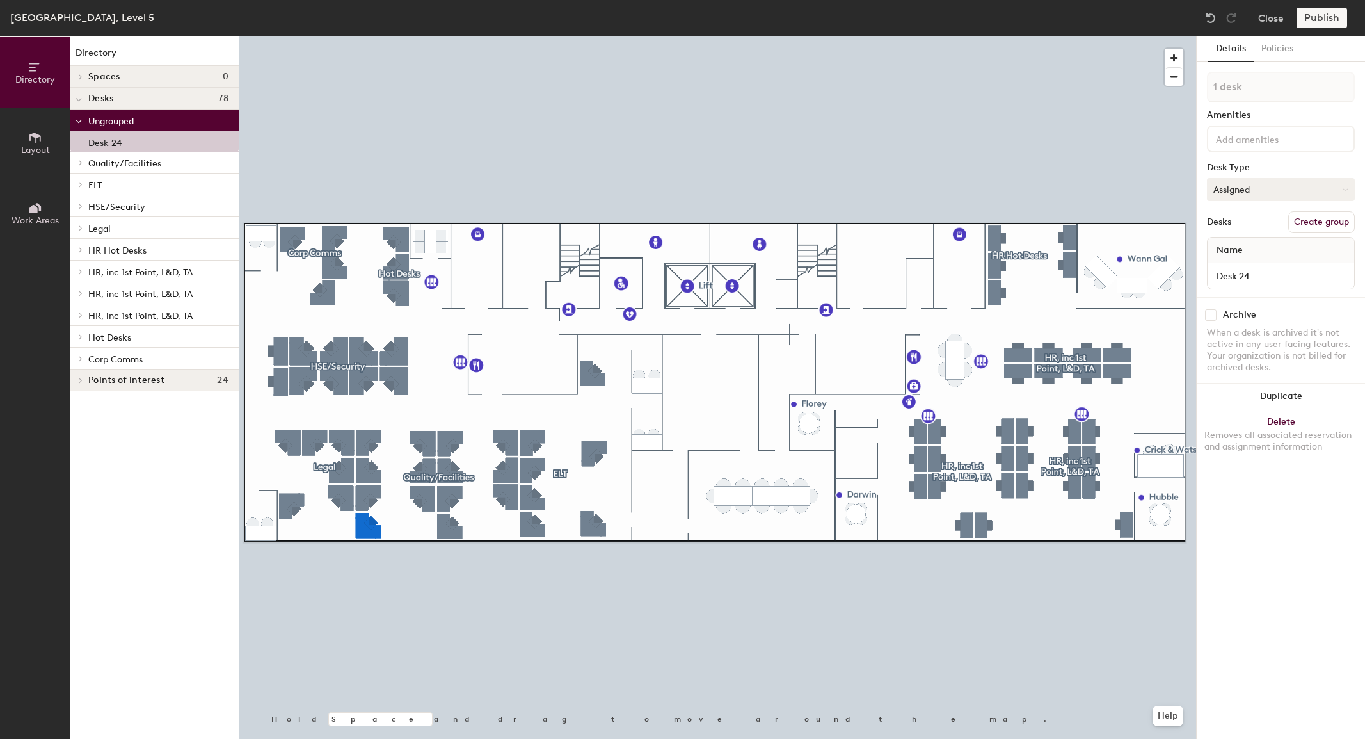
click at [1258, 193] on button "Assigned" at bounding box center [1281, 189] width 148 height 23
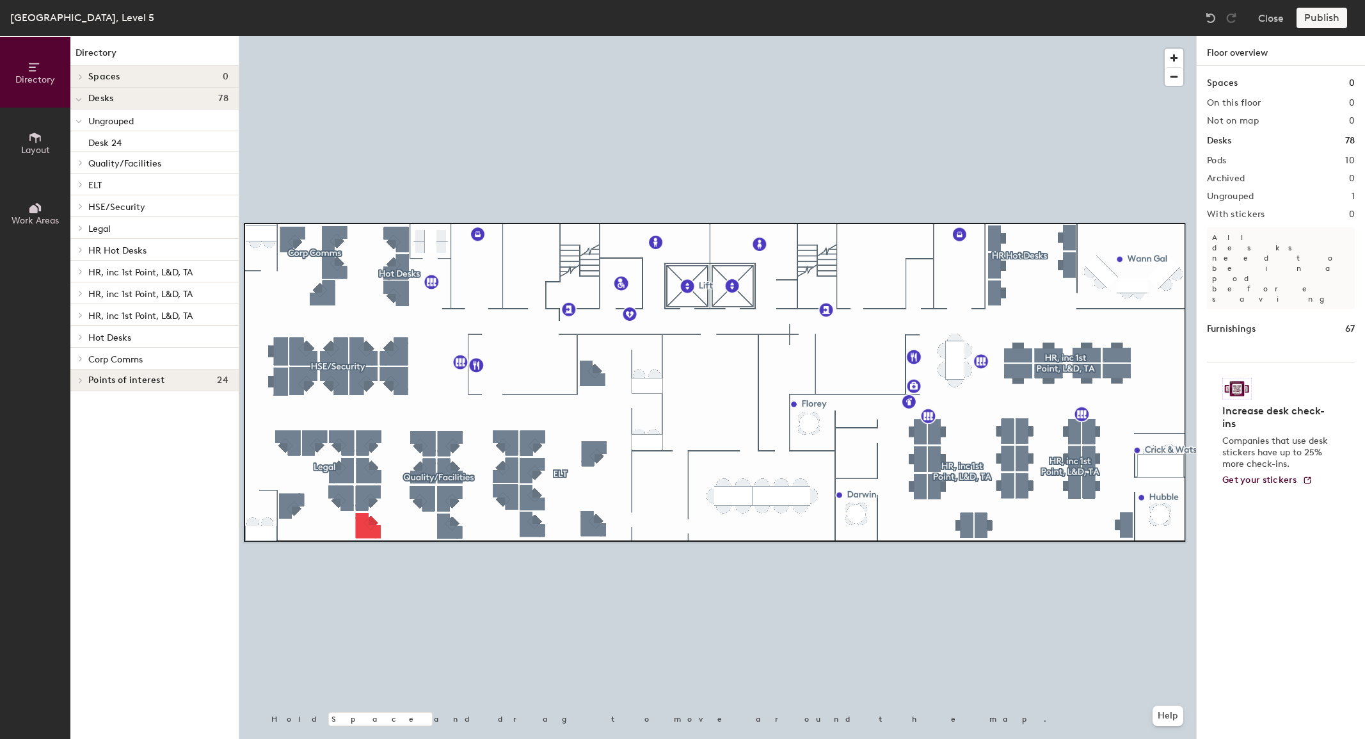
click at [31, 141] on icon at bounding box center [35, 138] width 14 height 14
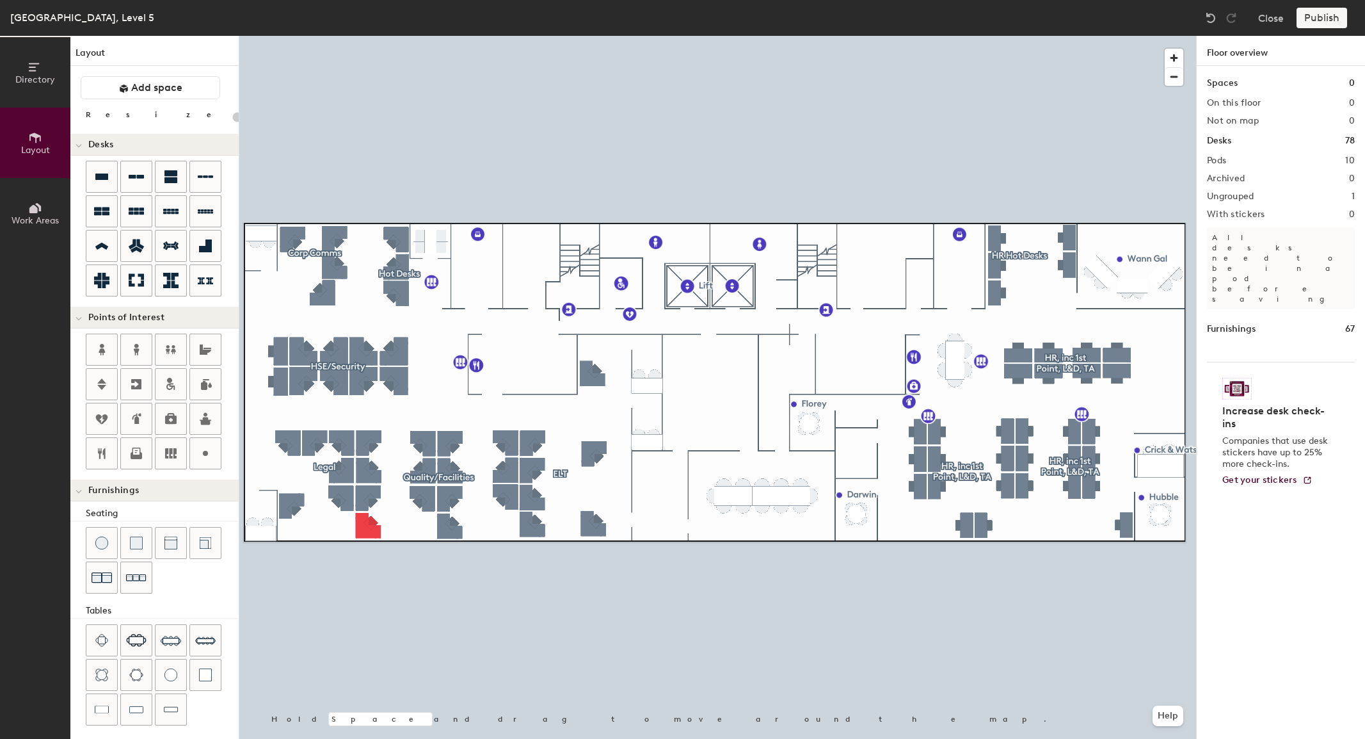
click at [31, 141] on icon at bounding box center [35, 138] width 14 height 14
click at [24, 71] on button "Directory" at bounding box center [35, 72] width 70 height 70
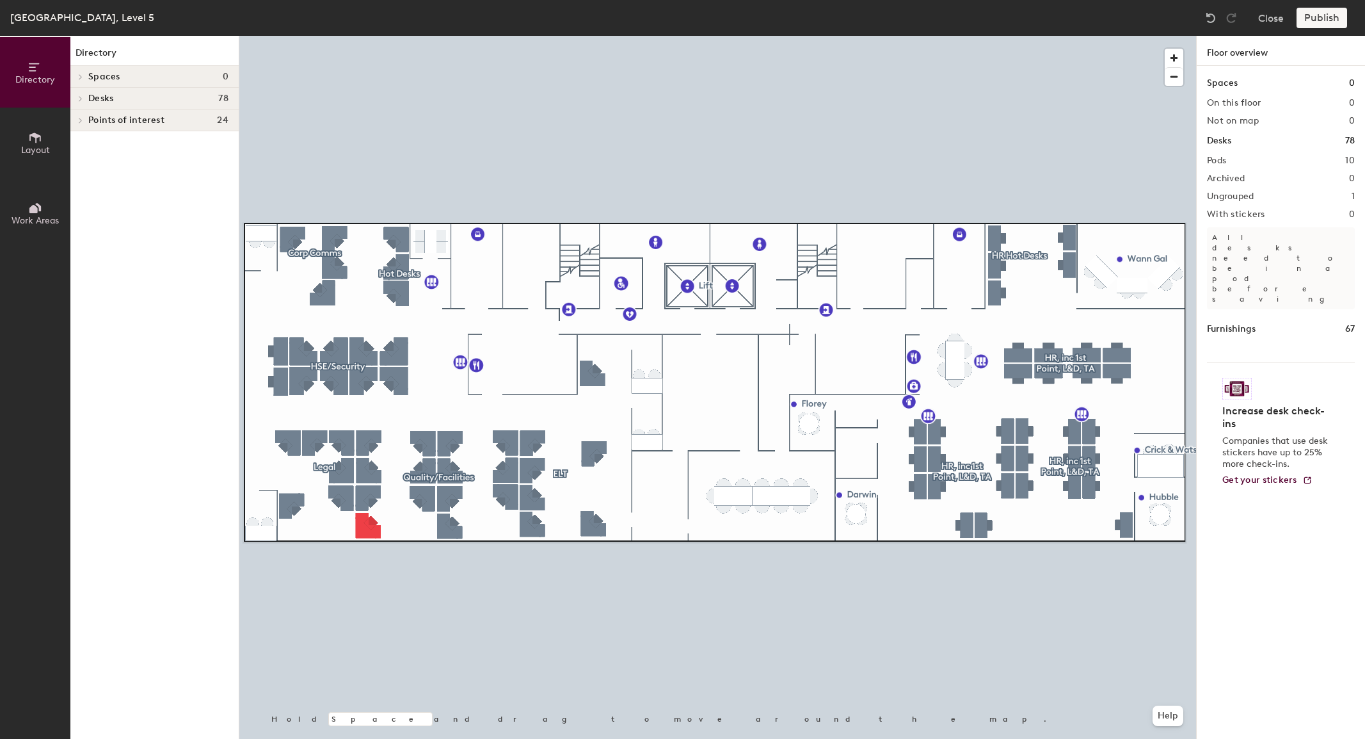
click at [80, 98] on icon at bounding box center [80, 98] width 5 height 6
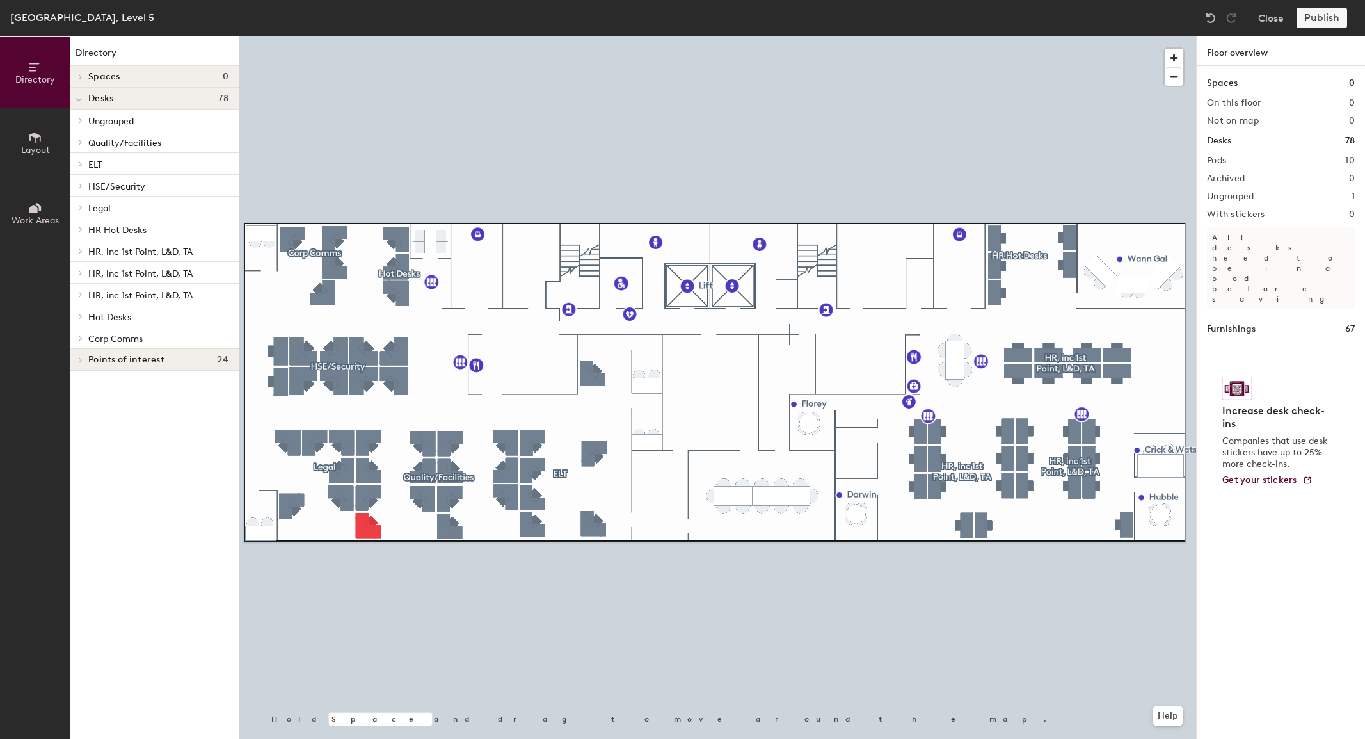
click at [77, 118] on span at bounding box center [79, 120] width 11 height 6
click at [109, 141] on p "Desk 24" at bounding box center [104, 141] width 33 height 15
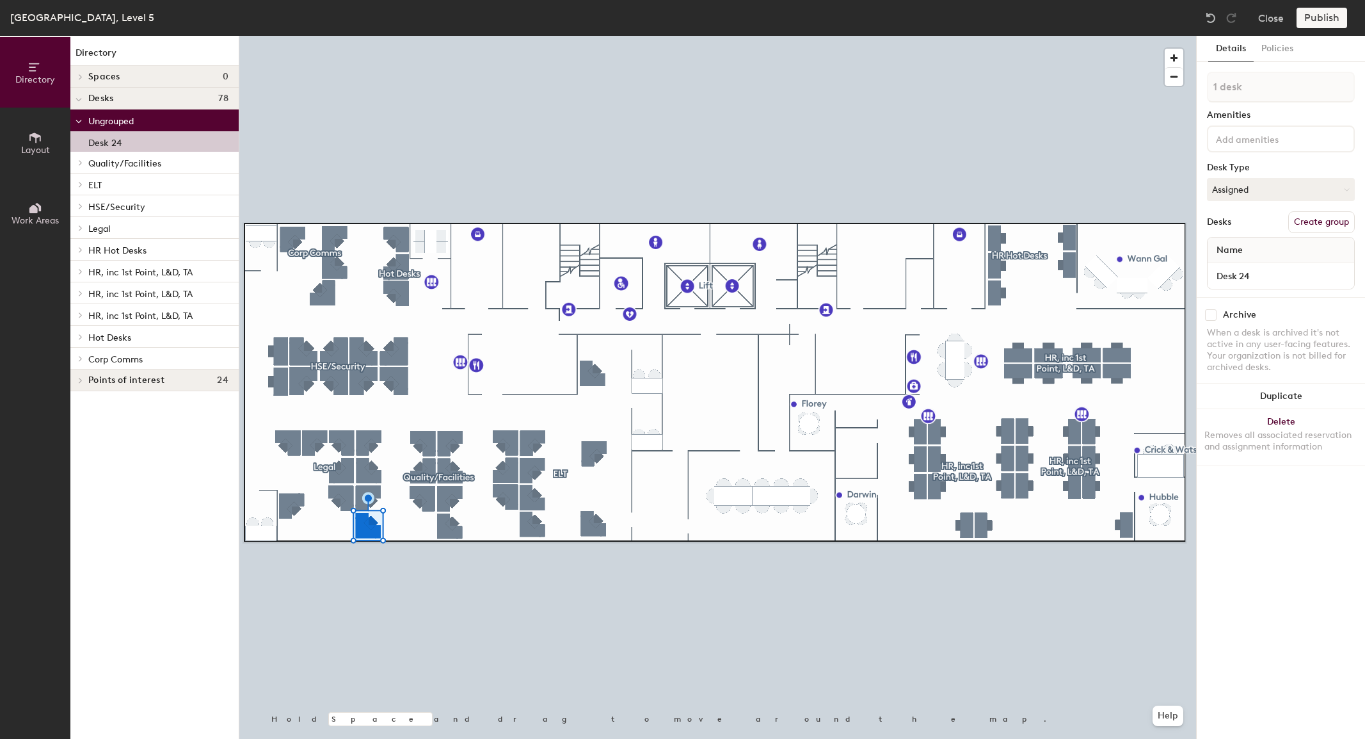
drag, startPoint x: 110, startPoint y: 141, endPoint x: 95, endPoint y: 141, distance: 15.4
click at [95, 141] on p "Desk 24" at bounding box center [104, 141] width 33 height 15
click at [1252, 186] on button "Assigned" at bounding box center [1281, 189] width 148 height 23
click at [1276, 48] on button "Policies" at bounding box center [1277, 49] width 47 height 26
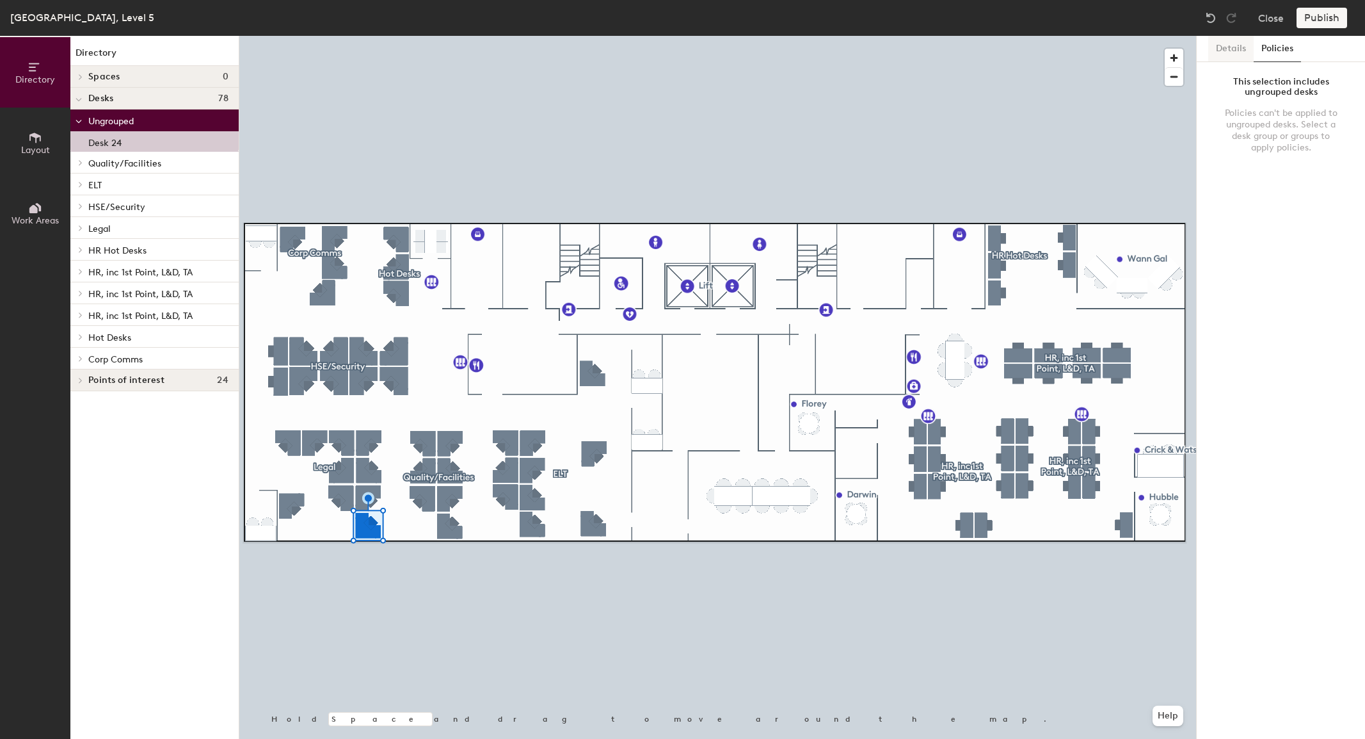
click at [1214, 48] on button "Details" at bounding box center [1231, 49] width 45 height 26
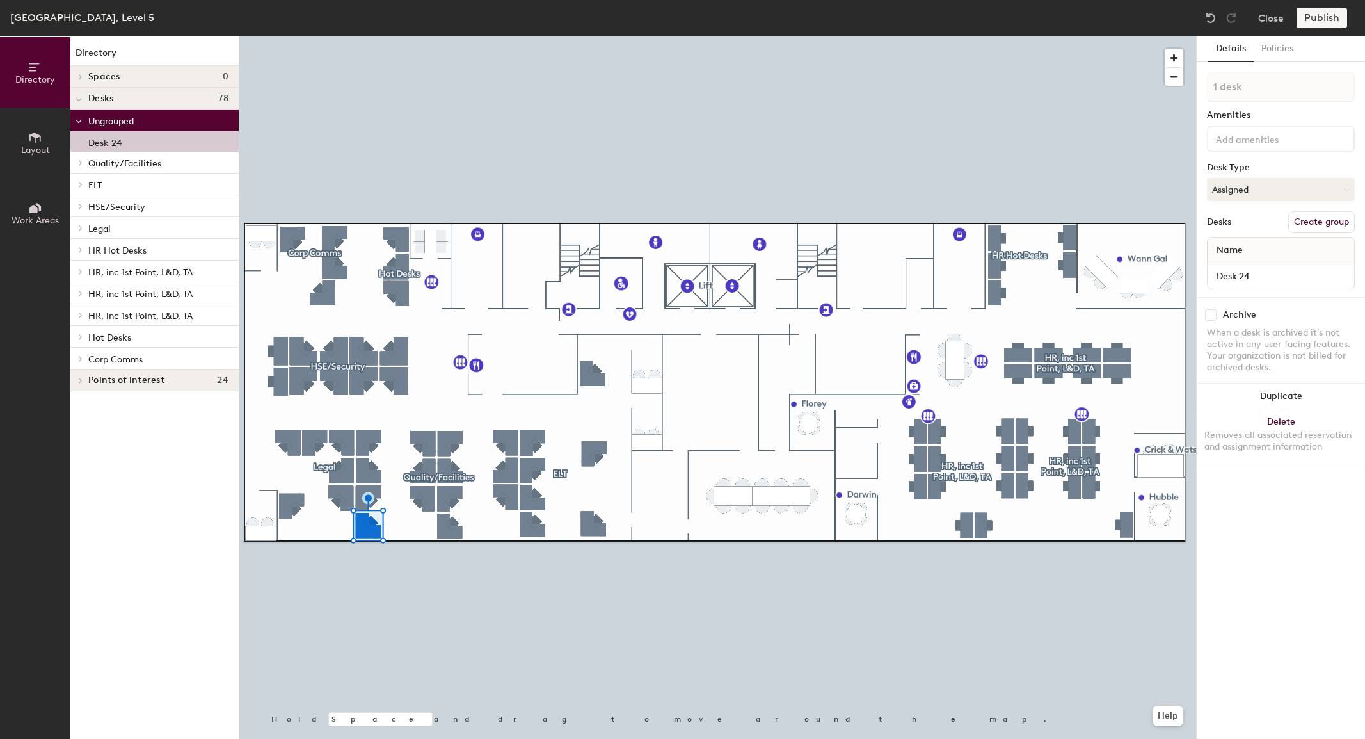
click at [108, 78] on span "Spaces" at bounding box center [104, 77] width 32 height 10
click at [108, 77] on span "Spaces" at bounding box center [104, 77] width 32 height 10
click at [1274, 19] on button "Close" at bounding box center [1272, 18] width 26 height 20
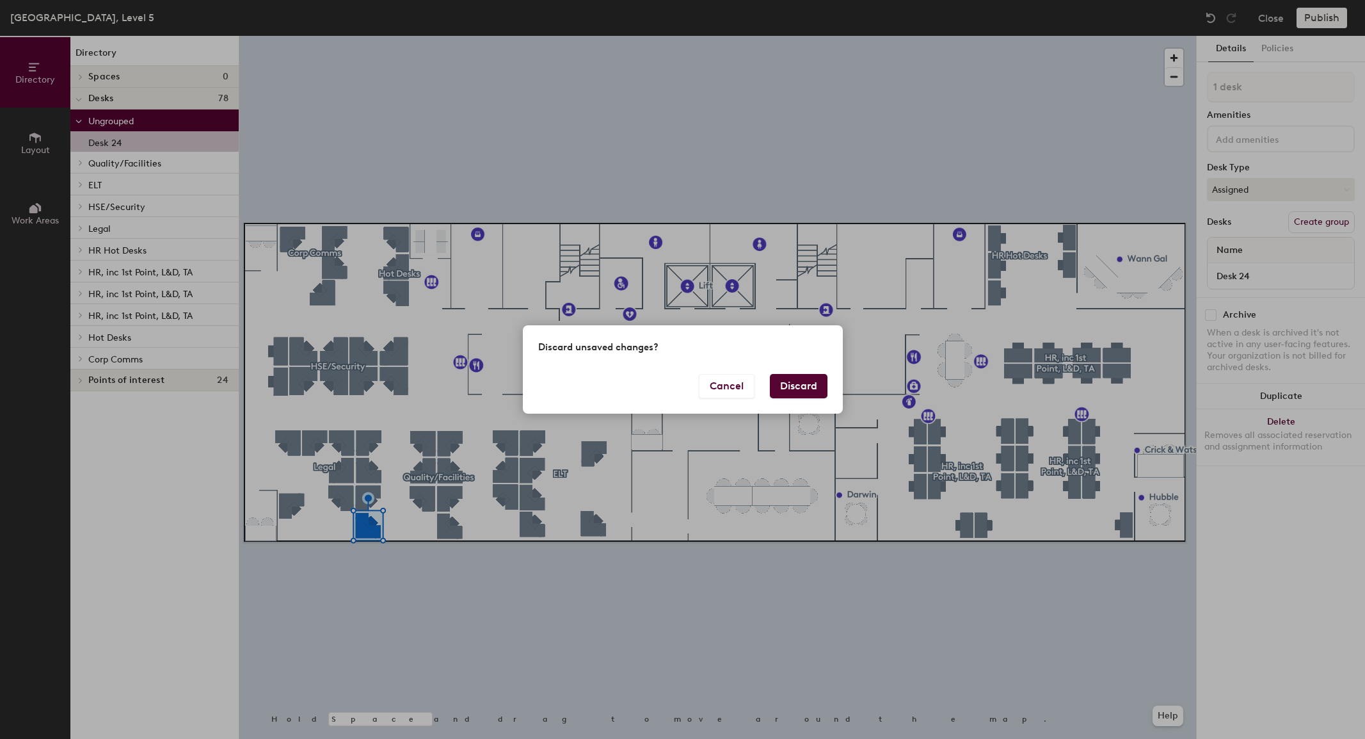
drag, startPoint x: 785, startPoint y: 387, endPoint x: 792, endPoint y: 384, distance: 7.7
click at [791, 384] on button "Discard" at bounding box center [799, 386] width 58 height 24
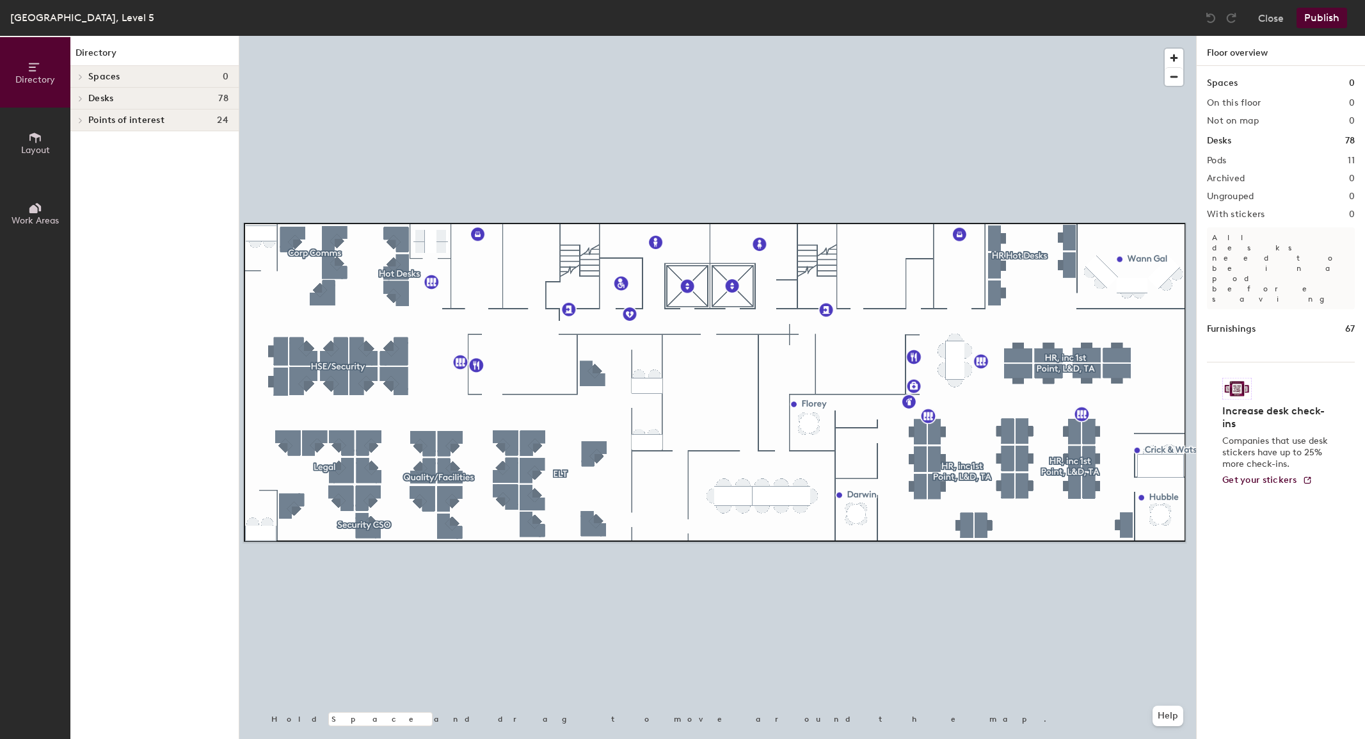
click at [79, 96] on icon at bounding box center [80, 98] width 3 height 5
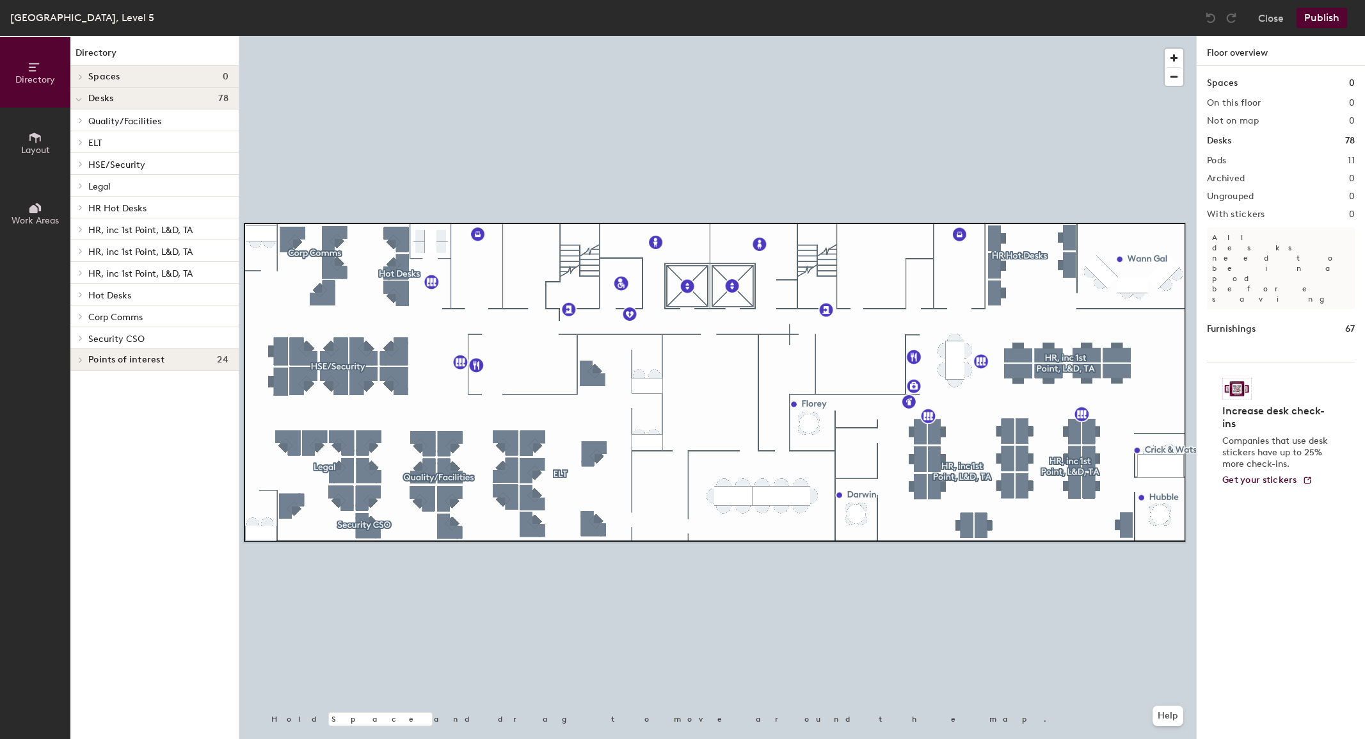
click at [79, 361] on icon at bounding box center [80, 359] width 3 height 5
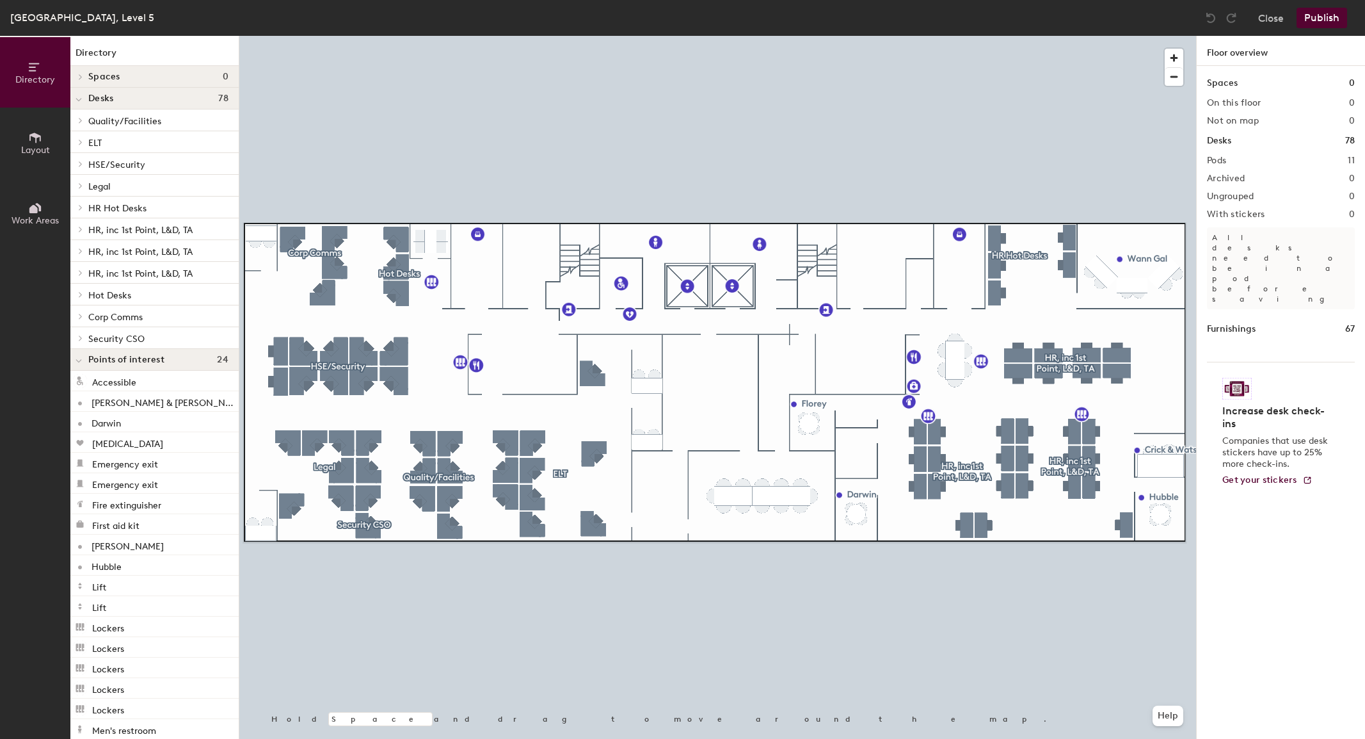
click at [81, 338] on icon at bounding box center [80, 338] width 5 height 6
click at [105, 361] on p "Desk 24" at bounding box center [104, 358] width 33 height 15
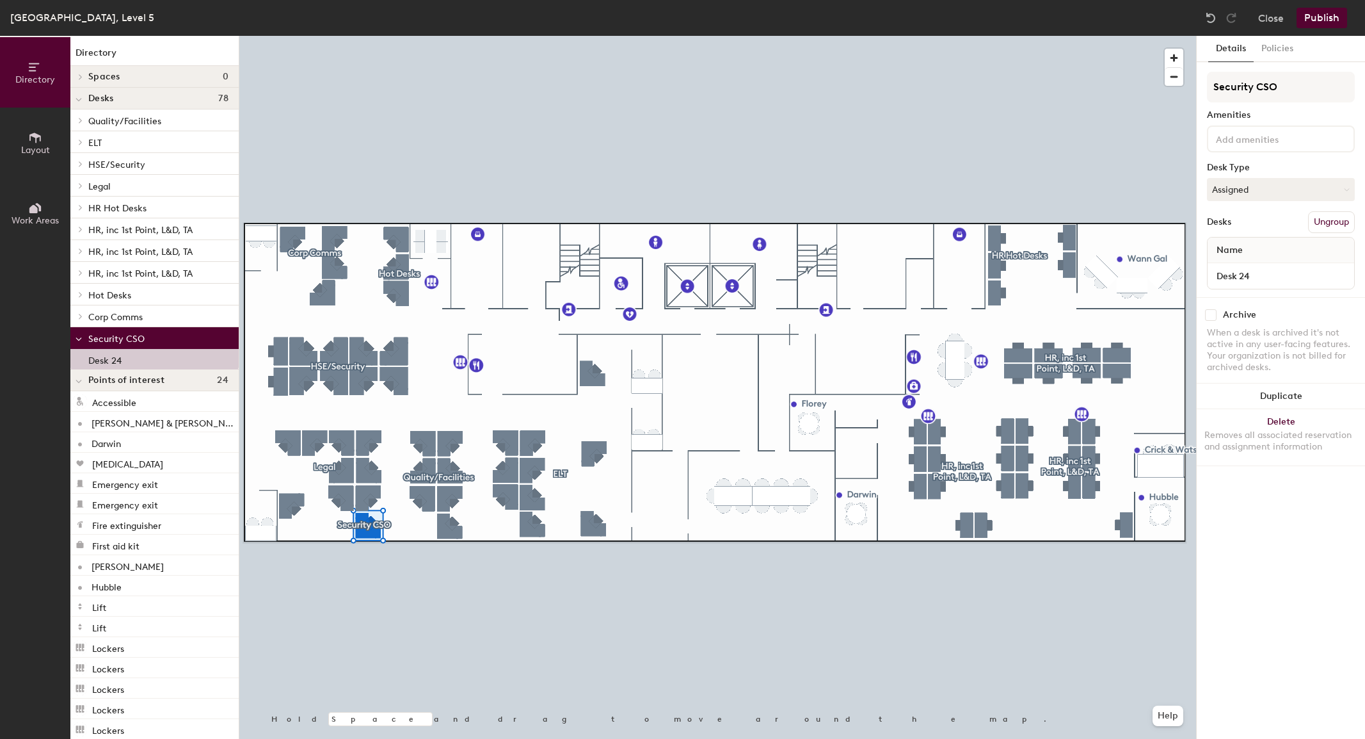
click at [113, 380] on span "Points of interest" at bounding box center [126, 380] width 76 height 10
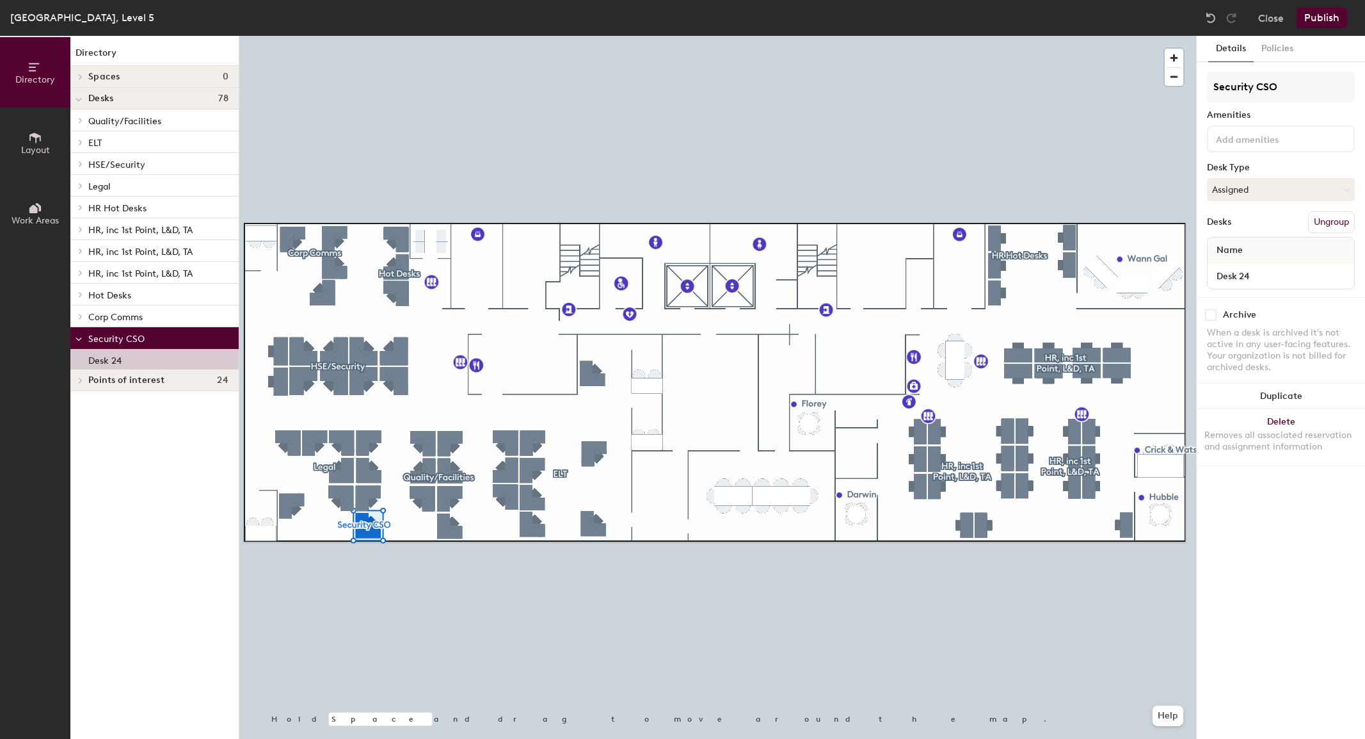
click at [101, 355] on p "Desk 24" at bounding box center [104, 358] width 33 height 15
click at [1338, 276] on input "Desk 24" at bounding box center [1281, 276] width 141 height 18
click at [1246, 278] on input "Desk 24" at bounding box center [1281, 276] width 141 height 18
click at [1289, 273] on input "Desk 24" at bounding box center [1281, 276] width 141 height 18
click at [1269, 189] on button "Assigned" at bounding box center [1281, 189] width 148 height 23
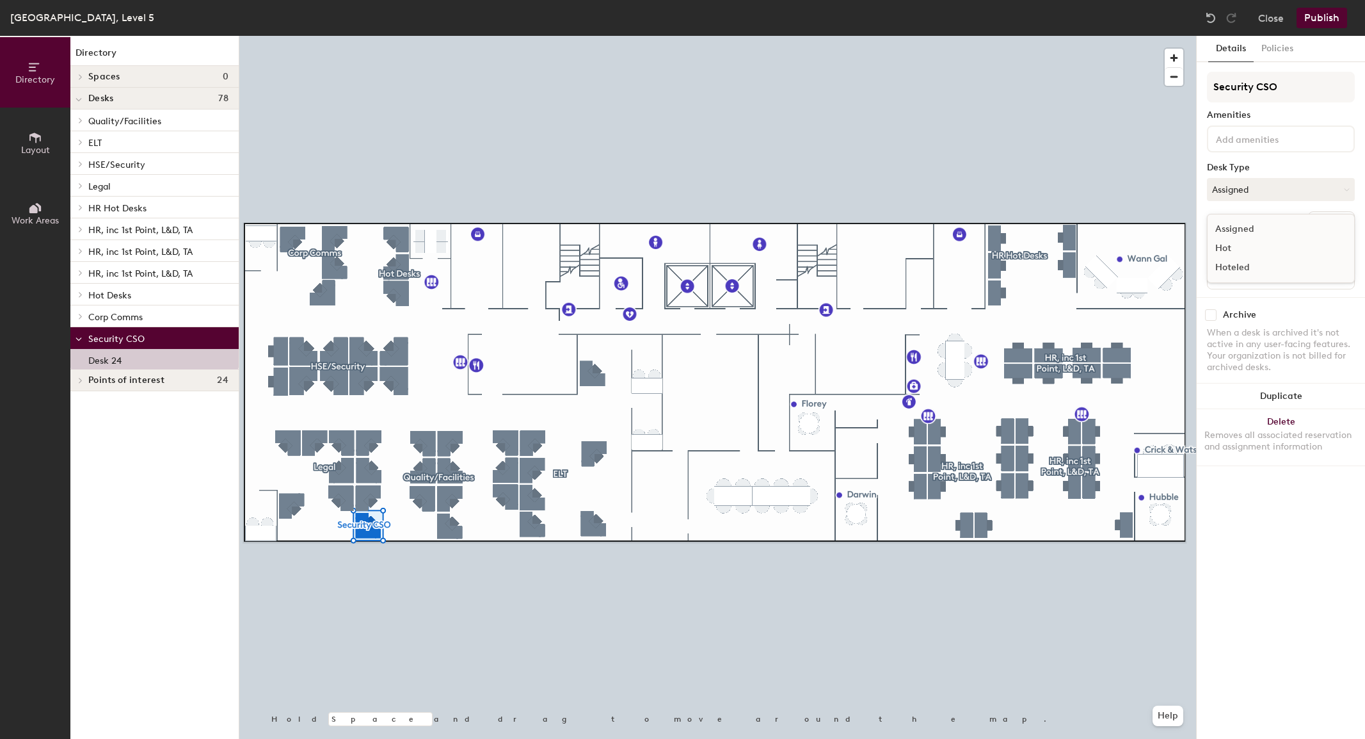
click at [1233, 229] on div "Assigned" at bounding box center [1272, 229] width 128 height 19
click at [1277, 46] on button "Policies" at bounding box center [1277, 49] width 47 height 26
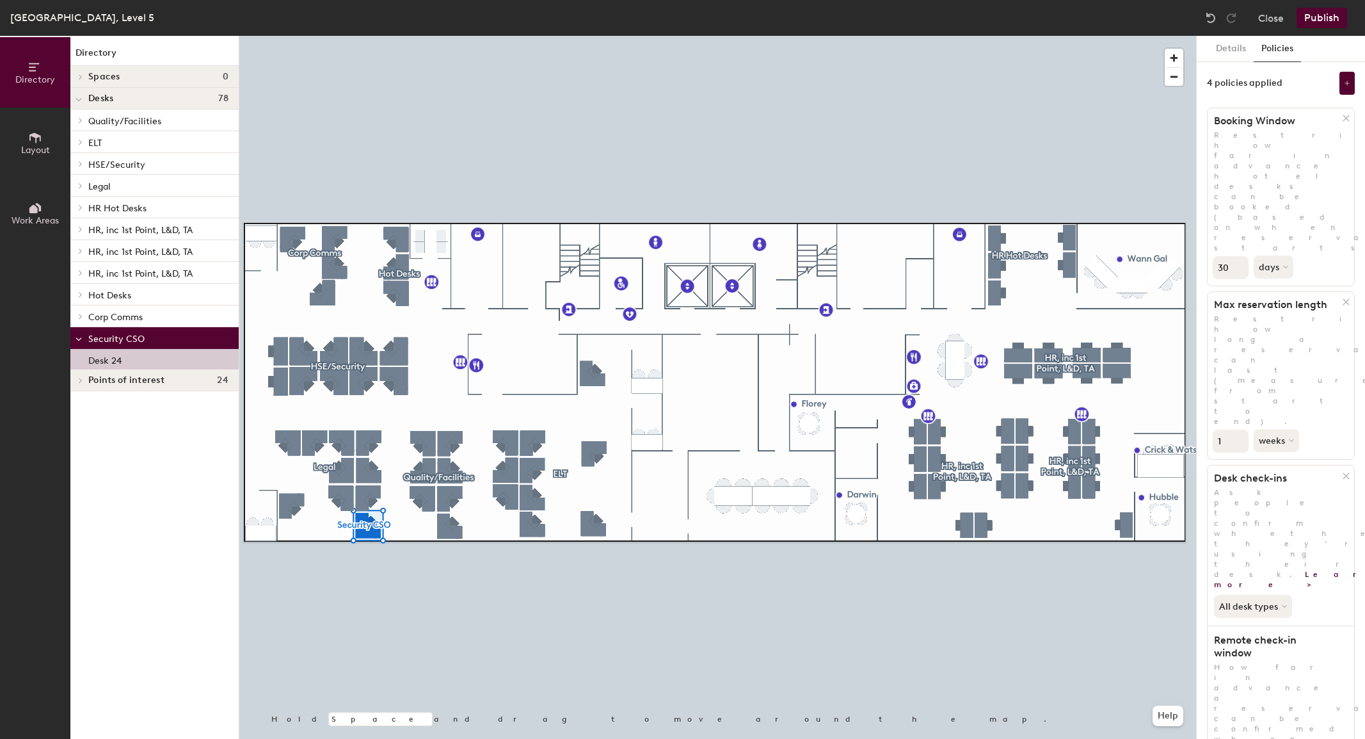
click at [44, 131] on button "Layout" at bounding box center [35, 143] width 70 height 70
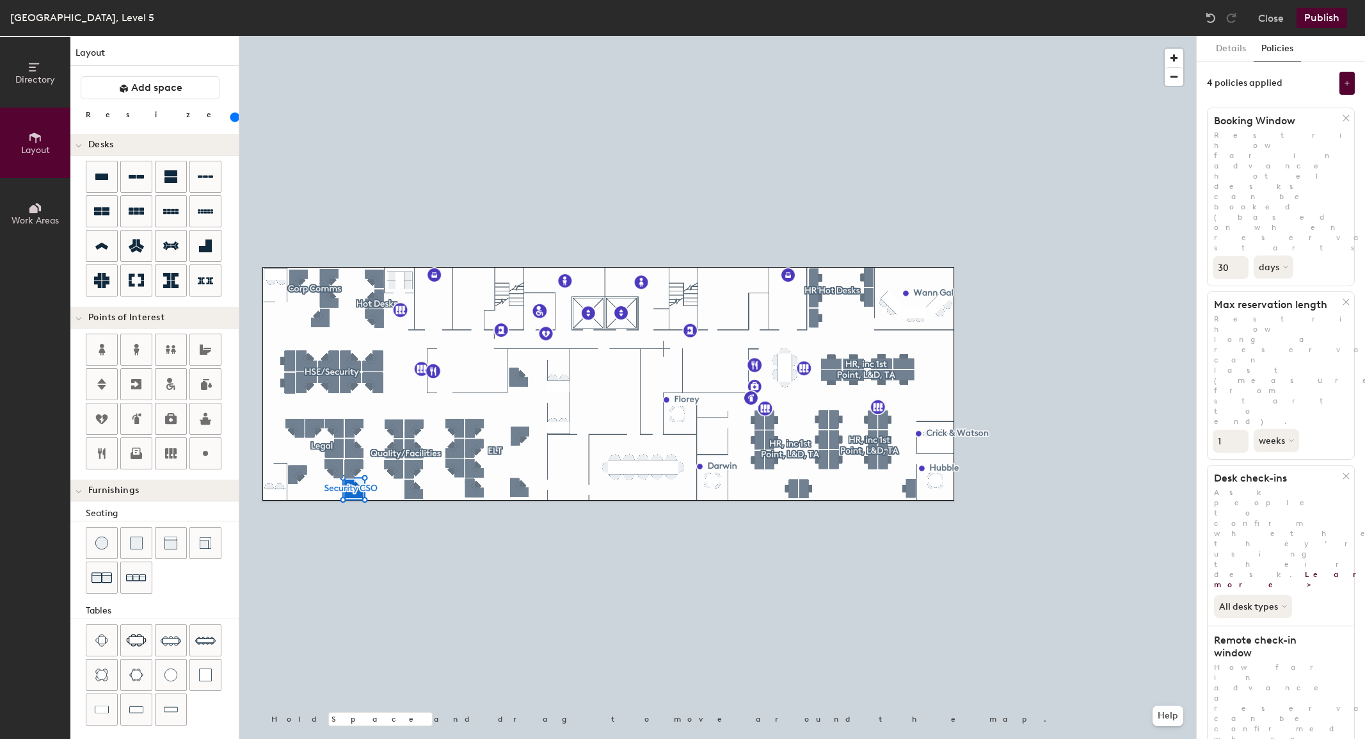
click at [31, 209] on icon at bounding box center [33, 209] width 8 height 8
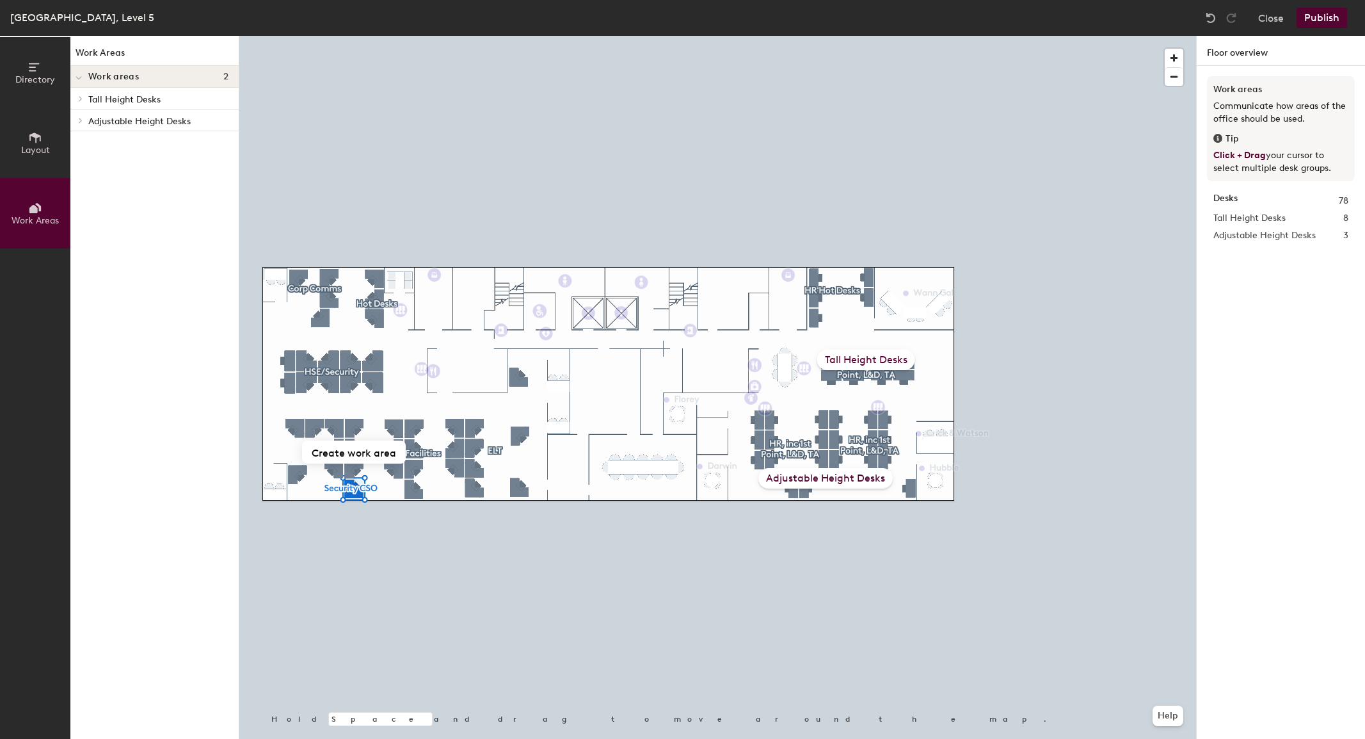
click at [77, 77] on icon at bounding box center [78, 78] width 5 height 3
click at [76, 78] on span at bounding box center [79, 77] width 11 height 6
click at [35, 140] on icon at bounding box center [35, 138] width 14 height 14
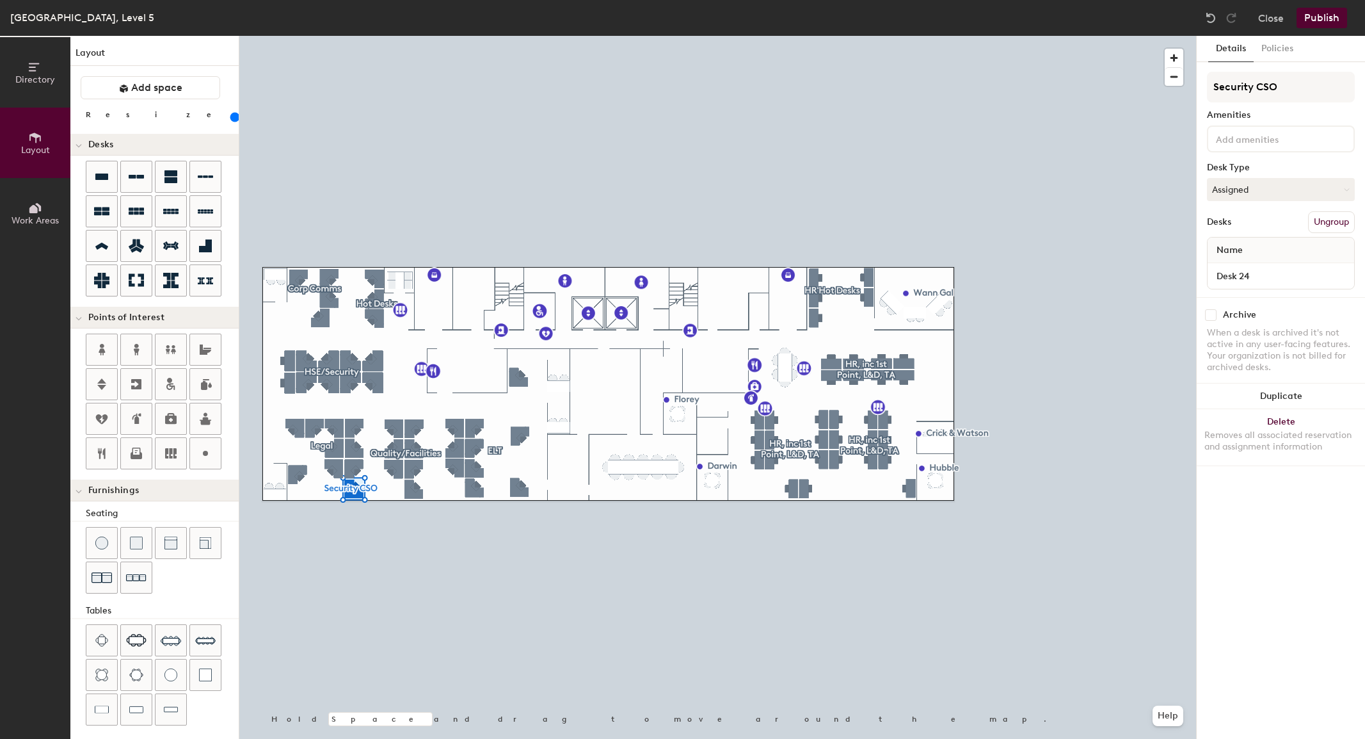
click at [29, 70] on icon at bounding box center [34, 67] width 10 height 8
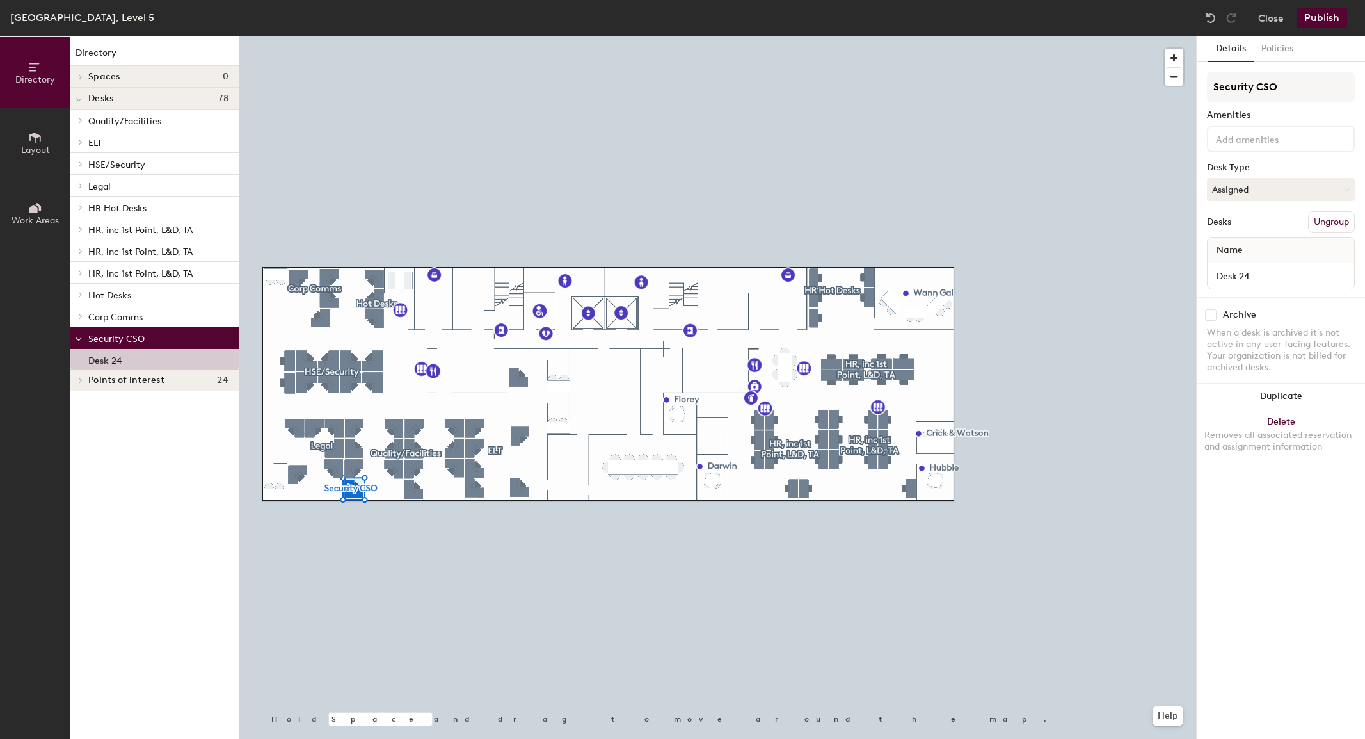
click at [83, 79] on div at bounding box center [78, 76] width 17 height 21
click at [77, 97] on icon at bounding box center [79, 99] width 6 height 5
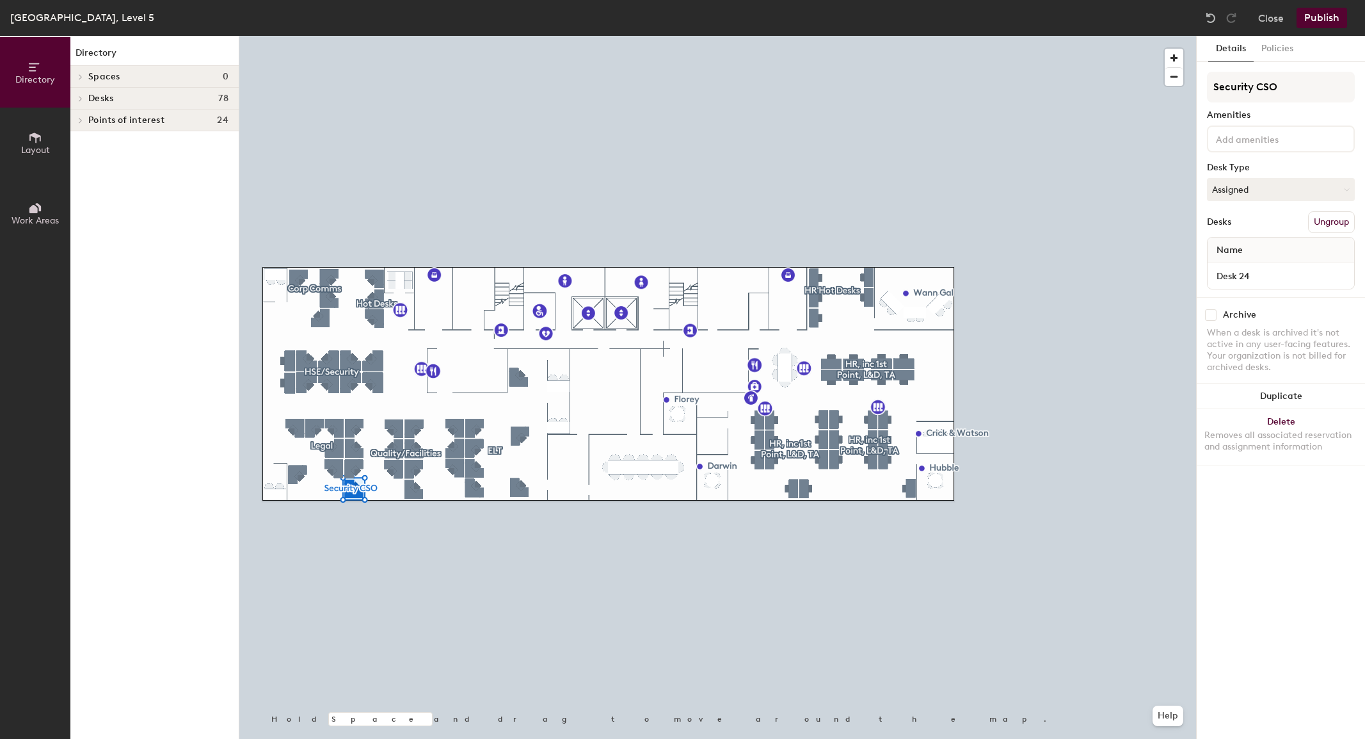
click at [77, 97] on span at bounding box center [79, 98] width 11 height 6
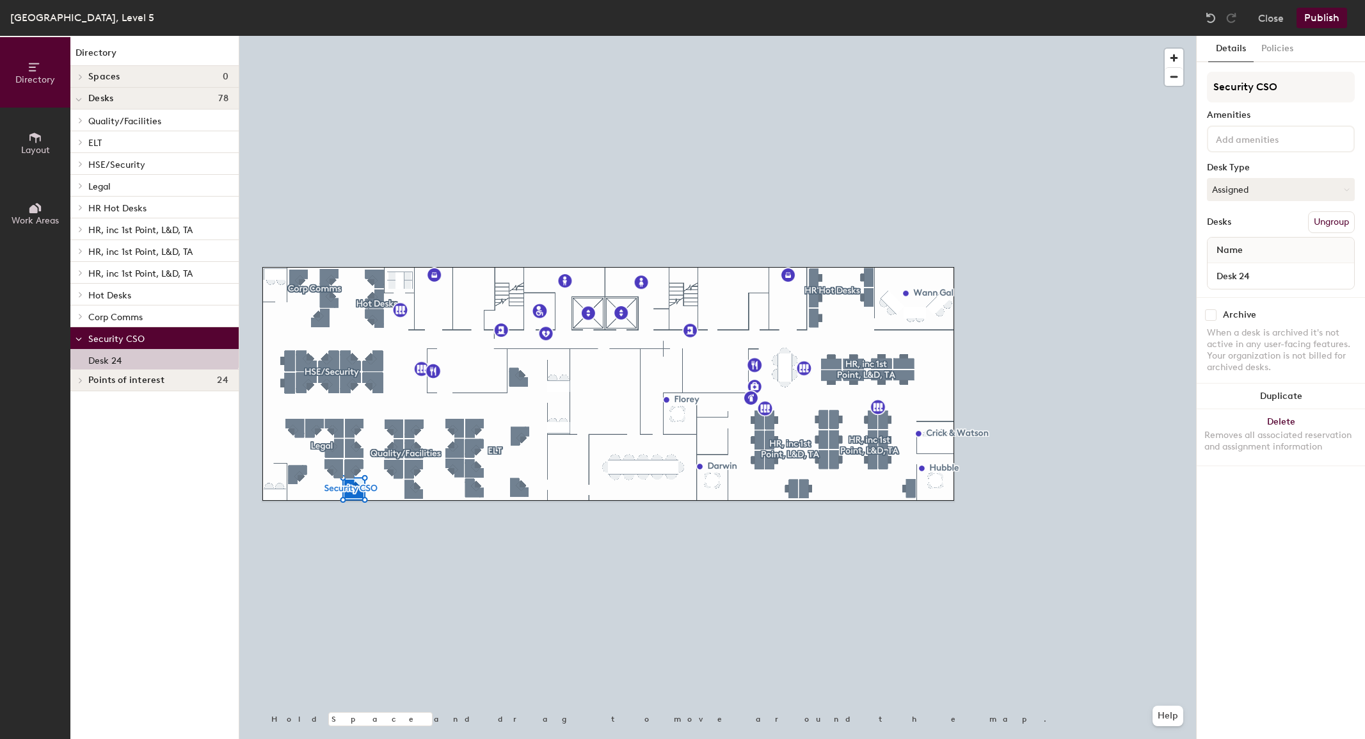
click at [97, 145] on span "ELT" at bounding box center [94, 143] width 13 height 11
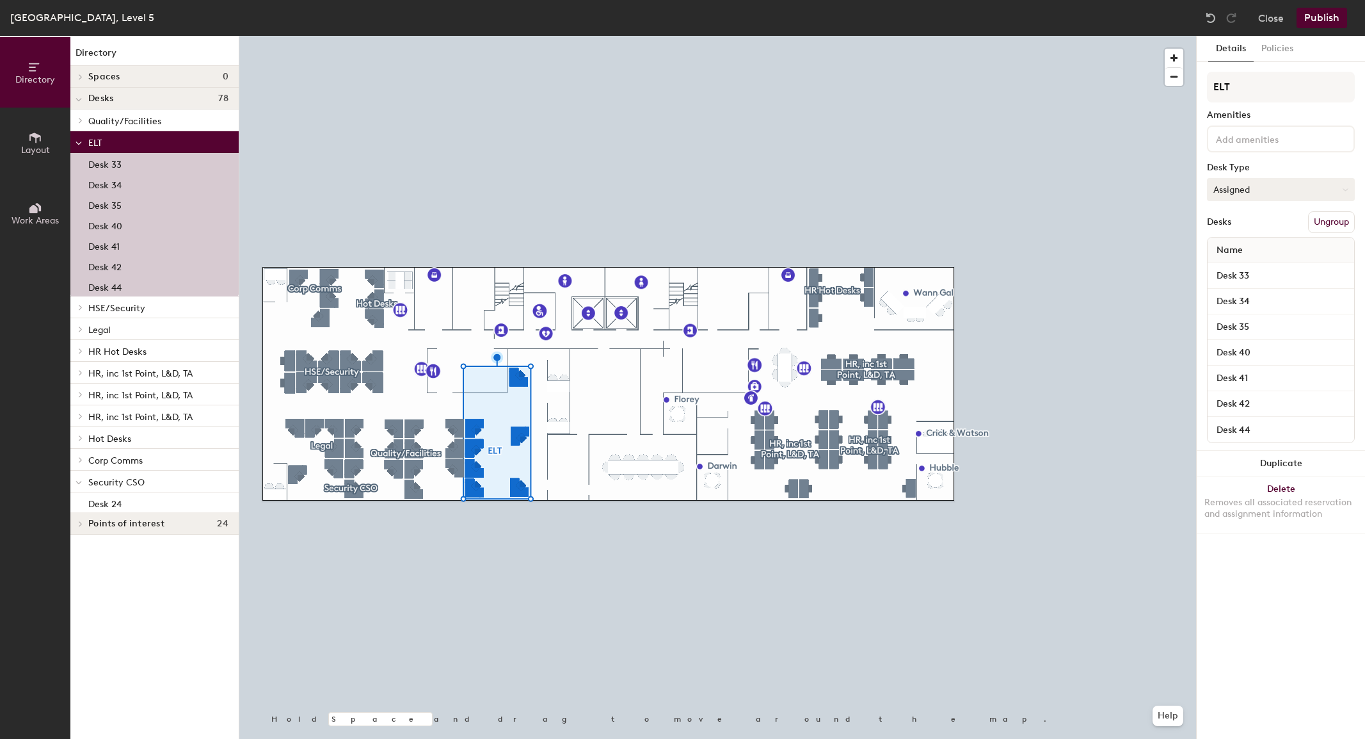
click at [1262, 194] on button "Assigned" at bounding box center [1281, 189] width 148 height 23
click at [1234, 275] on input "Desk 33" at bounding box center [1281, 276] width 141 height 18
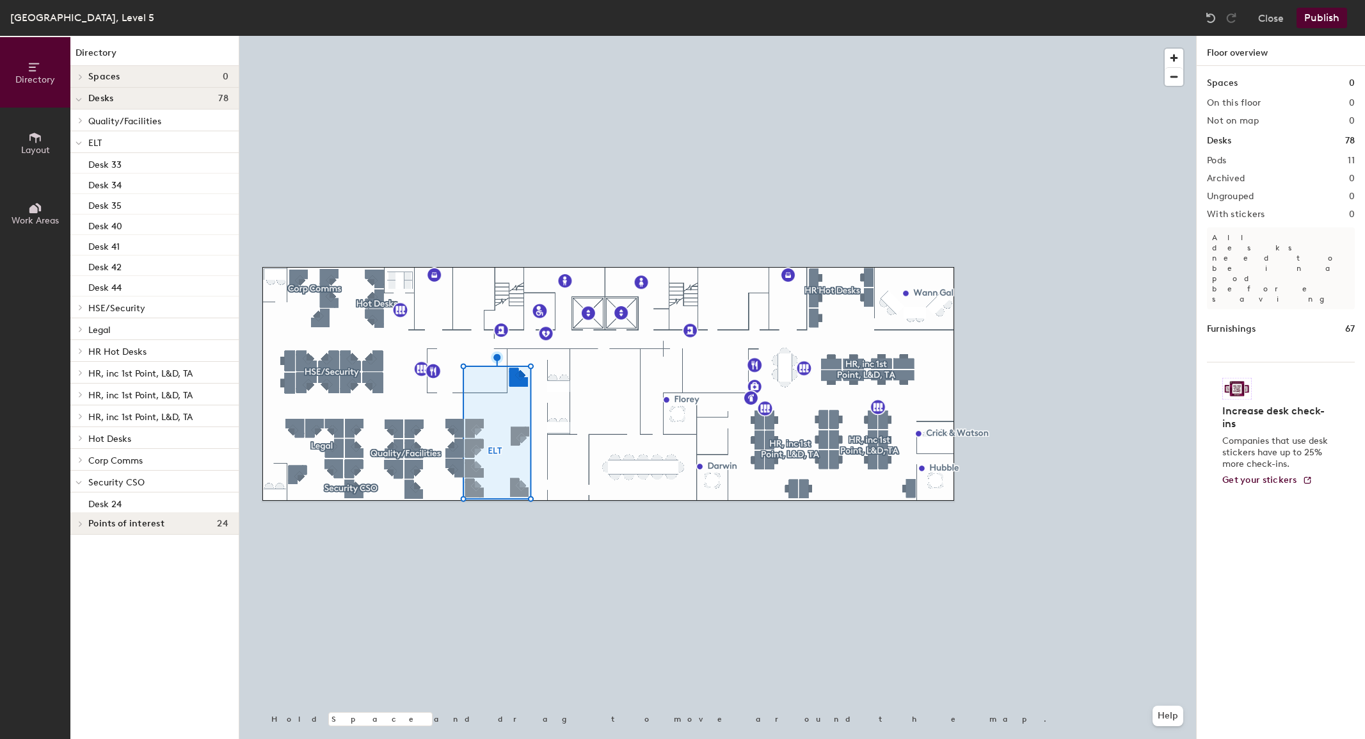
click at [1272, 17] on button "Close" at bounding box center [1272, 18] width 26 height 20
